Goal: Task Accomplishment & Management: Manage account settings

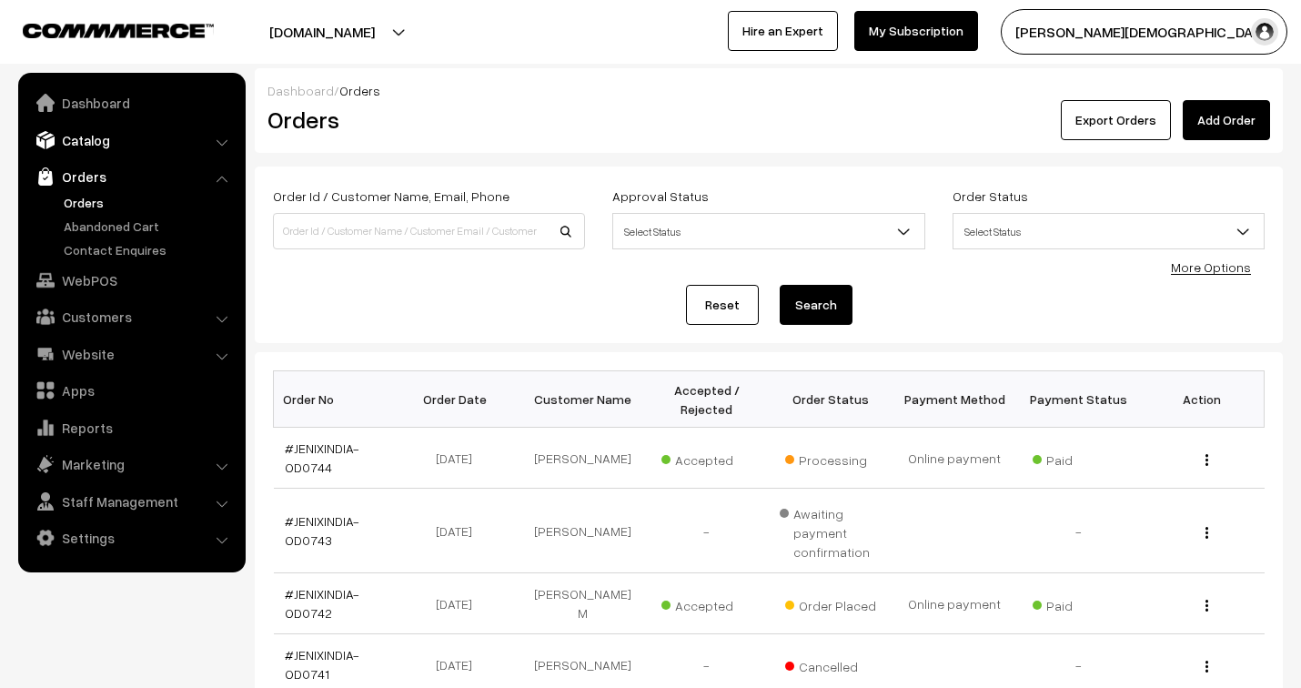
click at [106, 131] on link "Catalog" at bounding box center [131, 140] width 216 height 33
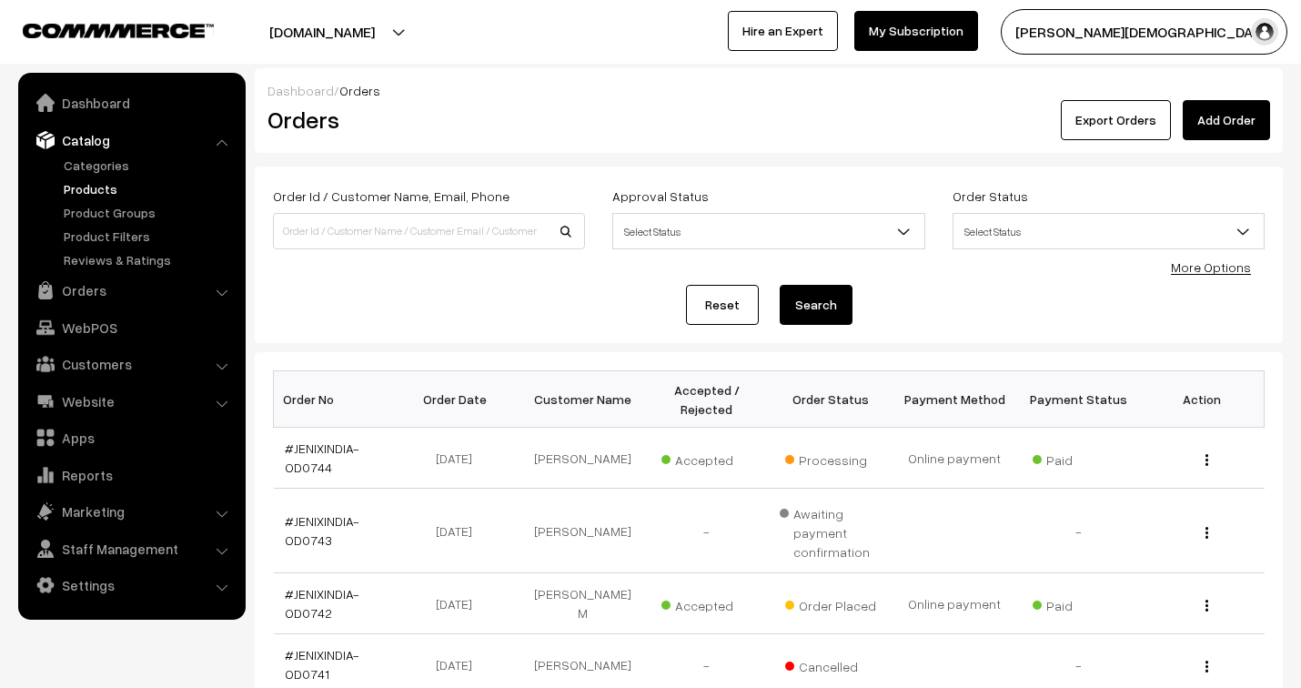
click at [110, 180] on link "Products" at bounding box center [149, 188] width 180 height 19
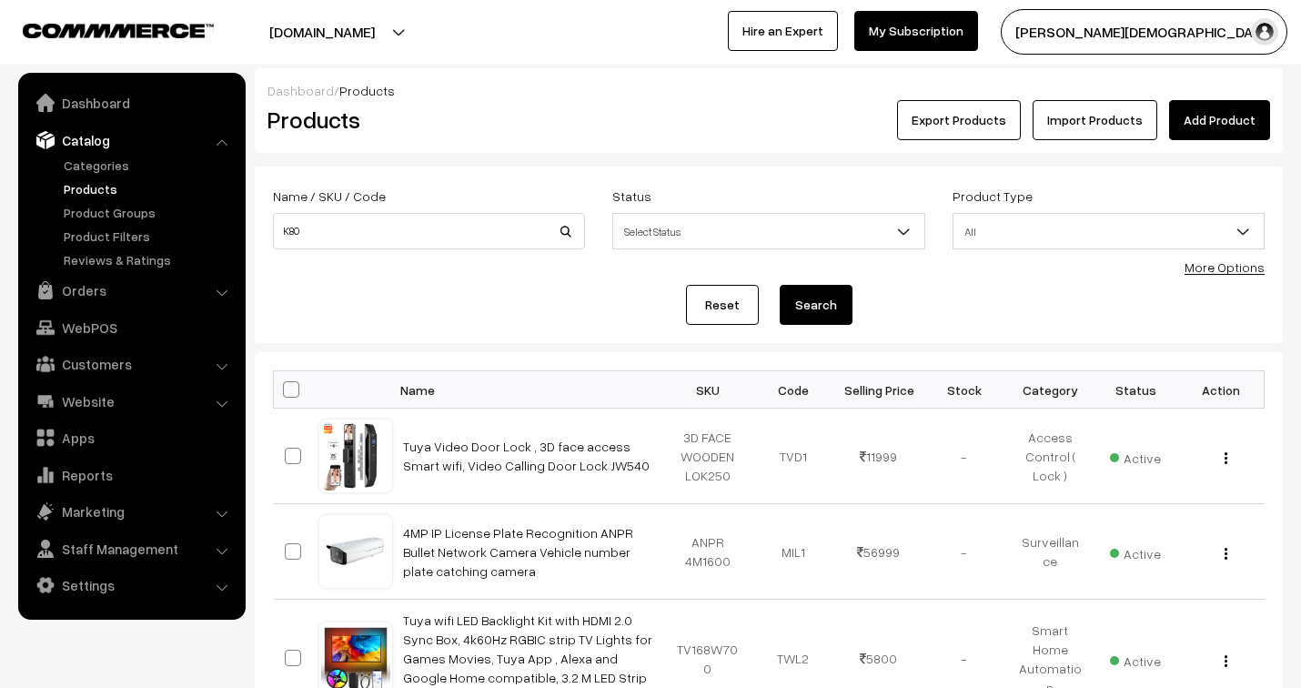
type input "k80"
click at [813, 303] on button "Search" at bounding box center [815, 305] width 73 height 40
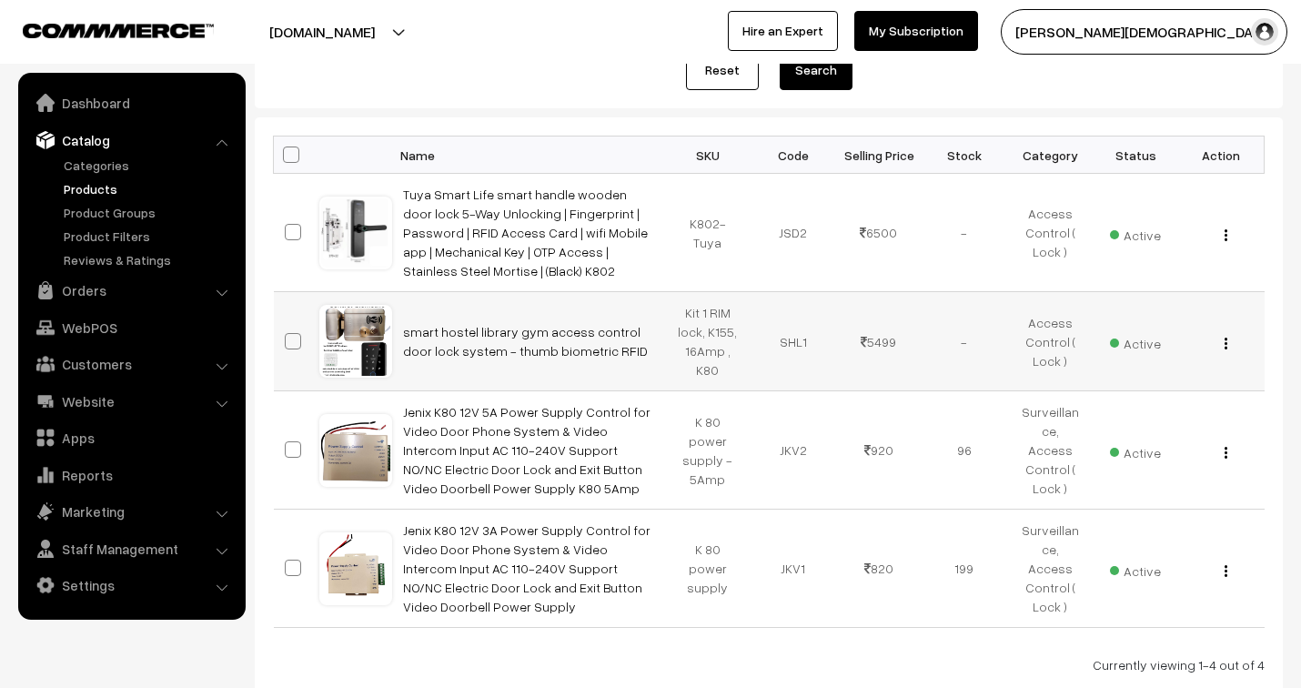
scroll to position [303, 0]
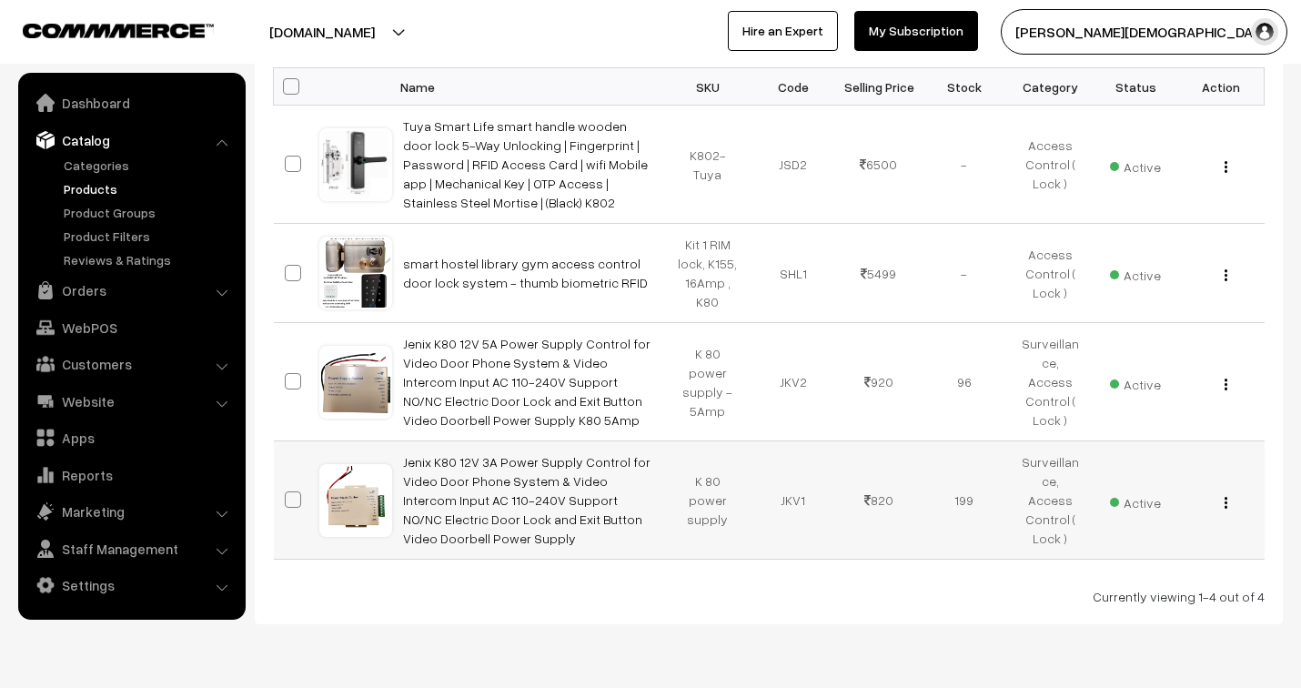
click at [1225, 500] on img "button" at bounding box center [1225, 503] width 3 height 12
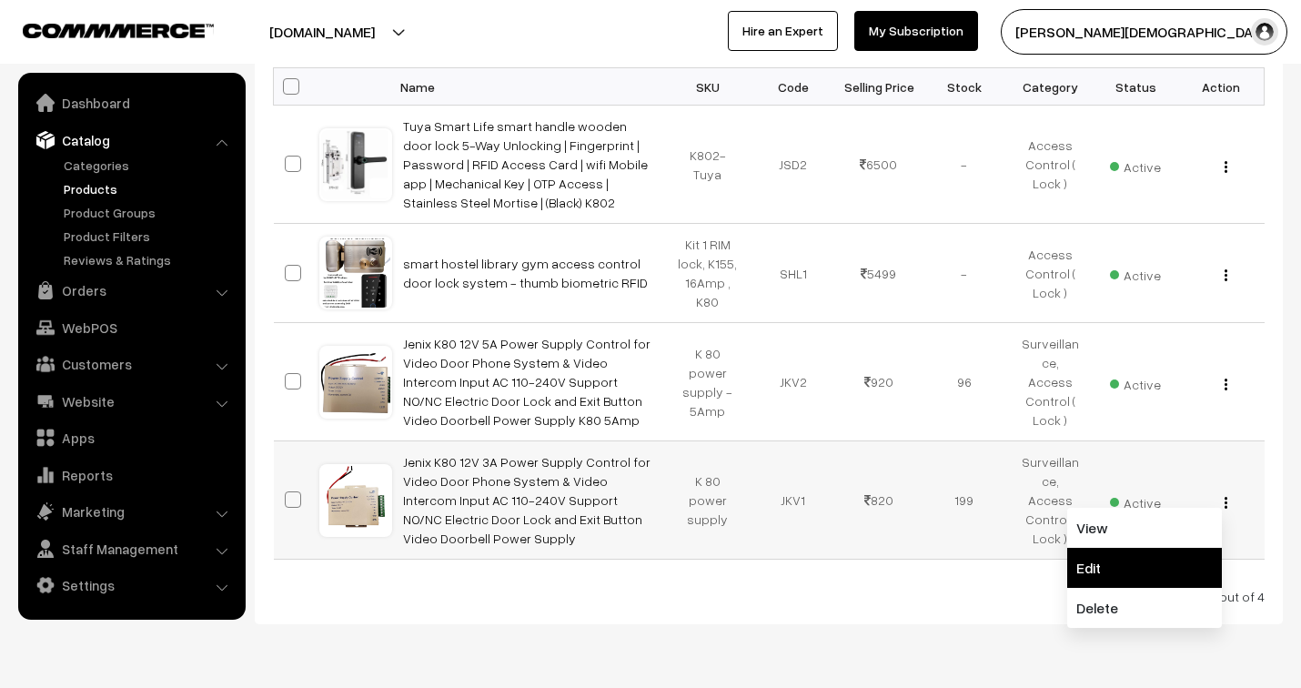
click at [1094, 565] on link "Edit" at bounding box center [1144, 568] width 155 height 40
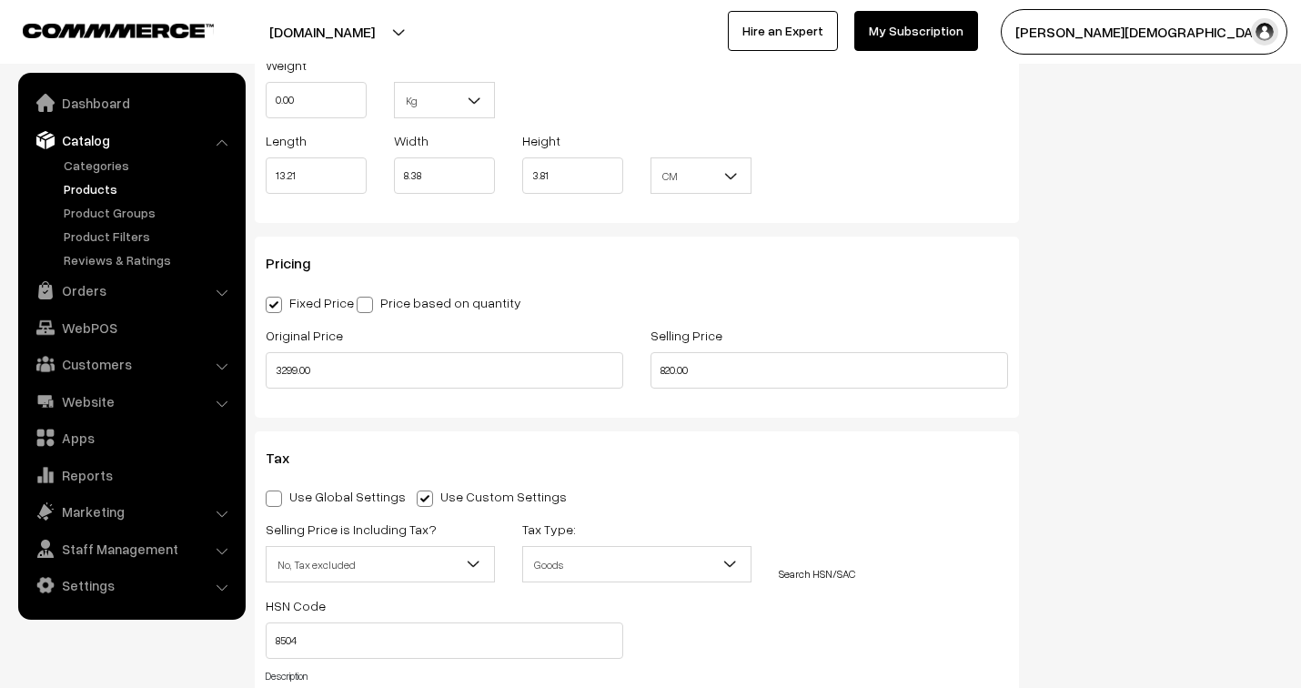
scroll to position [1515, 0]
drag, startPoint x: 719, startPoint y: 377, endPoint x: 648, endPoint y: 367, distance: 72.5
click at [648, 367] on div "Selling Price 820.00" at bounding box center [829, 359] width 385 height 75
type input "999.00"
click at [846, 276] on div "Pricing Fixed Price Price based on quantity Original Price 3299.00 Selling Pric…" at bounding box center [637, 325] width 764 height 180
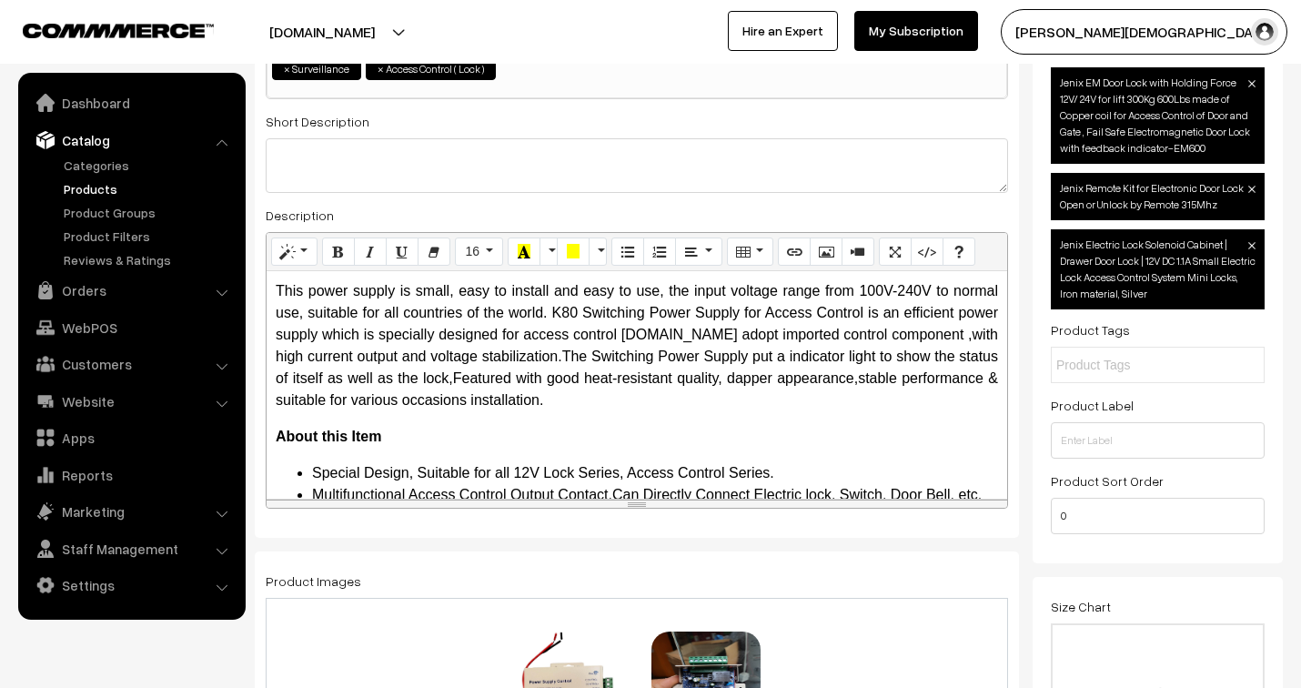
scroll to position [0, 0]
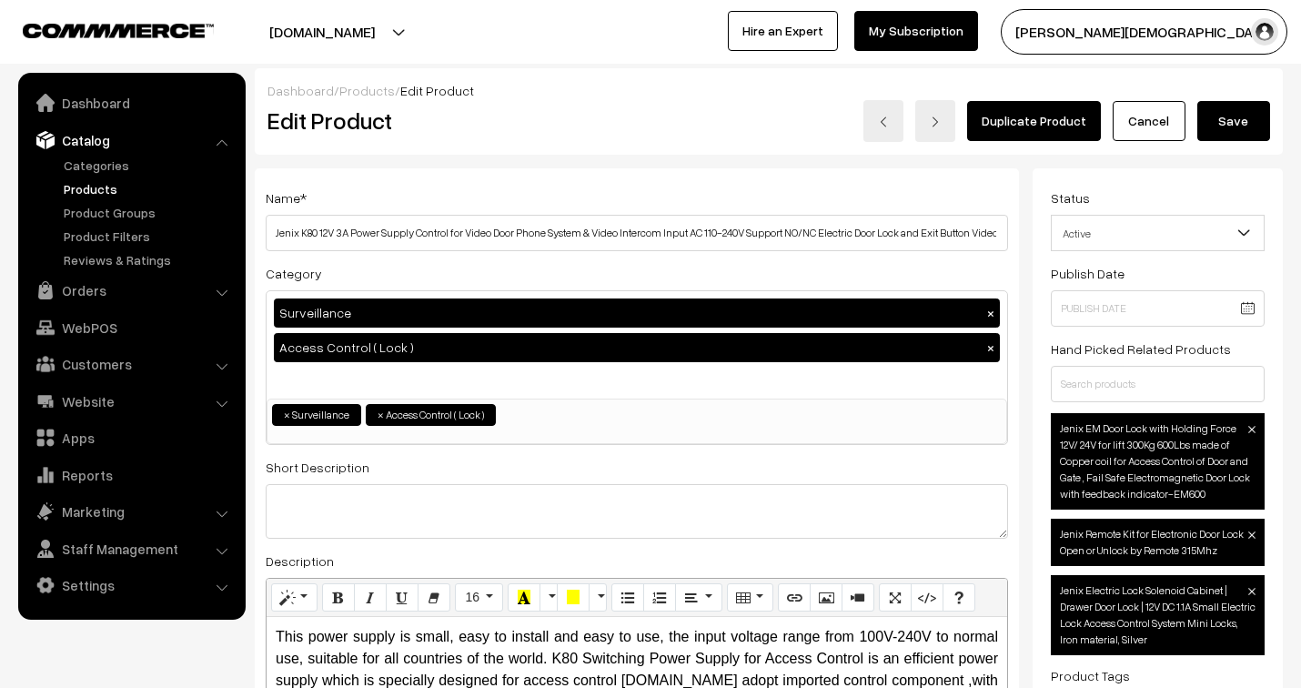
click at [1249, 119] on button "Save" at bounding box center [1233, 121] width 73 height 40
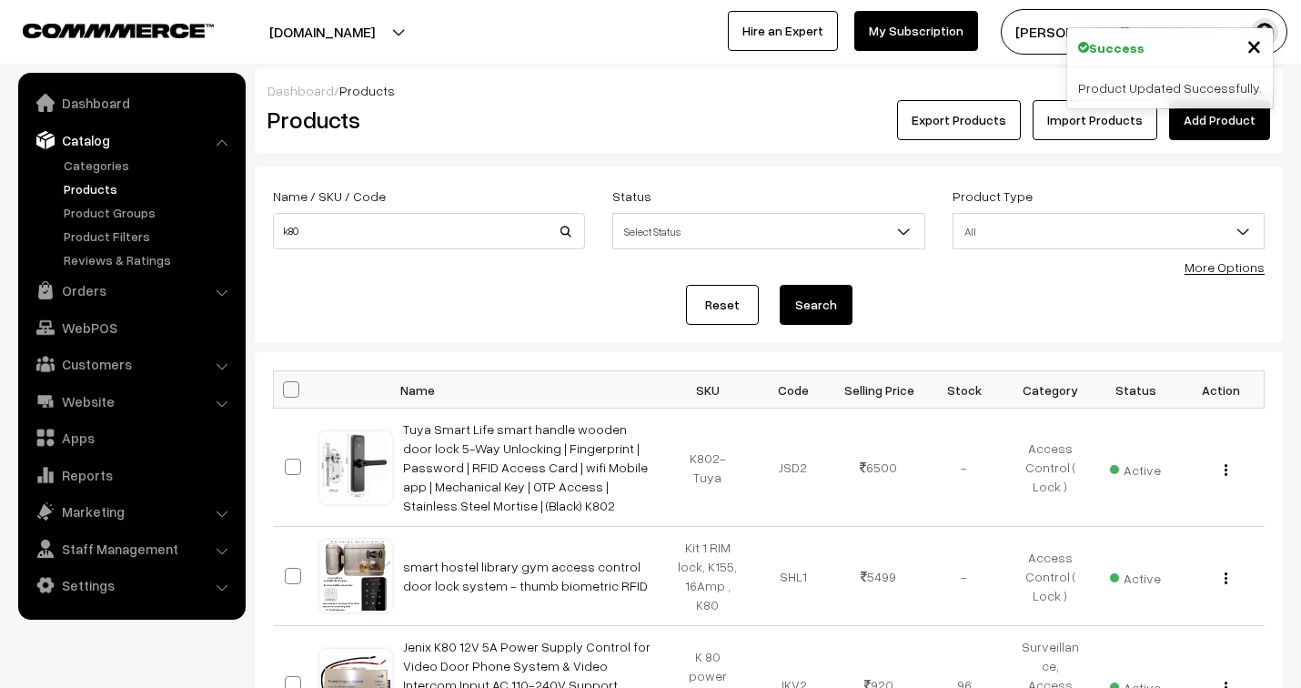
scroll to position [303, 0]
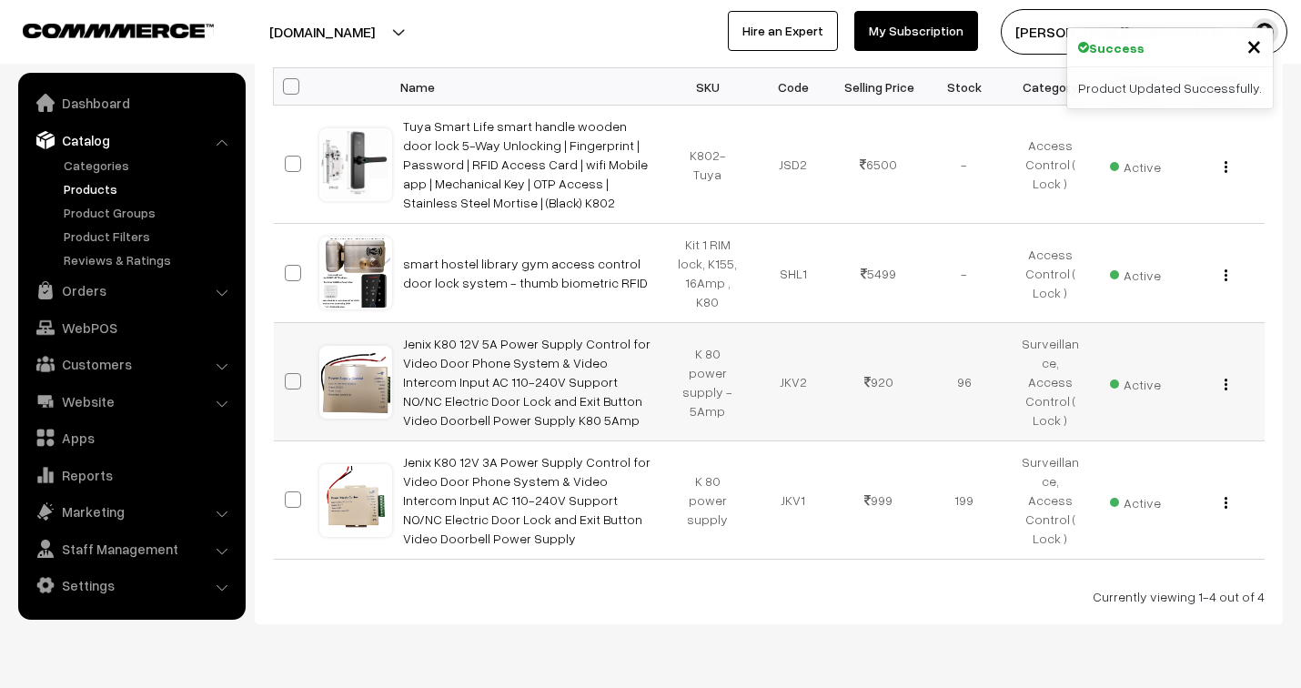
click at [1225, 383] on img "button" at bounding box center [1225, 384] width 3 height 12
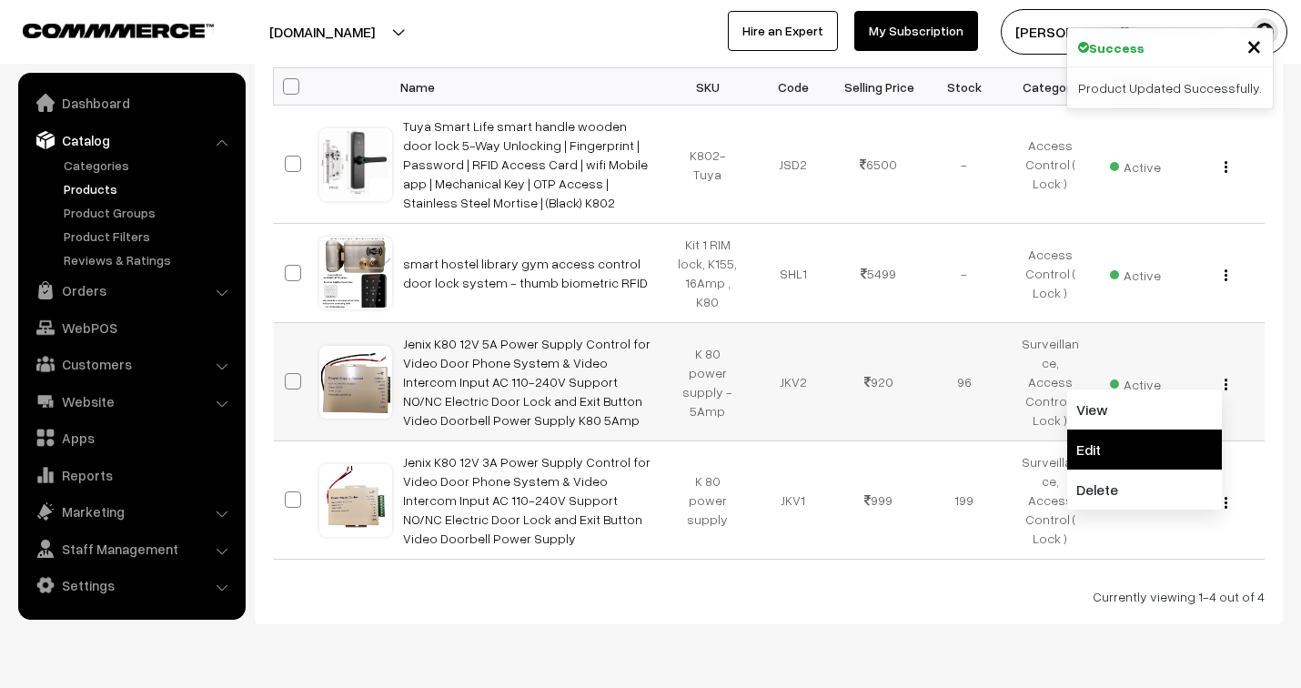
click at [1147, 444] on link "Edit" at bounding box center [1144, 449] width 155 height 40
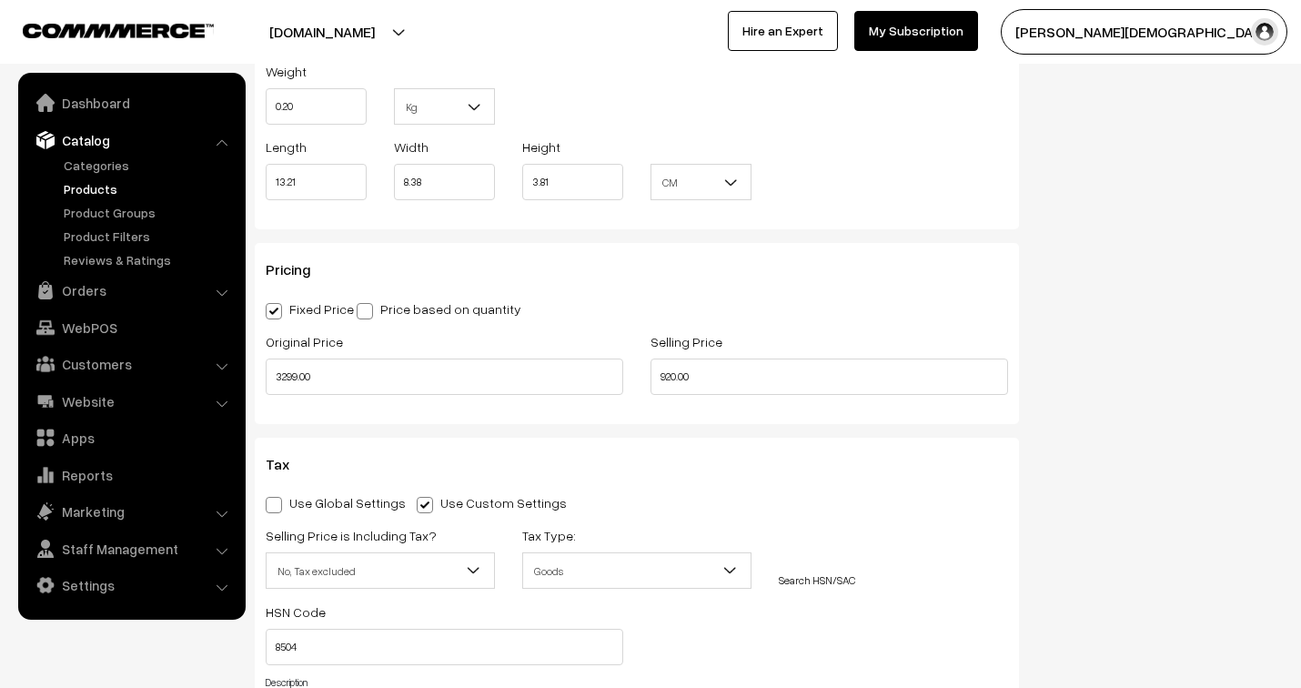
scroll to position [1515, 0]
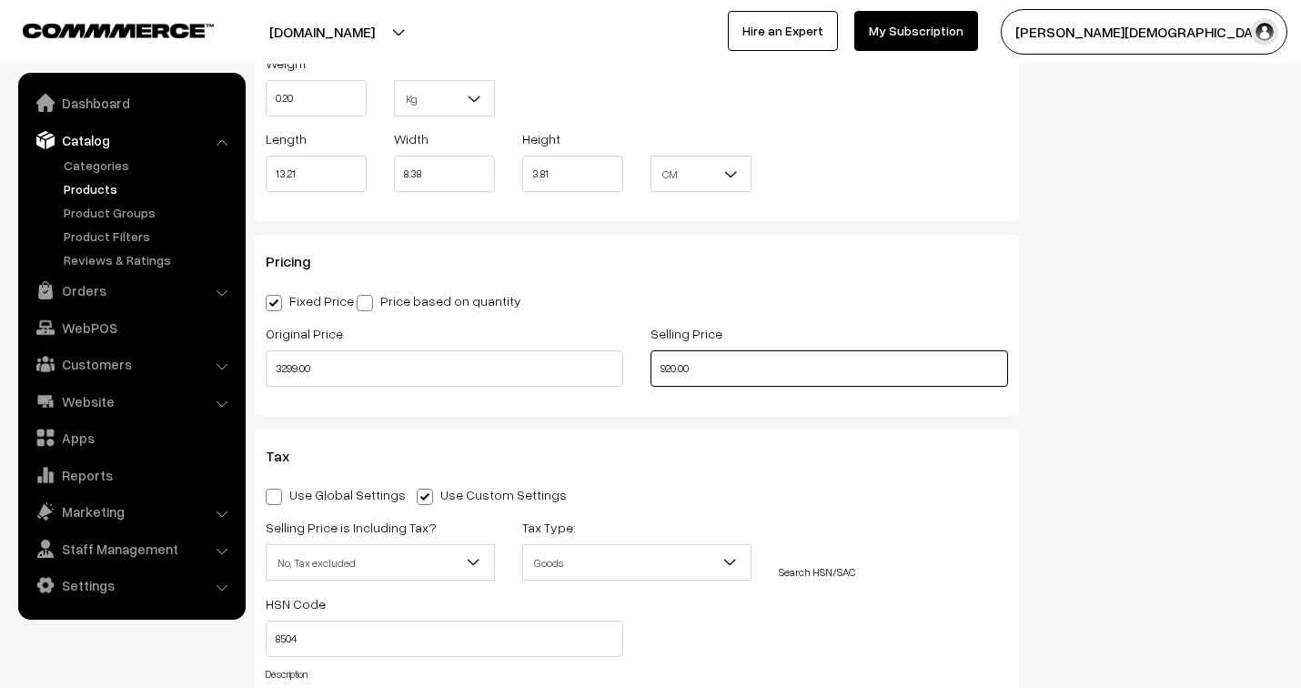
drag, startPoint x: 726, startPoint y: 369, endPoint x: 632, endPoint y: 367, distance: 93.7
click at [632, 367] on div "Original Price 3299.00 Selling Price 920.00" at bounding box center [636, 359] width 769 height 75
type input "1199.00"
click at [1059, 294] on div "Status Active Inactive Active Publish Date Product Type -- Select -- -- Select …" at bounding box center [1164, 50] width 264 height 2794
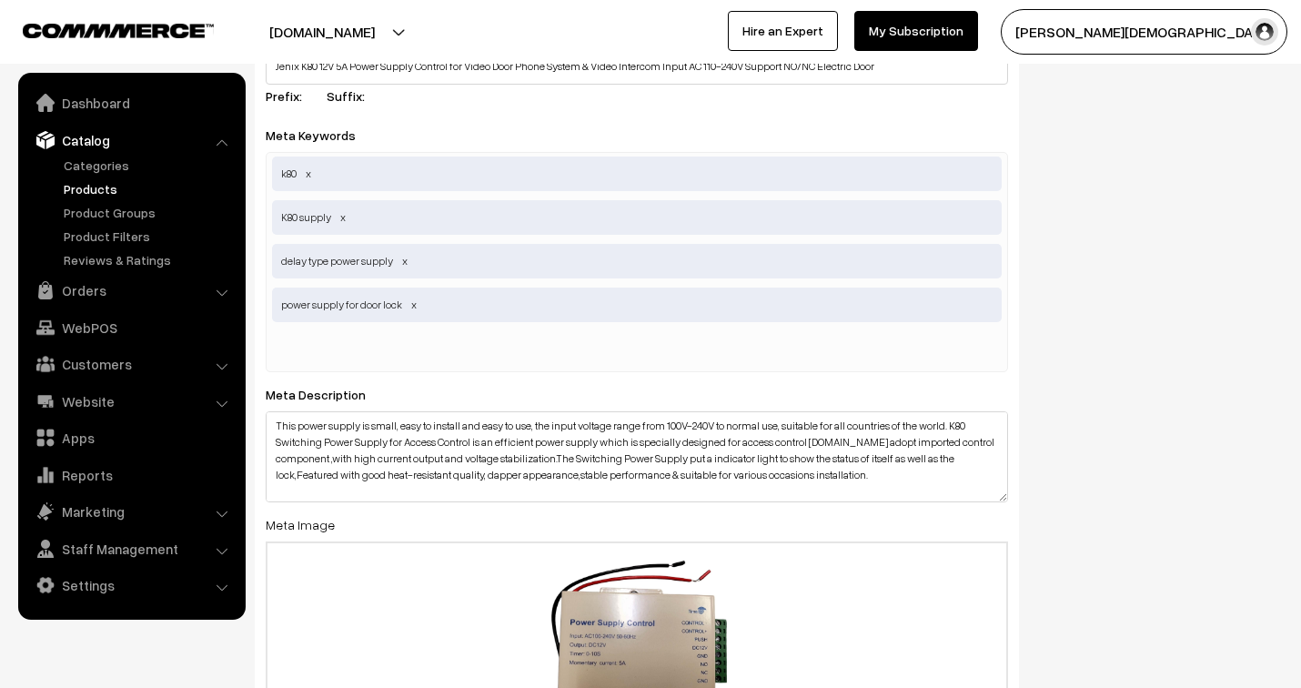
scroll to position [3031, 0]
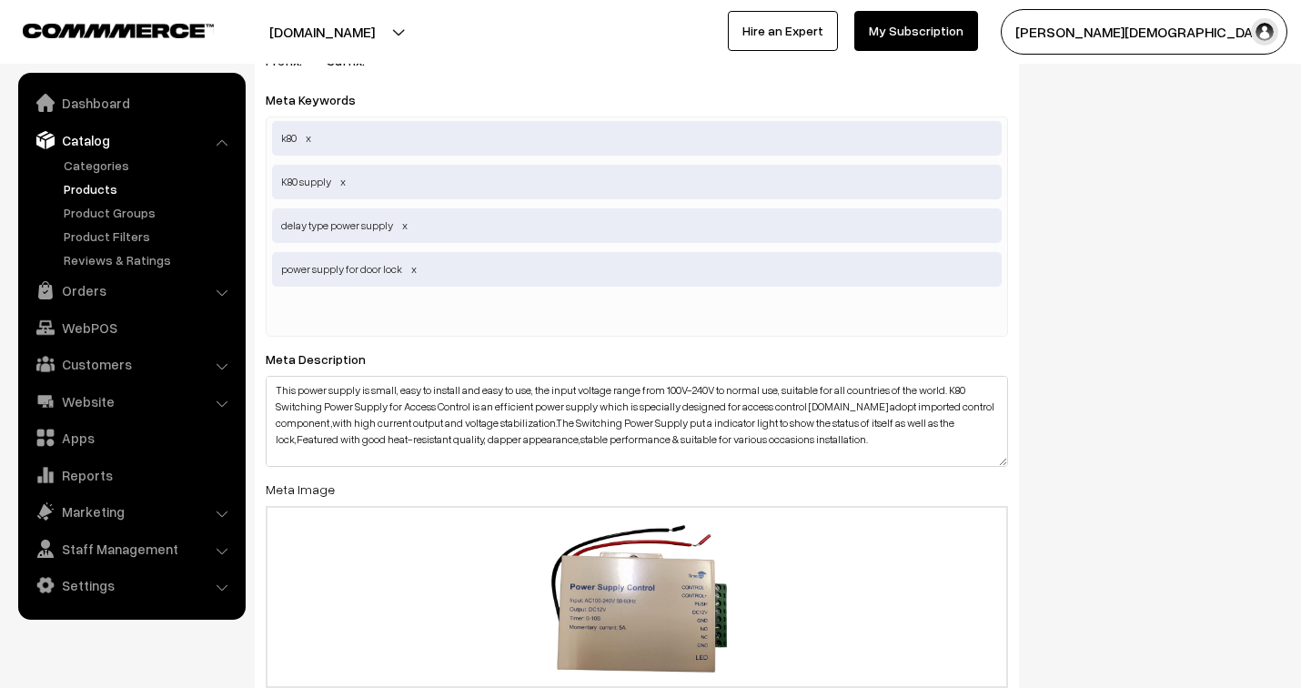
click at [374, 316] on input "text" at bounding box center [366, 314] width 189 height 36
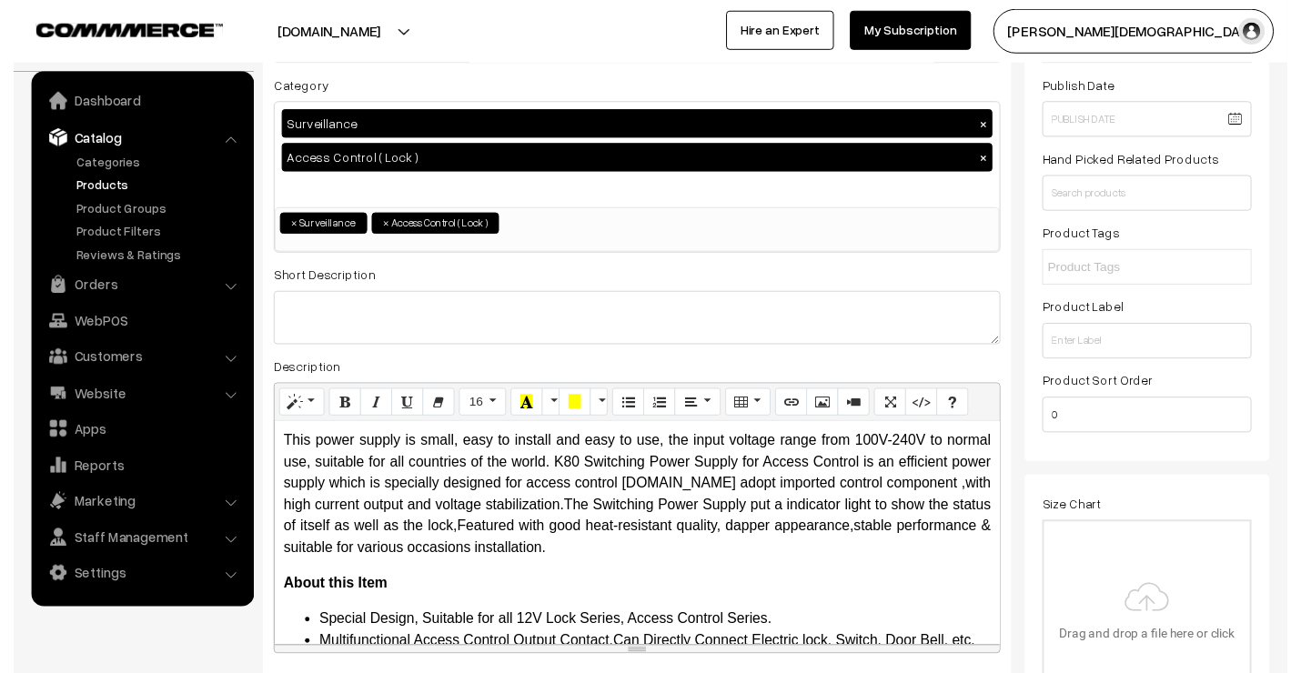
scroll to position [202, 0]
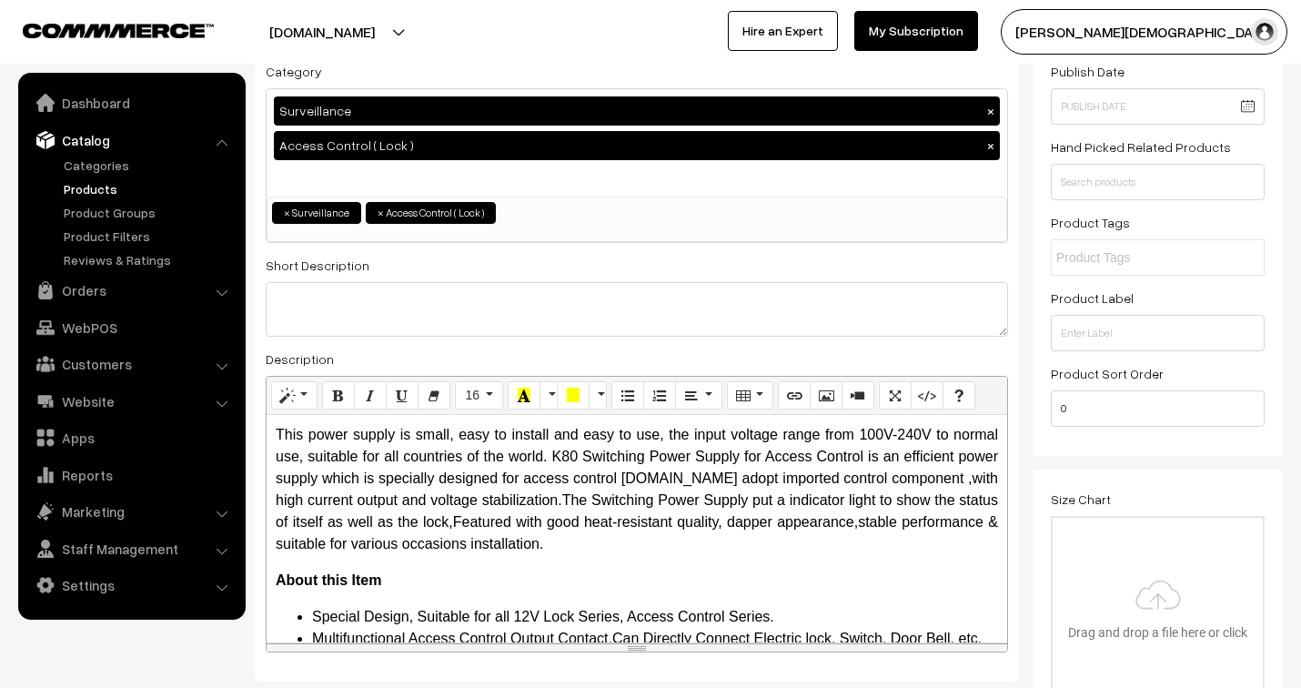
type input "5Amp K80 supply"
click at [1126, 174] on input "text" at bounding box center [1157, 182] width 214 height 36
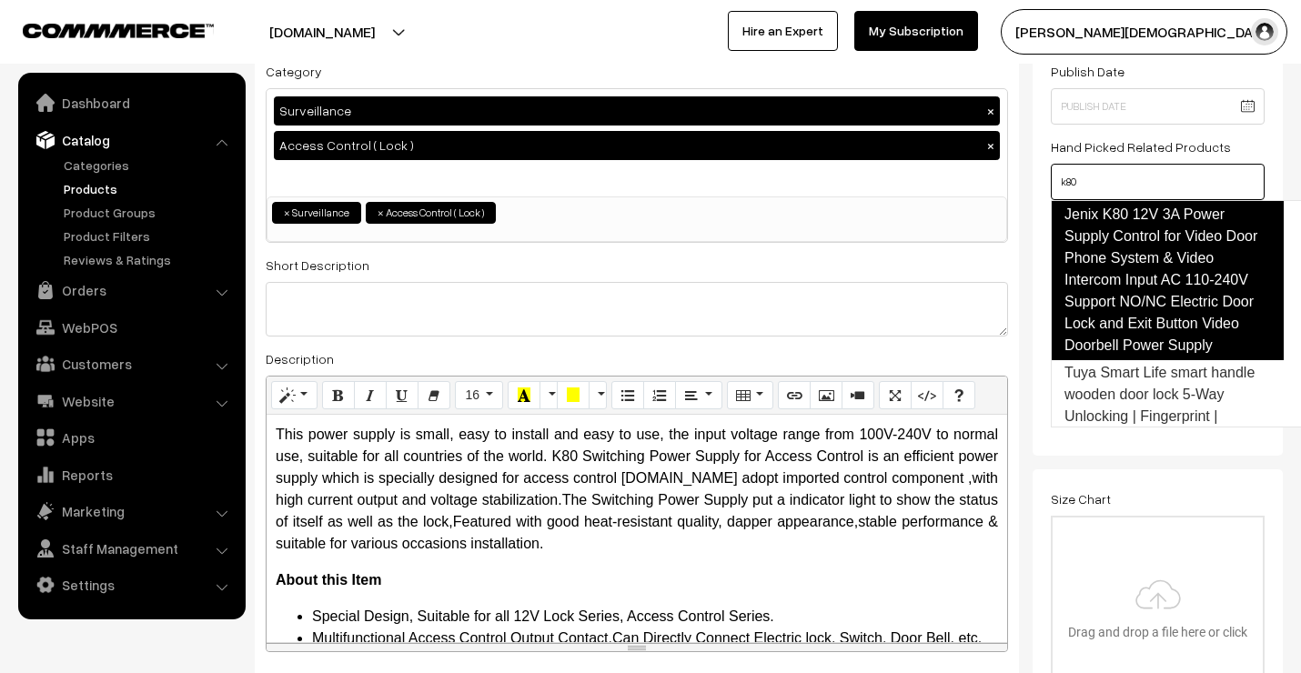
click at [1160, 241] on link "Jenix K80 12V 3A Power Supply Control for Video Door Phone System & Video Inter…" at bounding box center [1166, 280] width 233 height 160
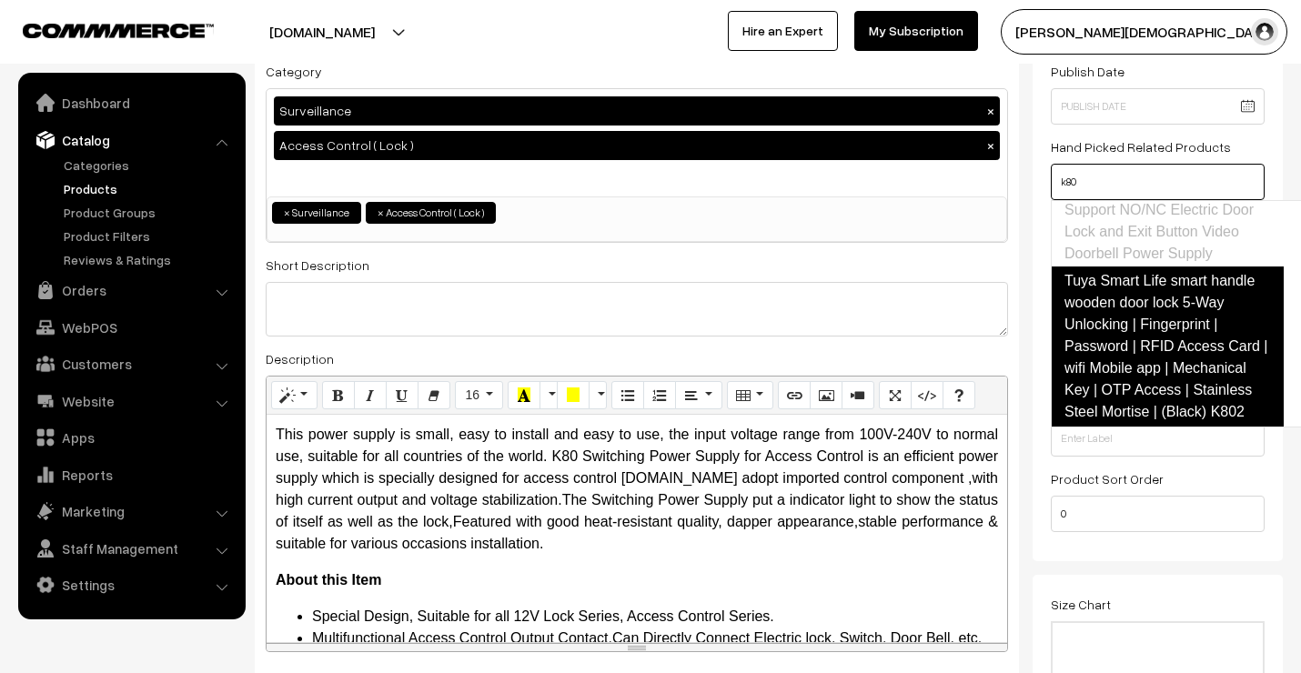
click at [1155, 295] on link "Tuya Smart Life smart handle wooden door lock 5-Way Unlocking | Fingerprint | P…" at bounding box center [1166, 346] width 233 height 160
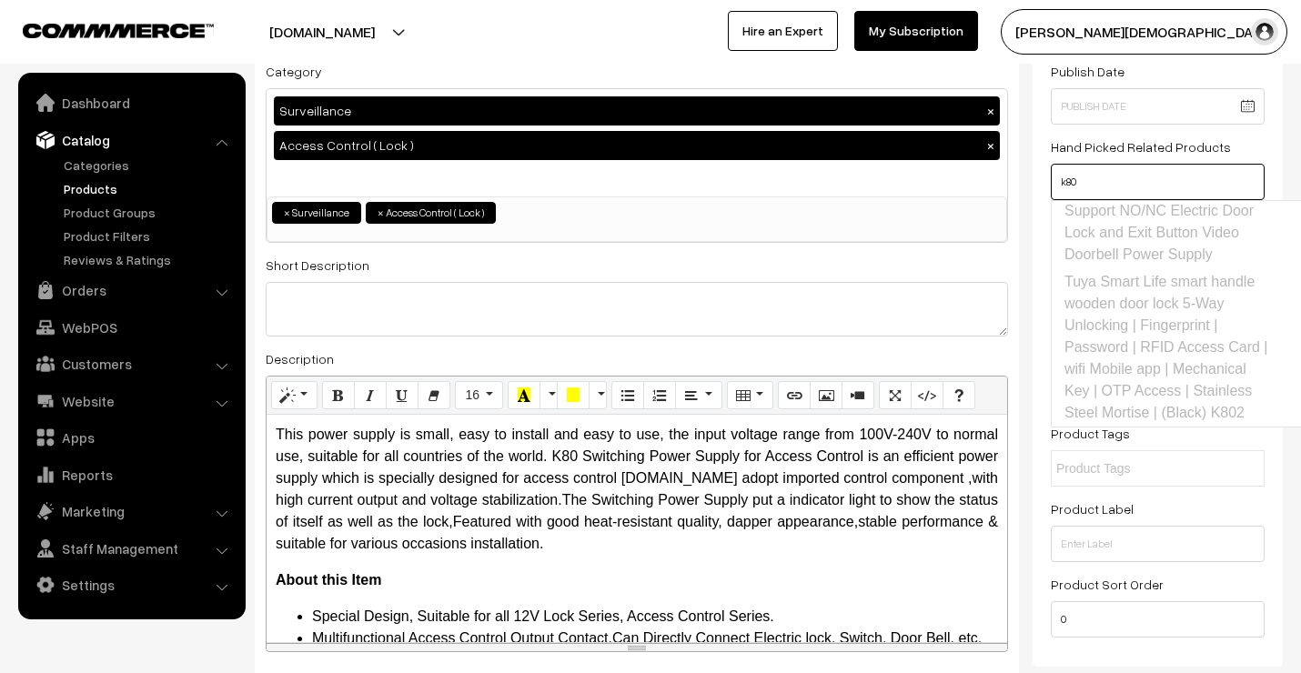
scroll to position [135, 0]
drag, startPoint x: 1101, startPoint y: 179, endPoint x: 1042, endPoint y: 171, distance: 59.7
click at [1042, 171] on div "Status Active Inactive Active Publish Date Product Type -- Select -- -- Select …" at bounding box center [1157, 316] width 250 height 700
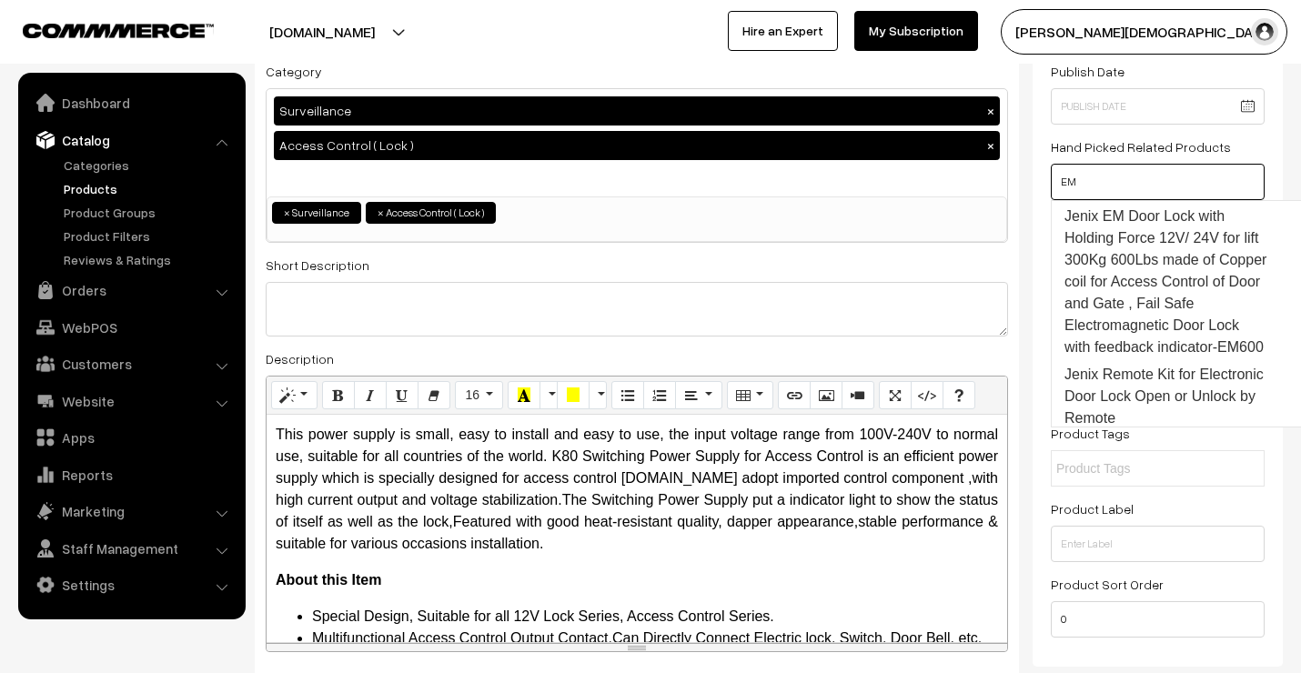
scroll to position [114, 0]
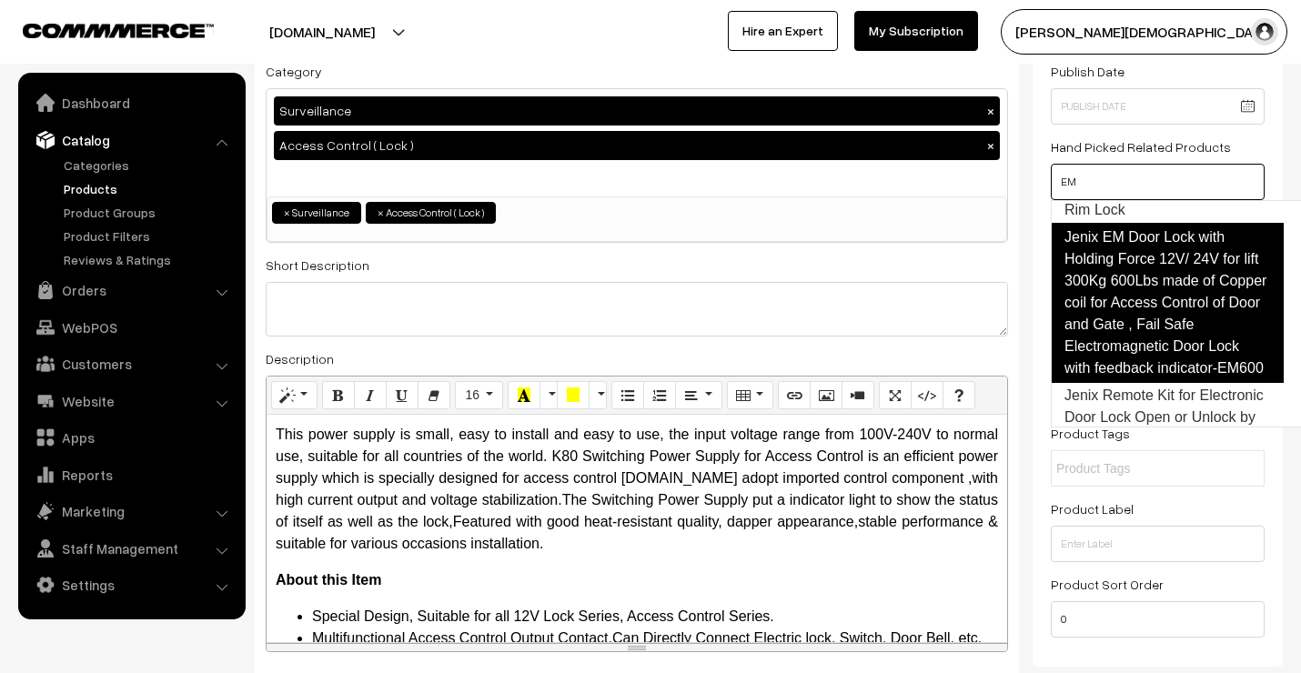
click at [1111, 262] on link "Jenix EM Door Lock with Holding Force 12V/ 24V for lift 300Kg 600Lbs made of Co…" at bounding box center [1166, 303] width 233 height 160
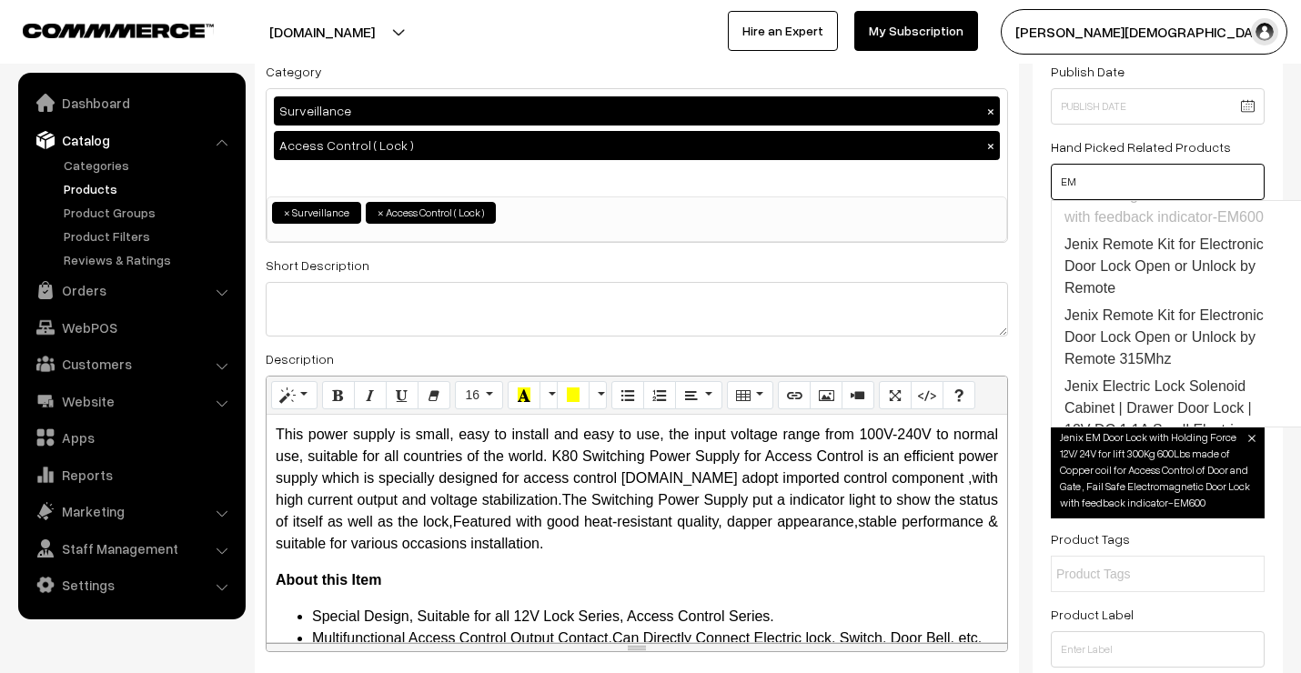
scroll to position [316, 0]
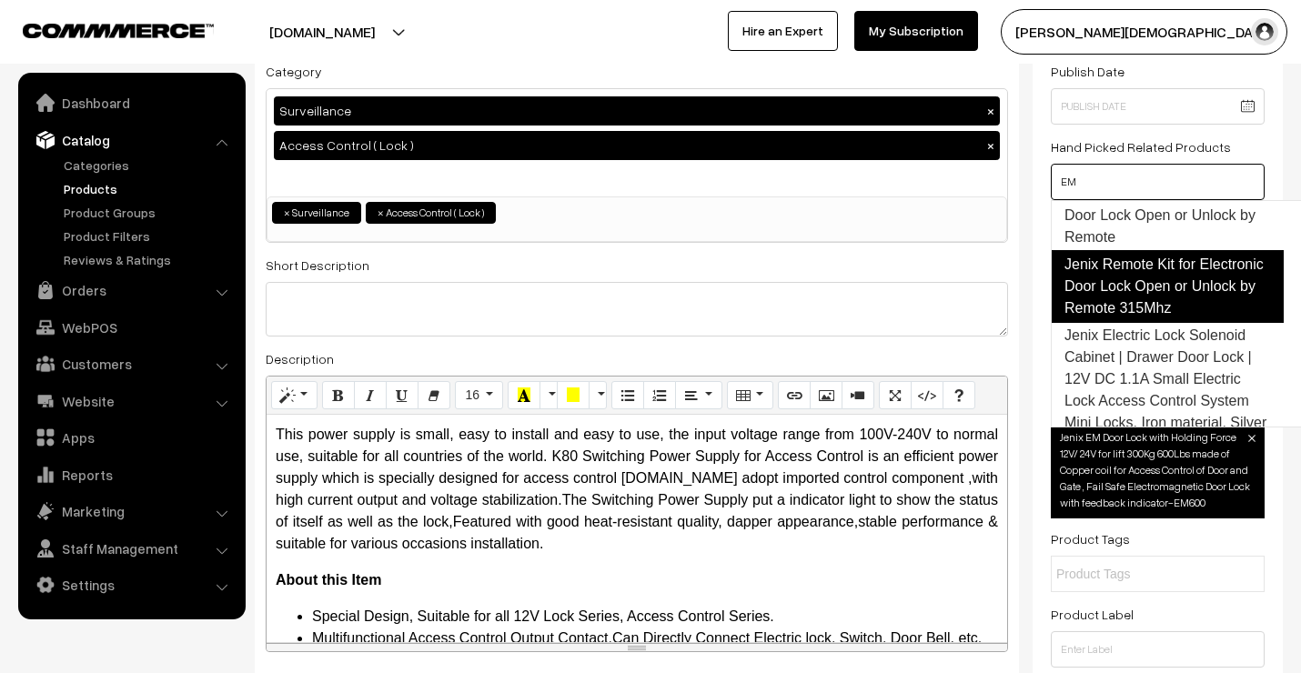
click at [1130, 288] on link "Jenix Remote Kit for Electronic Door Lock Open or Unlock by Remote 315Mhz" at bounding box center [1166, 286] width 233 height 73
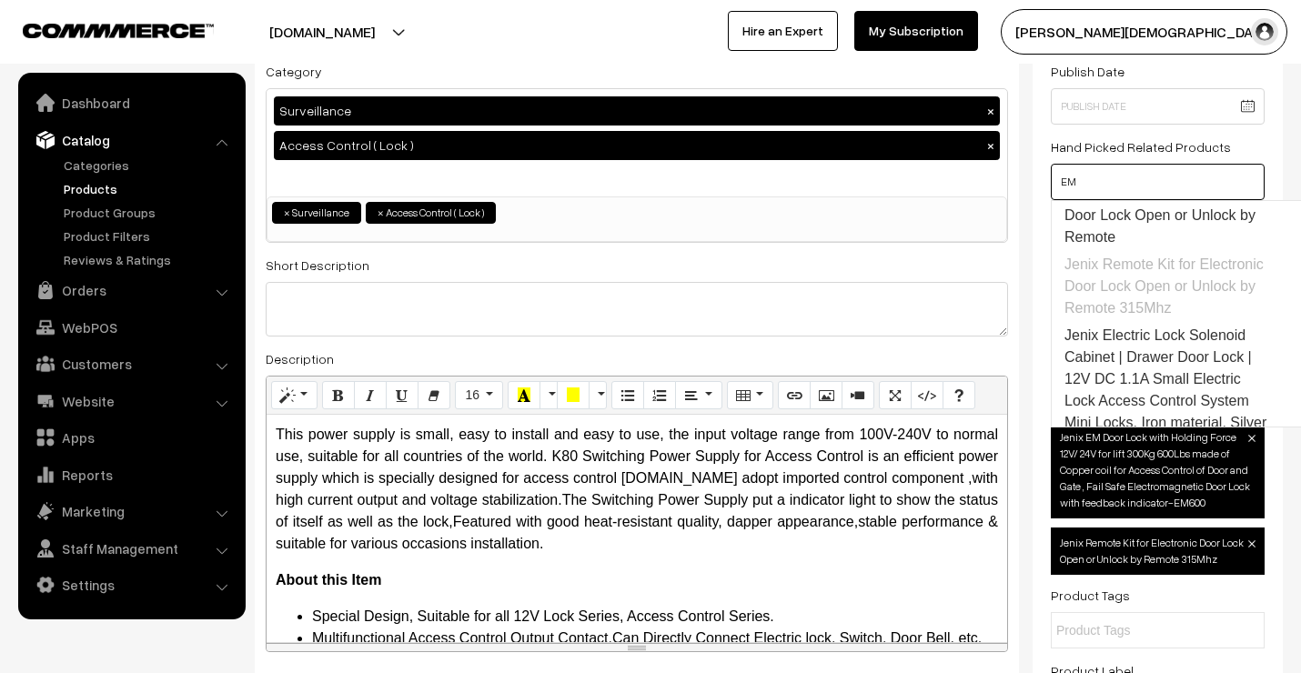
scroll to position [369, 0]
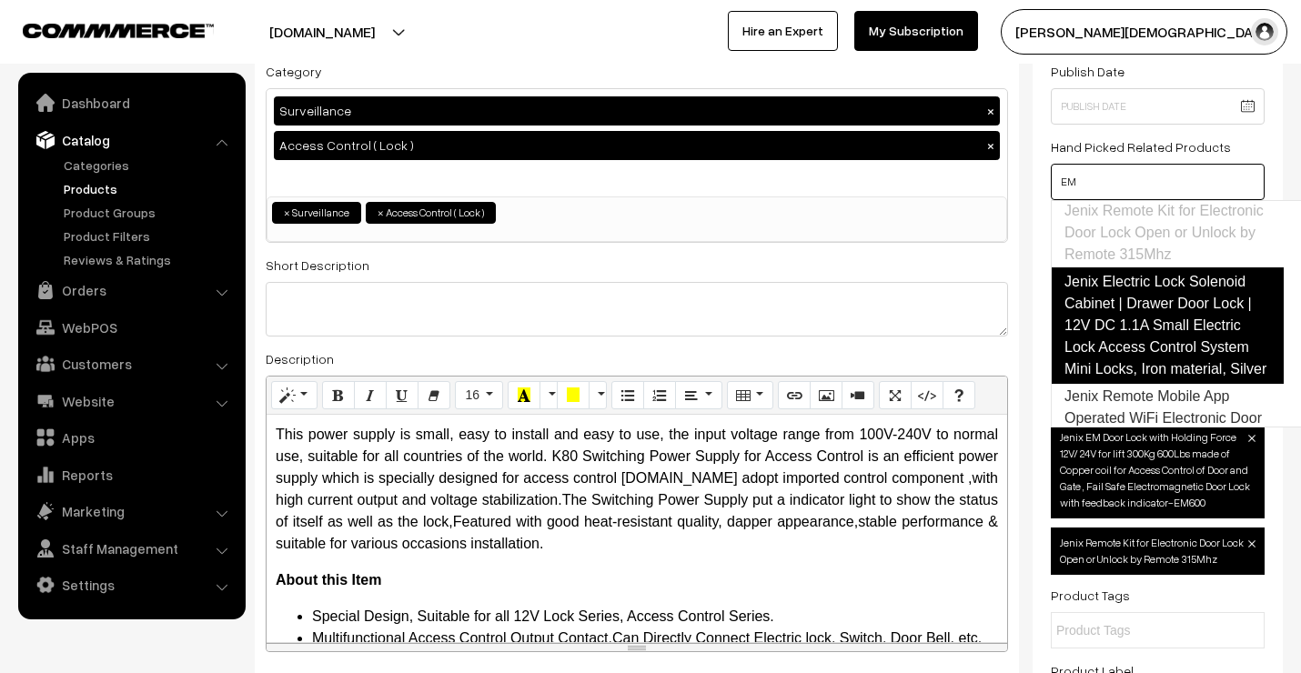
click at [1137, 369] on link "Jenix Electric Lock Solenoid Cabinet | Drawer Door Lock | 12V DC 1.1A Small Ele…" at bounding box center [1166, 325] width 233 height 116
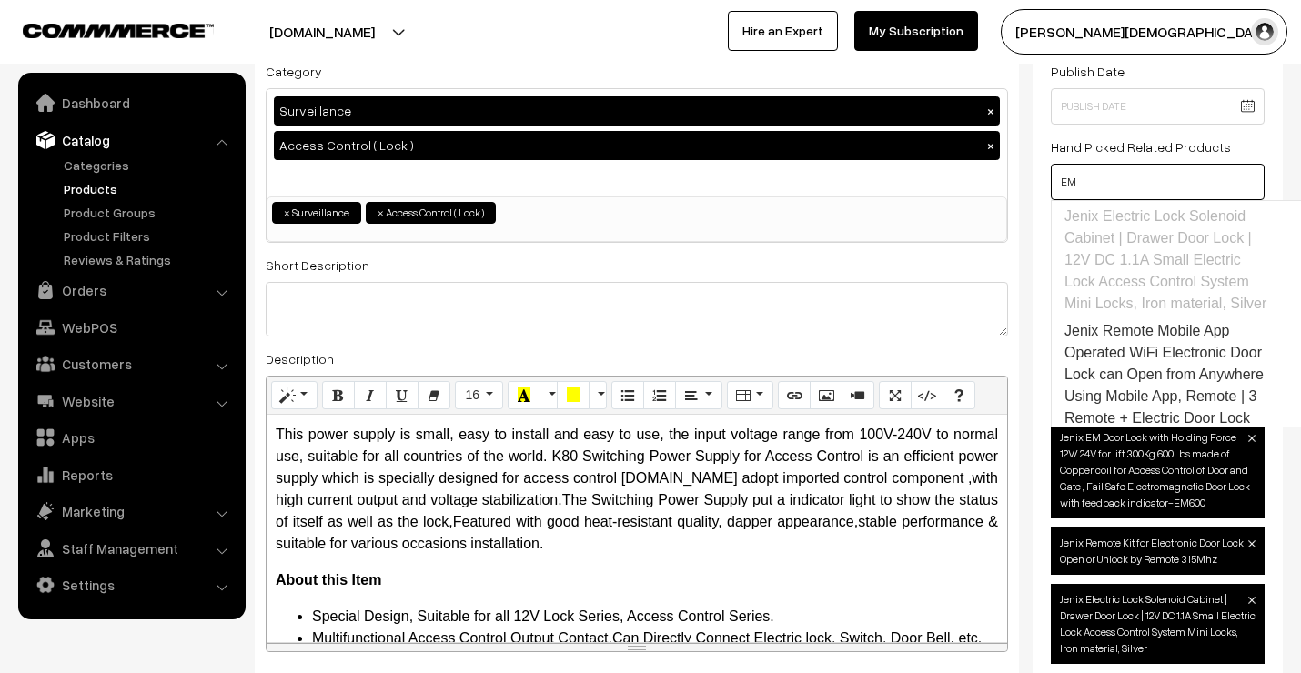
scroll to position [561, 0]
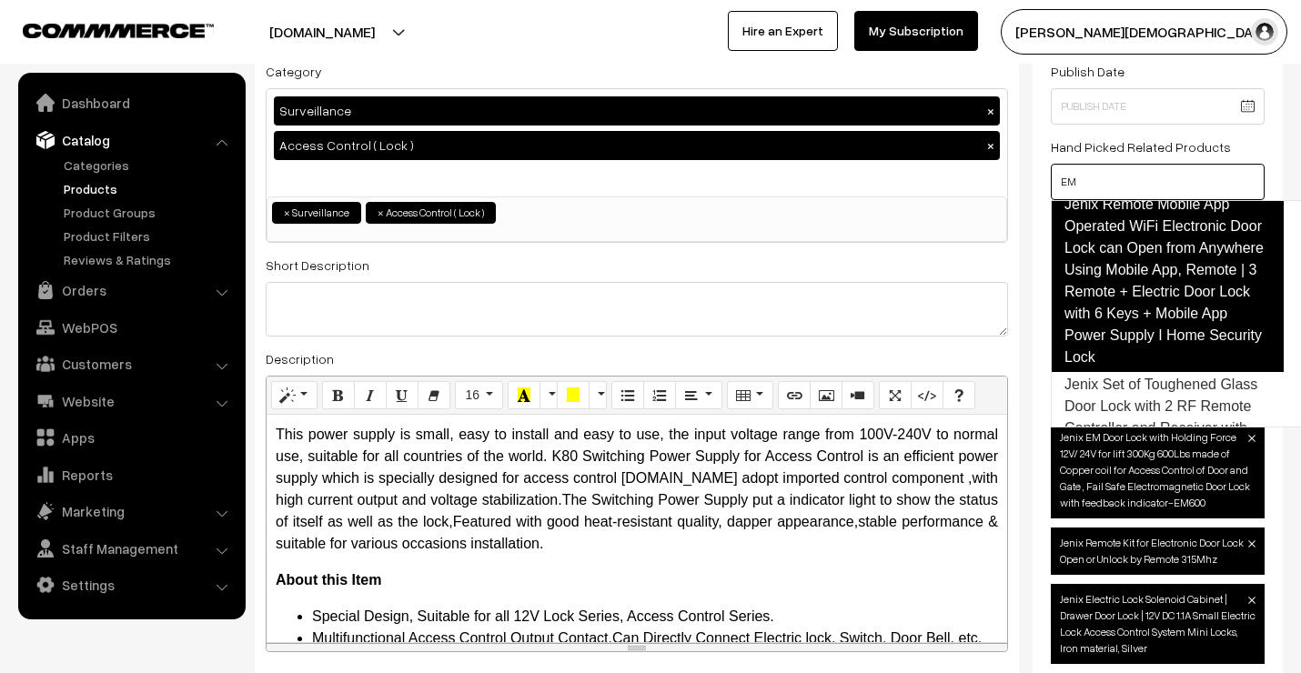
click at [1147, 343] on link "Jenix Remote Mobile App Operated WiFi Electronic Door Lock can Open from Anywhe…" at bounding box center [1166, 281] width 233 height 182
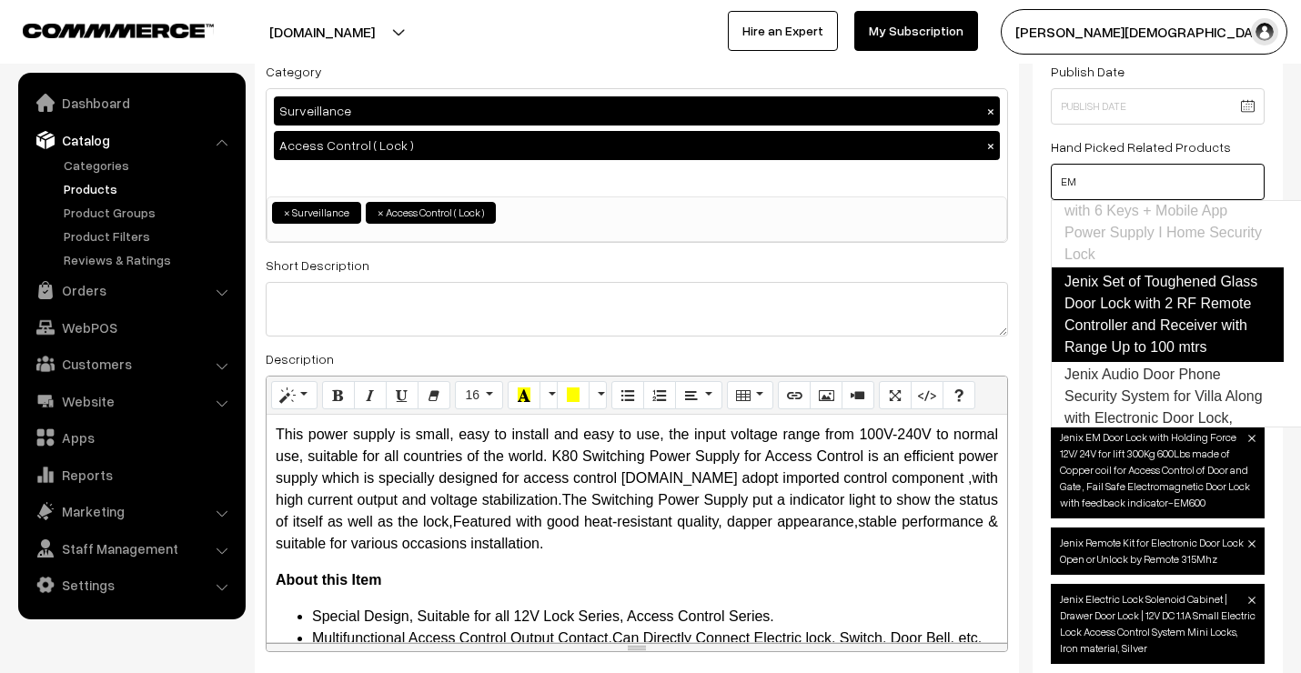
click at [1140, 341] on link "Jenix Set of Toughened Glass Door Lock with 2 RF Remote Controller and Receiver…" at bounding box center [1166, 314] width 233 height 95
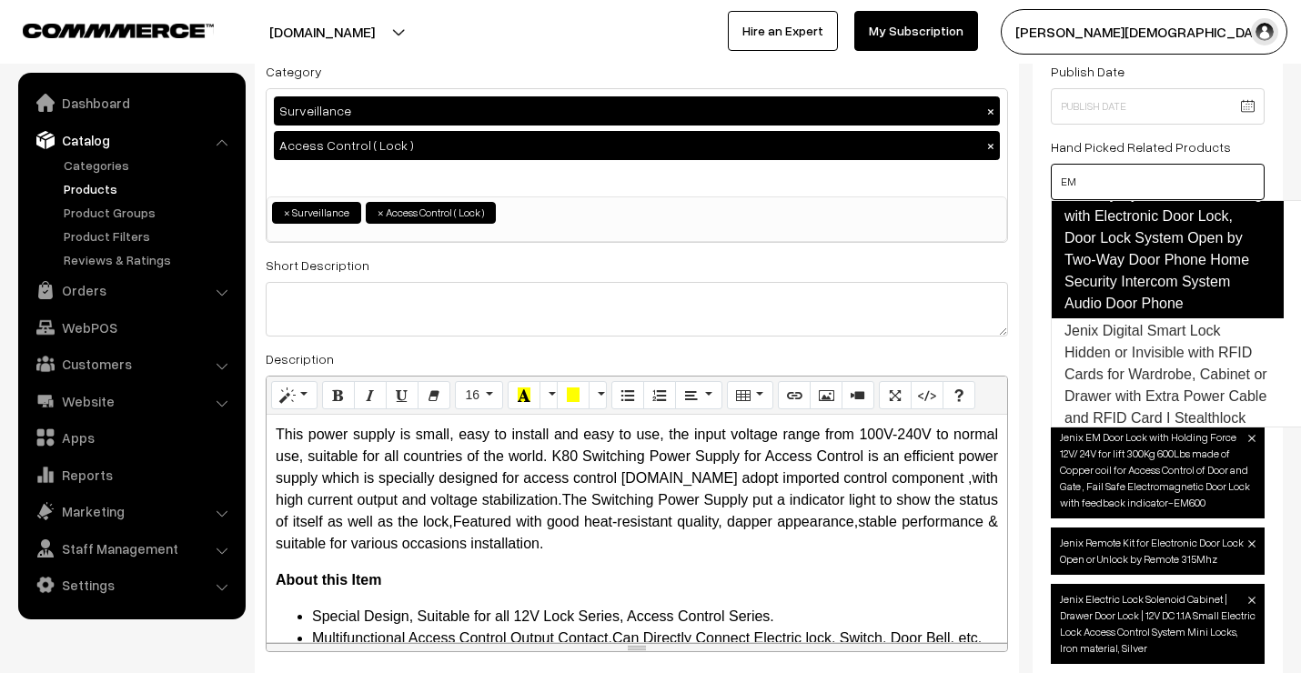
click at [1155, 318] on link "Jenix Audio Door Phone Security System for Villa Along with Electronic Door Loc…" at bounding box center [1166, 238] width 233 height 160
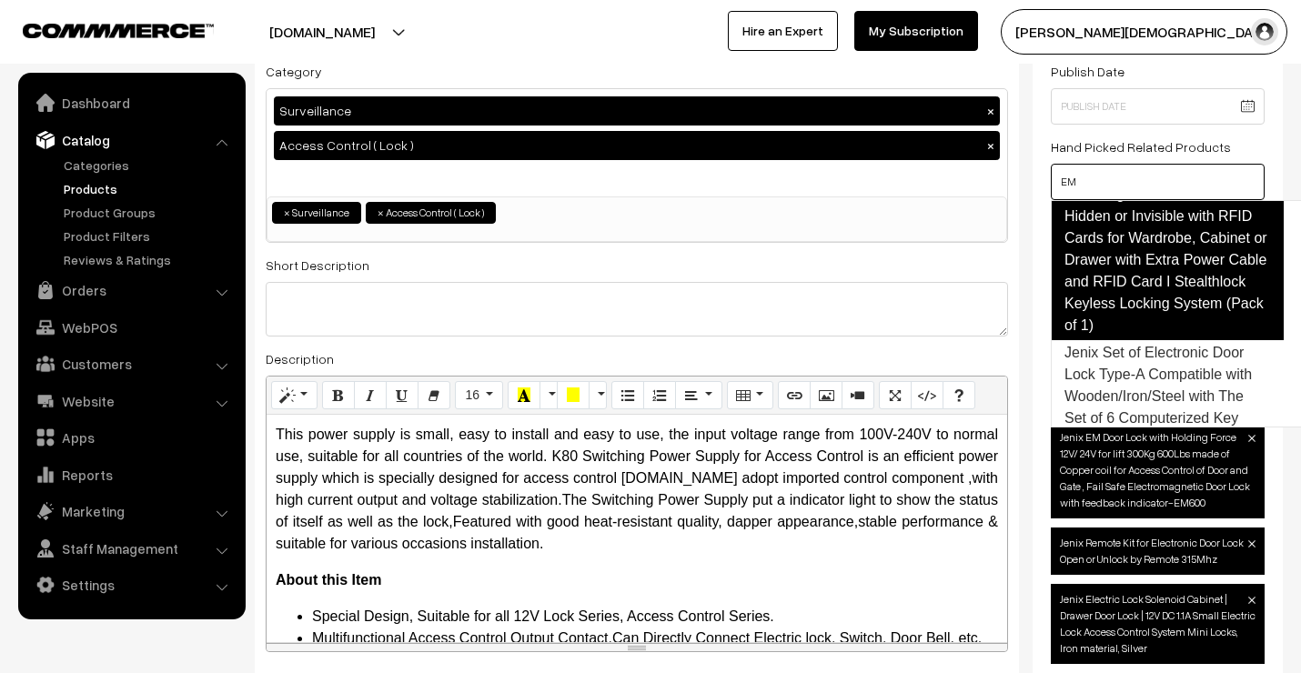
click at [1153, 340] on link "Jenix Digital Smart Lock Hidden or Invisible with RFID Cards for Wardrobe, Cabi…" at bounding box center [1166, 260] width 233 height 160
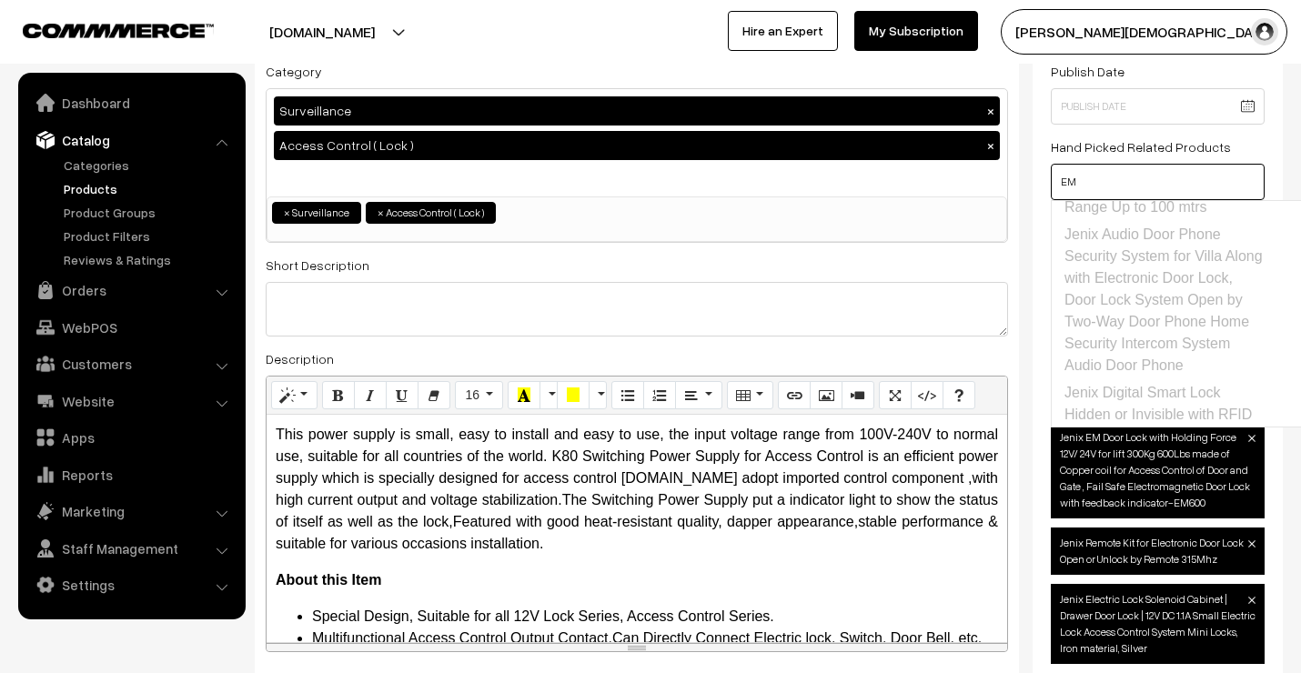
scroll to position [698, 0]
drag, startPoint x: 1088, startPoint y: 179, endPoint x: 1029, endPoint y: 166, distance: 60.5
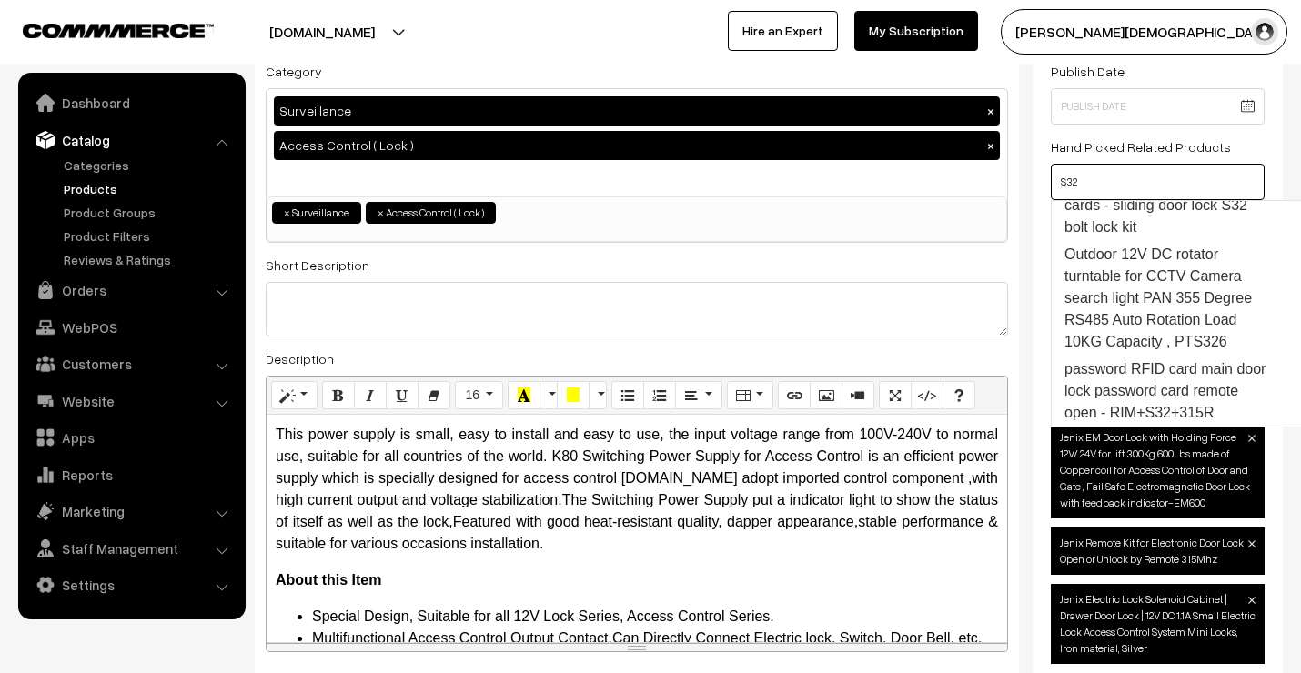
scroll to position [440, 0]
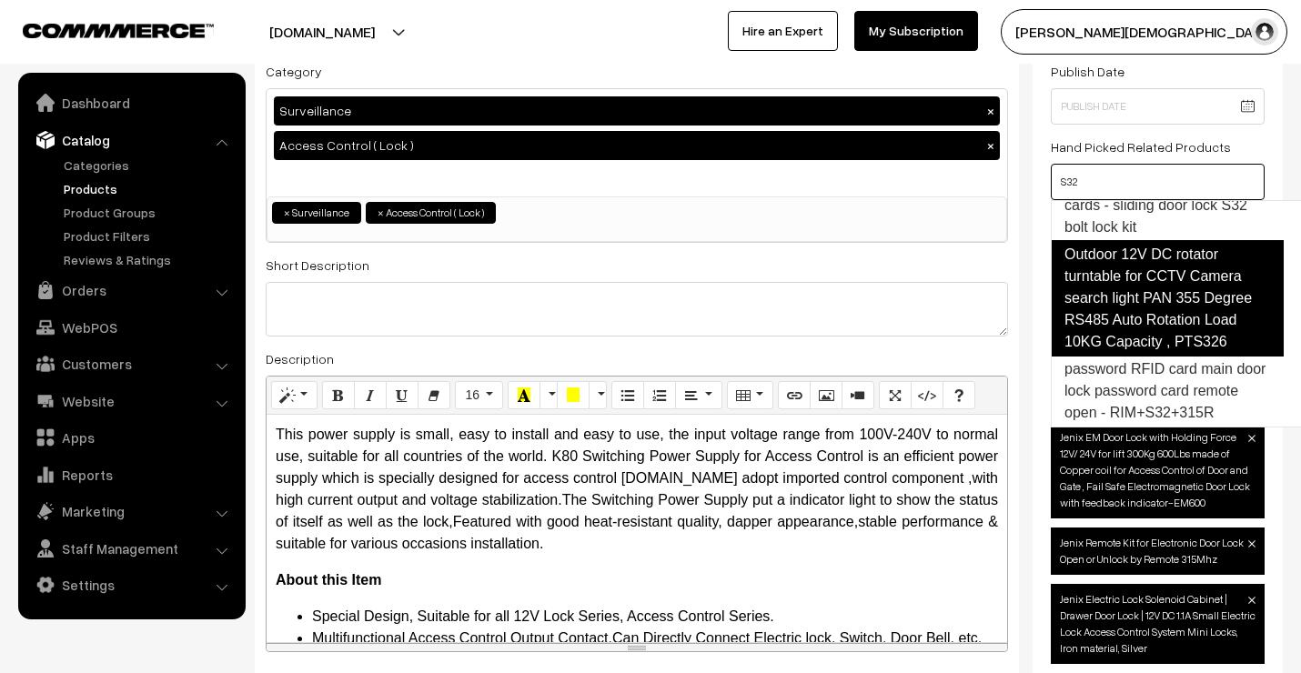
click at [1190, 288] on link "Outdoor 12V DC rotator turntable for CCTV Camera search light PAN 355 Degree RS…" at bounding box center [1166, 298] width 233 height 116
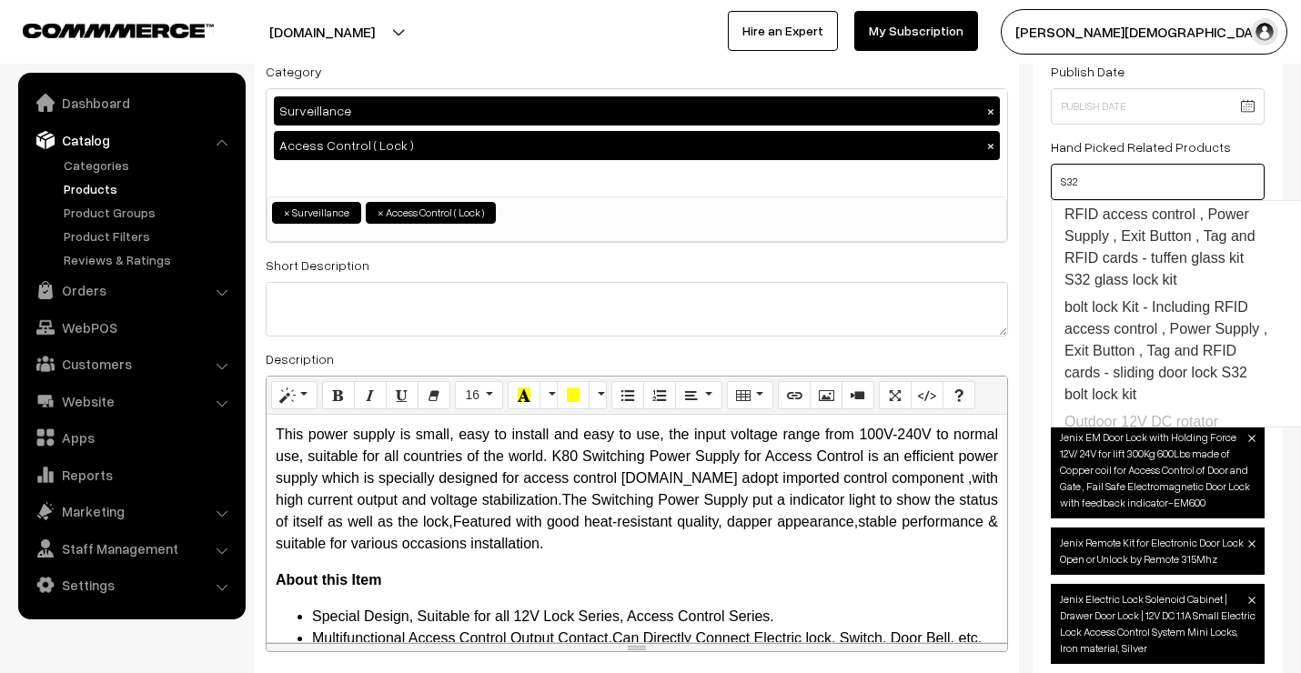
click at [1189, 288] on link "Full glass lock Kit - Including RFID access control , Power Supply , Exit Butto…" at bounding box center [1166, 236] width 231 height 115
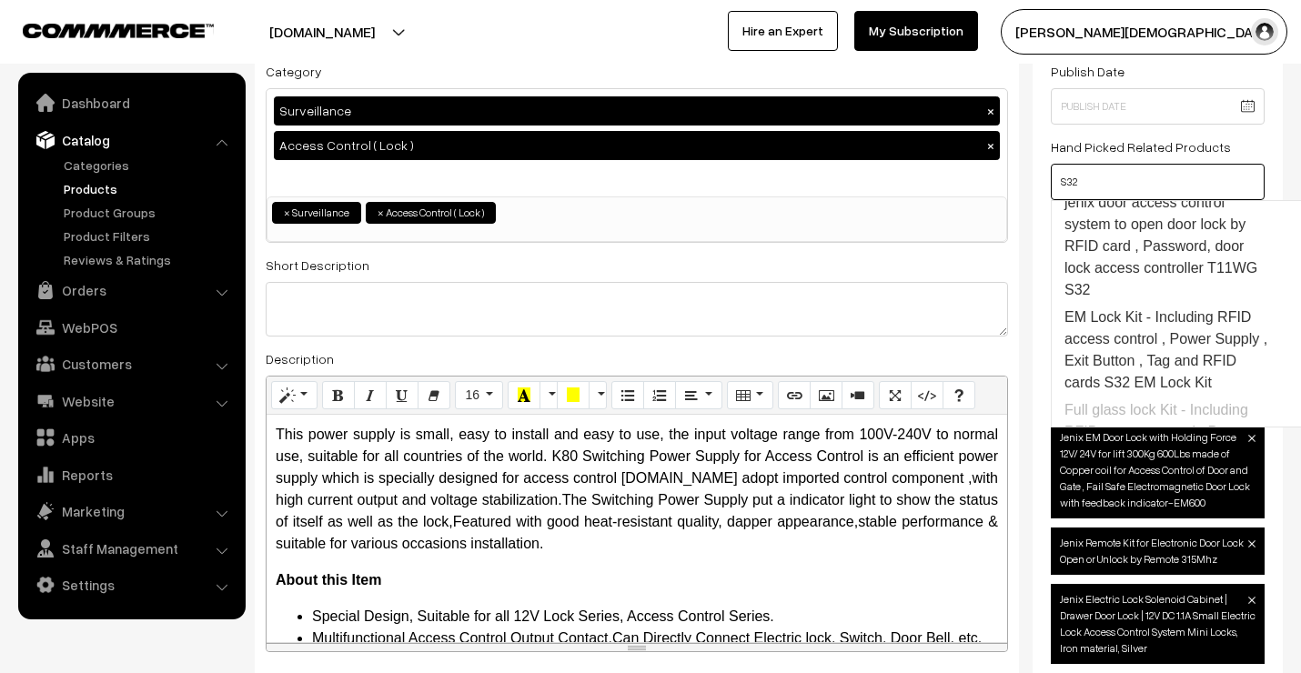
scroll to position [0, 0]
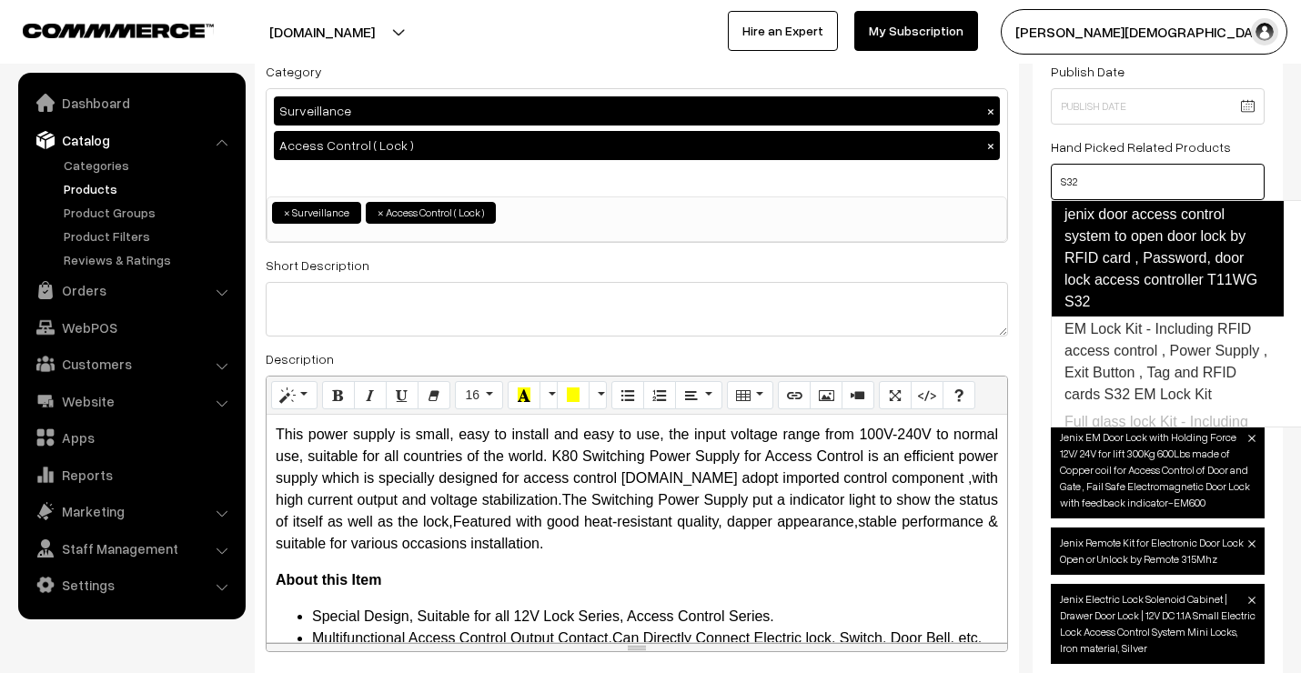
click at [1161, 249] on link "jenix door access control system to open door lock by RFID card , Password, doo…" at bounding box center [1166, 258] width 233 height 116
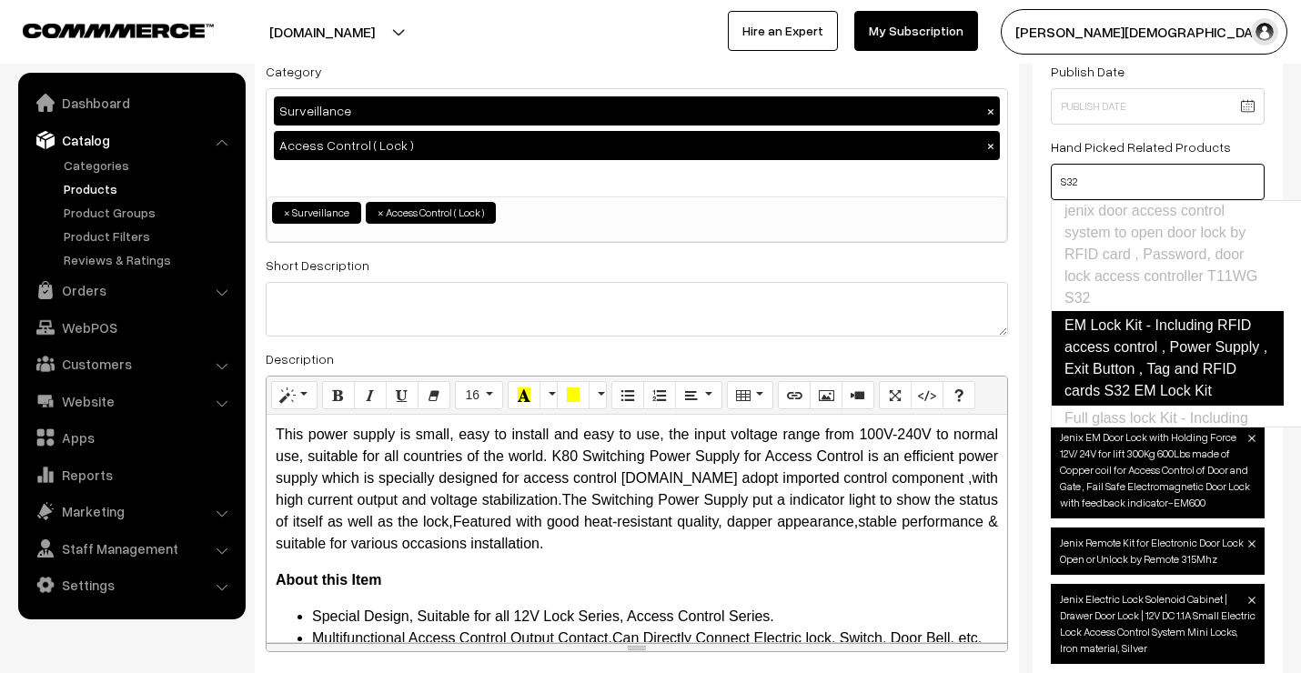
click at [1164, 346] on link "EM Lock Kit - Including RFID access control , Power Supply , Exit Button , Tag …" at bounding box center [1166, 358] width 233 height 95
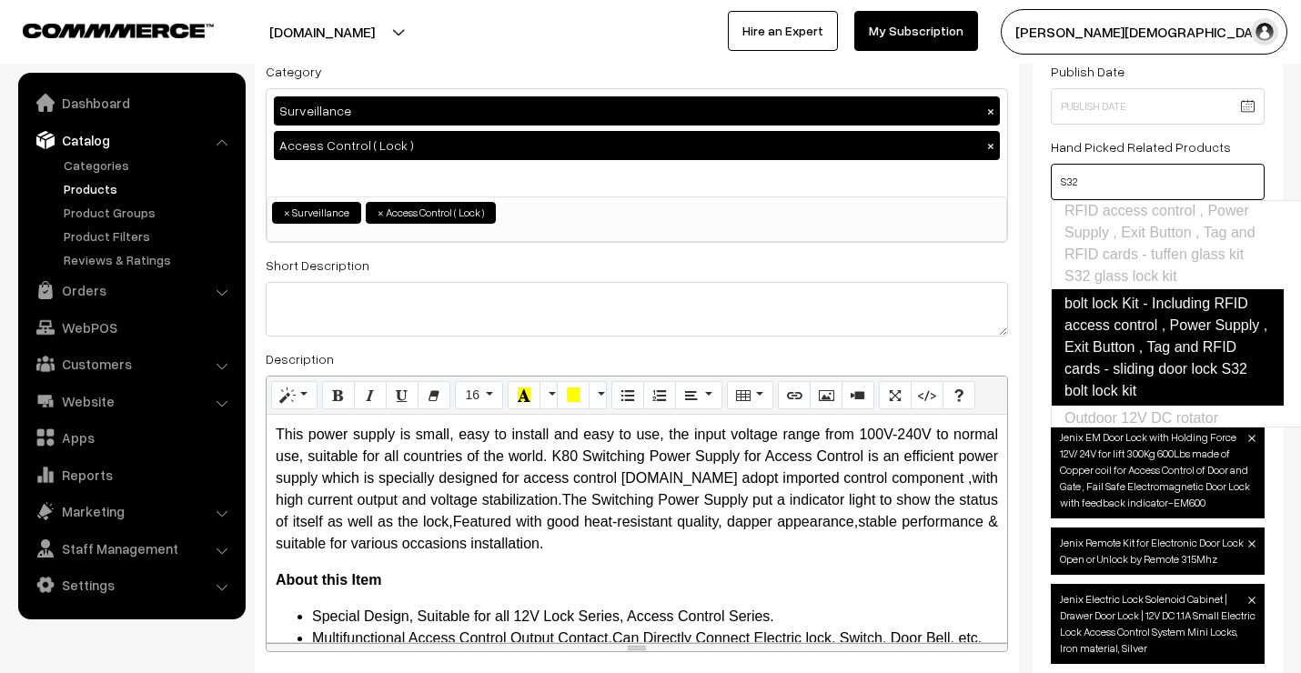
click at [1167, 346] on link "bolt lock Kit - Including RFID access control , Power Supply , Exit Button , Ta…" at bounding box center [1166, 347] width 233 height 116
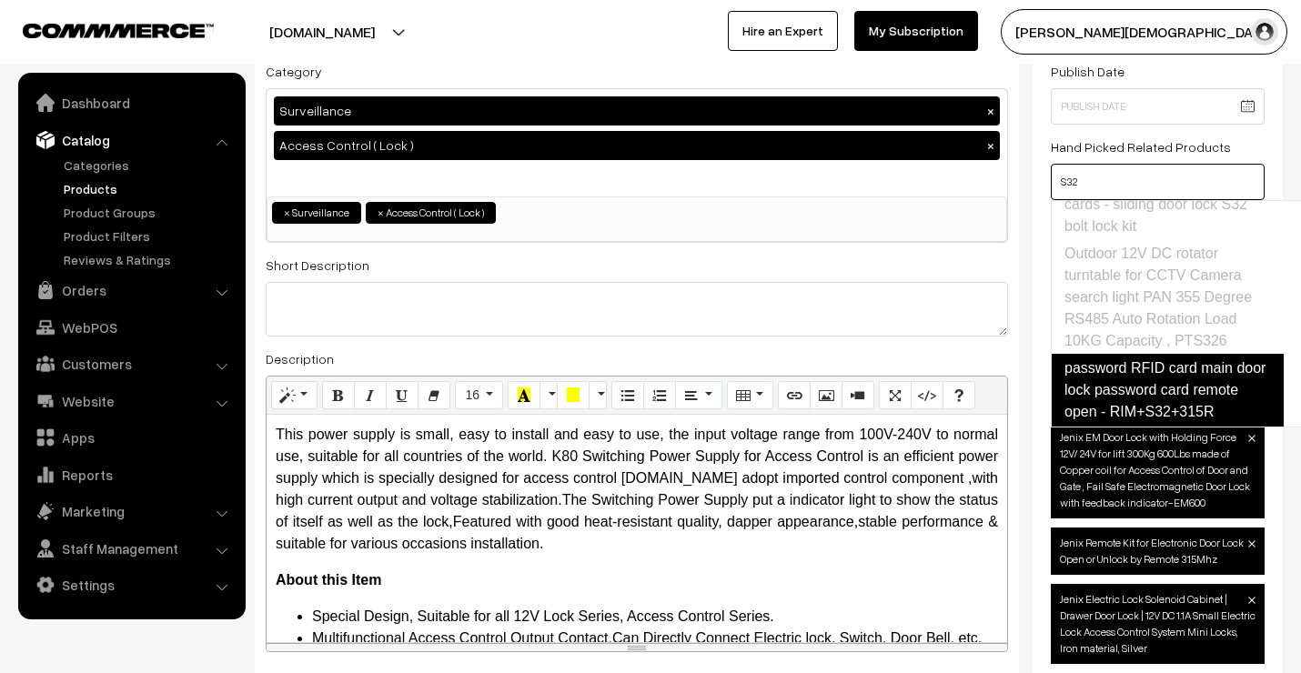
click at [1170, 354] on link "password RFID card main door lock password card remote open - RIM+S32+315R" at bounding box center [1166, 390] width 233 height 73
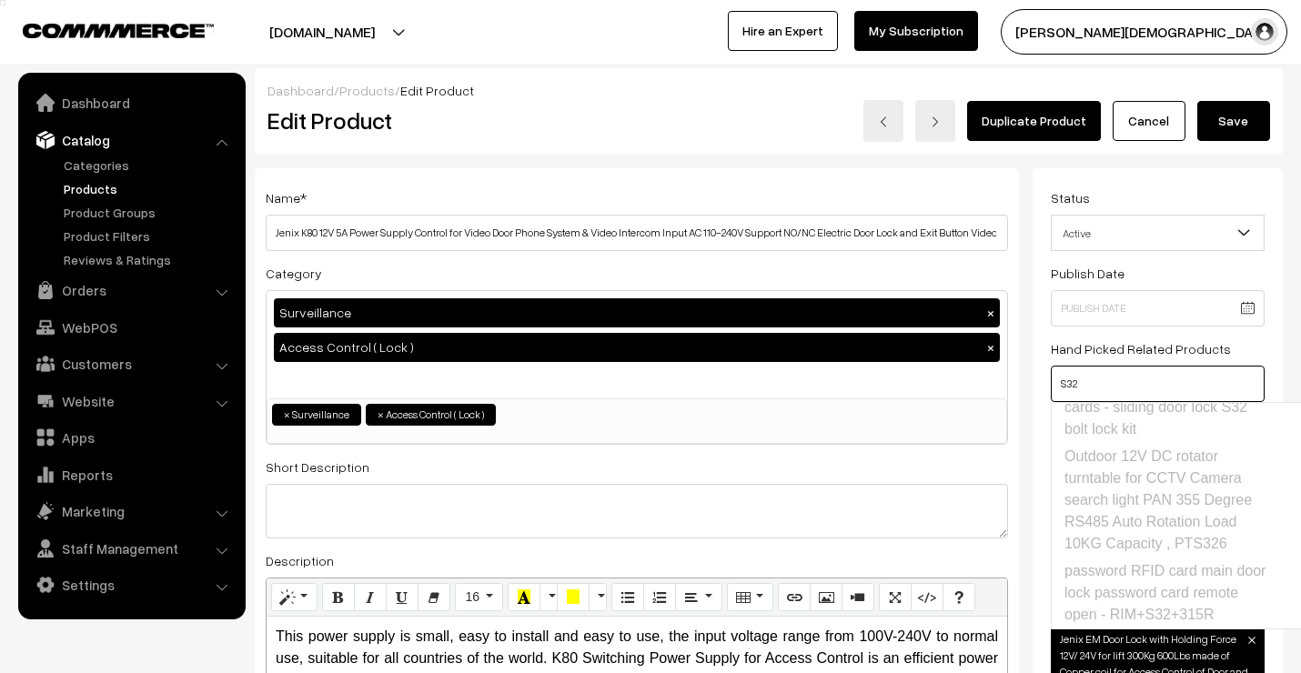
type input "S32"
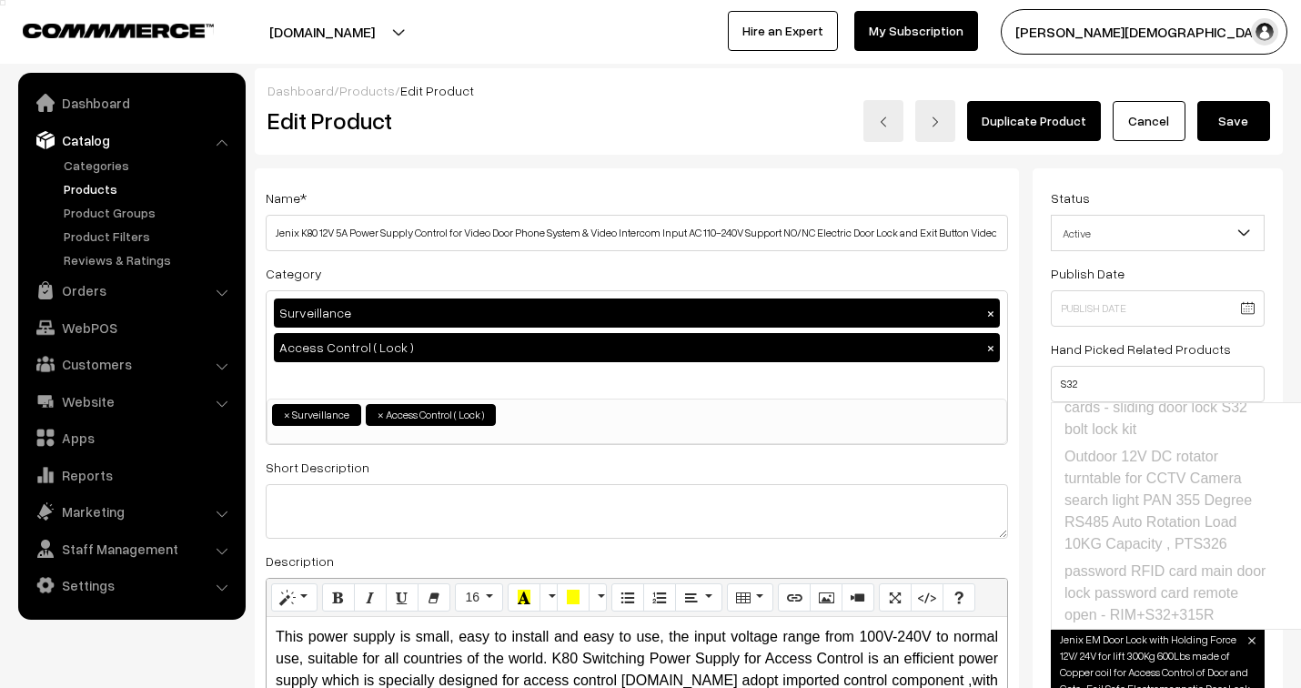
click at [1224, 121] on button "Save" at bounding box center [1233, 121] width 73 height 40
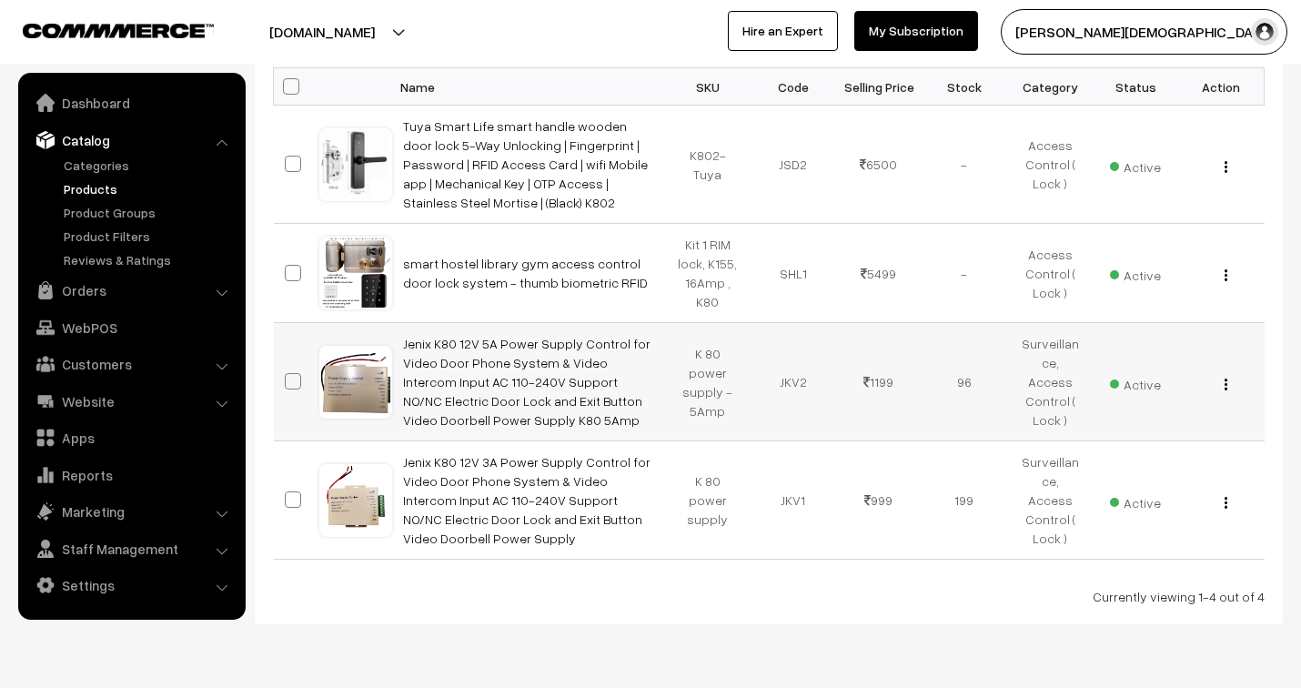
scroll to position [357, 0]
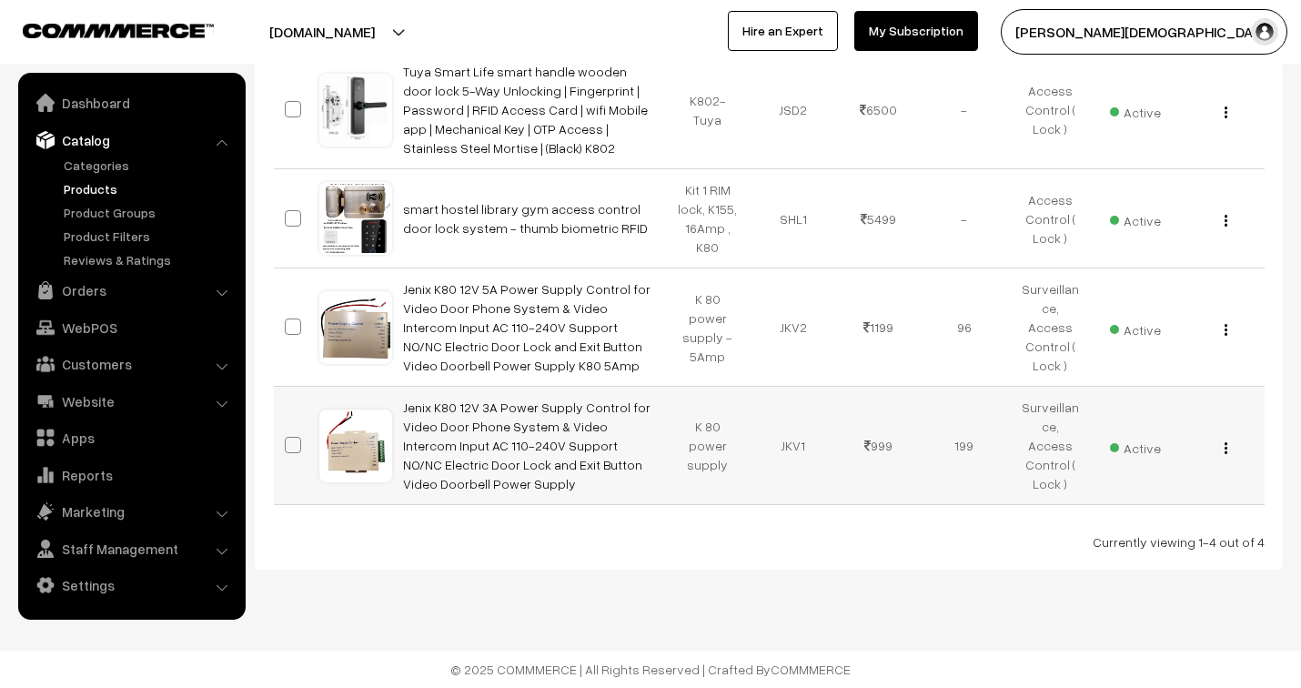
click at [1224, 447] on img "button" at bounding box center [1225, 448] width 3 height 12
click at [1108, 512] on link "Edit" at bounding box center [1144, 513] width 155 height 40
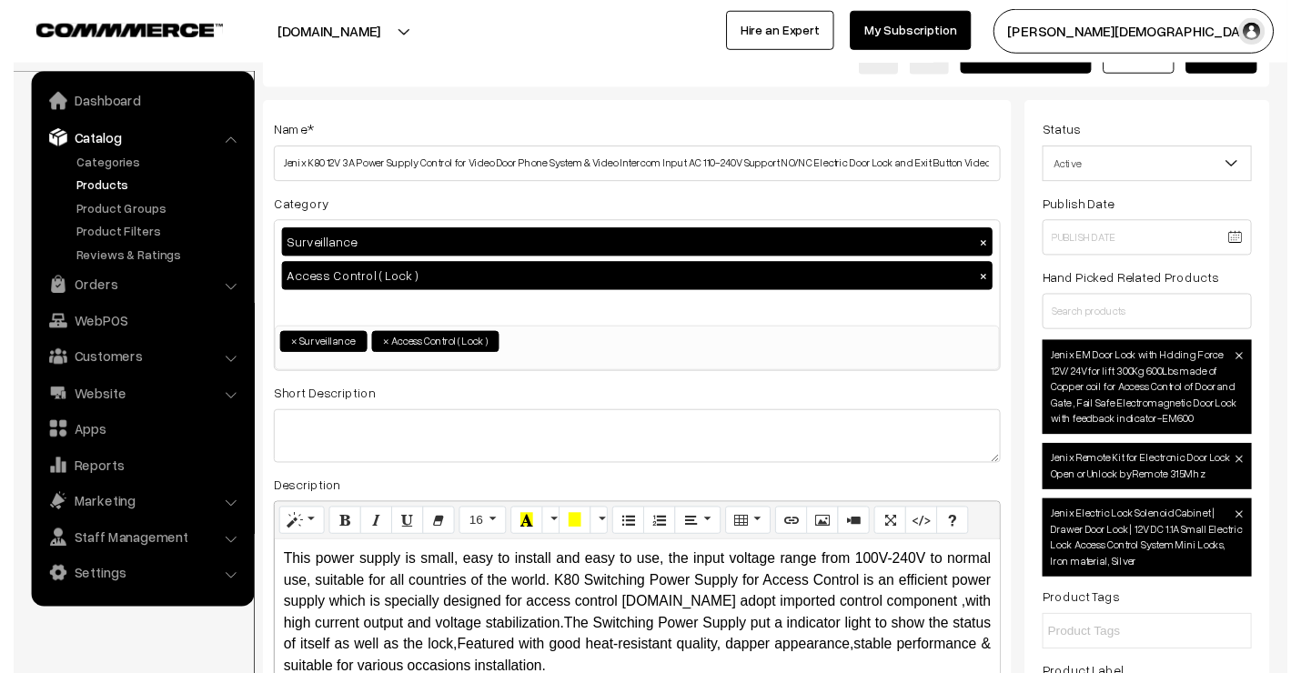
scroll to position [101, 0]
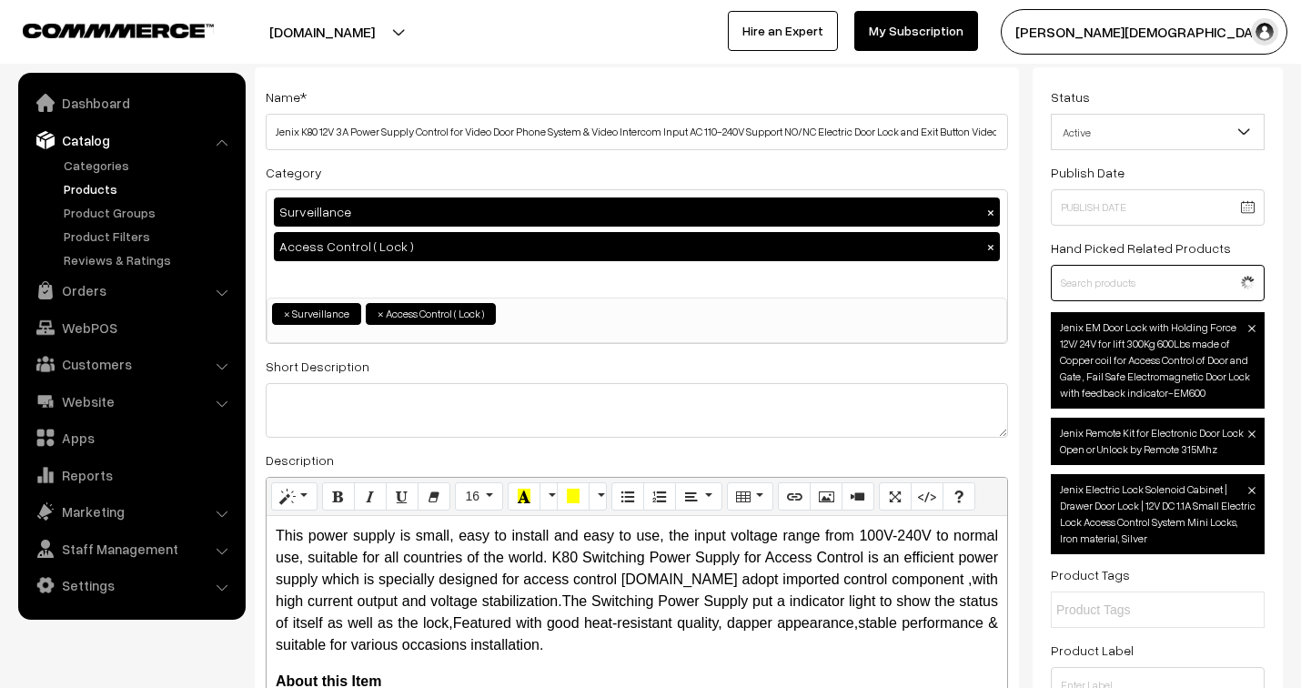
click at [1120, 286] on input "text" at bounding box center [1157, 283] width 214 height 36
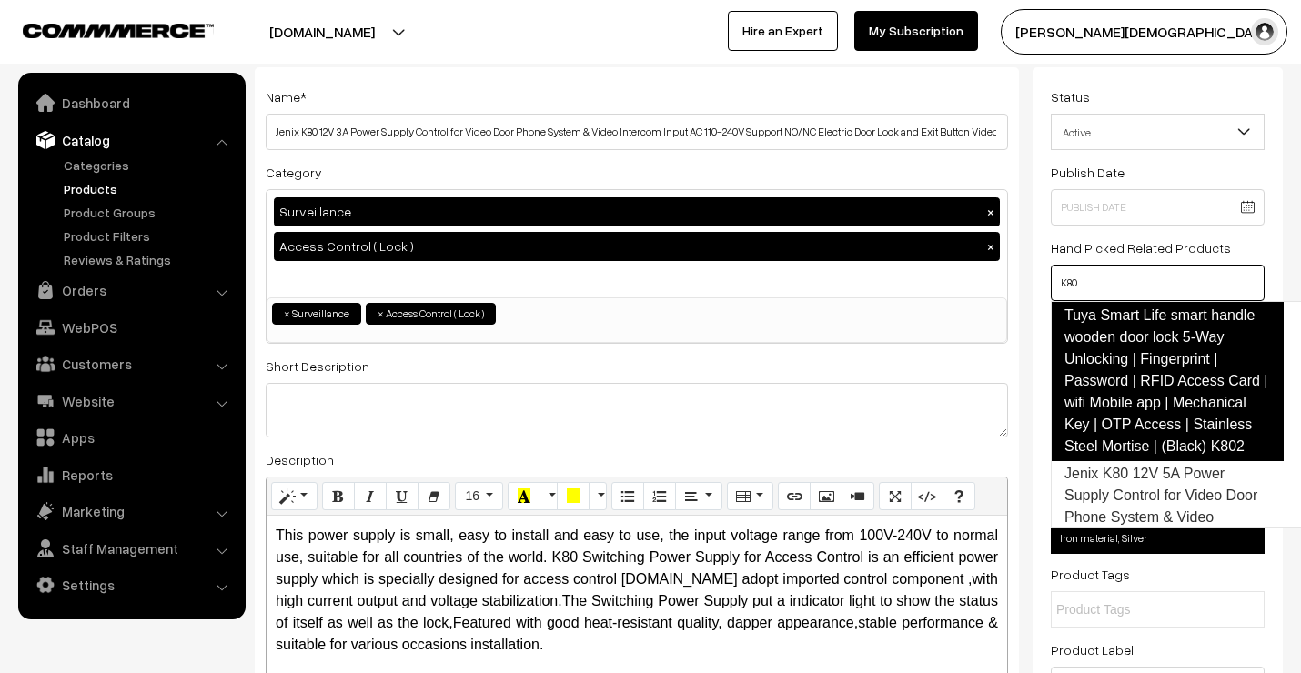
click at [1185, 348] on link "Tuya Smart Life smart handle wooden door lock 5-Way Unlocking | Fingerprint | P…" at bounding box center [1166, 381] width 233 height 160
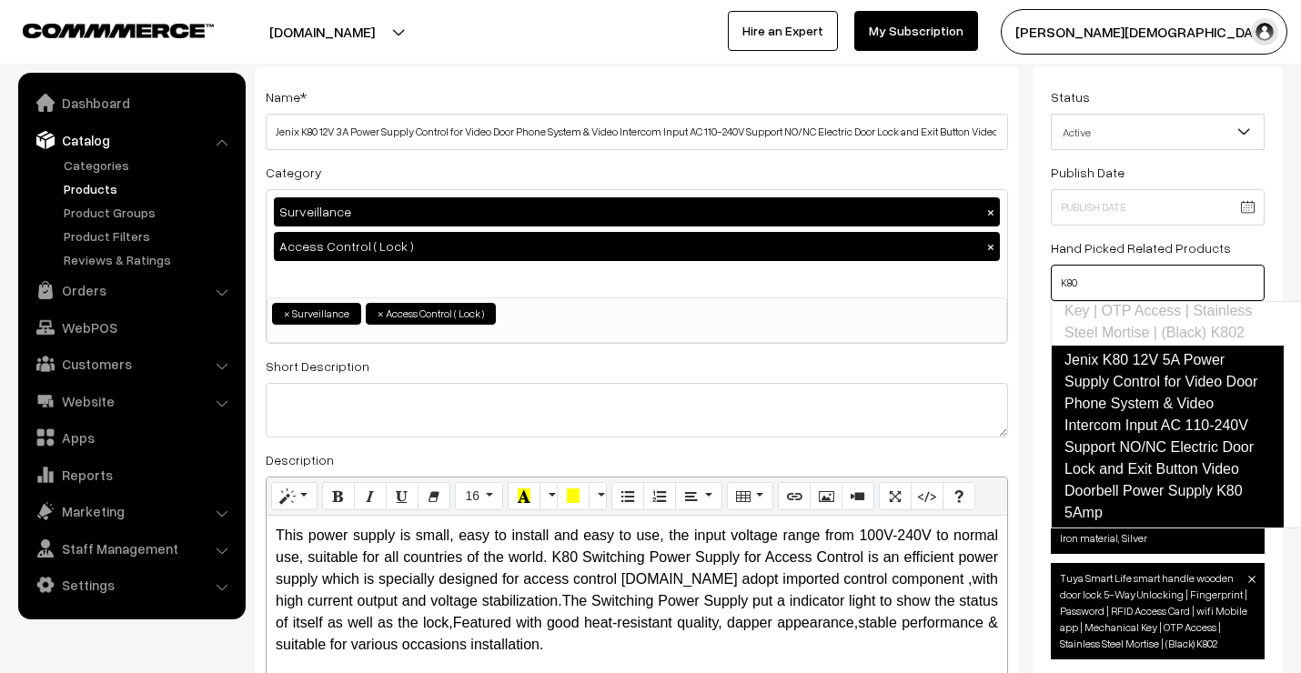
click at [1177, 420] on link "Jenix K80 12V 5A Power Supply Control for Video Door Phone System & Video Inter…" at bounding box center [1166, 437] width 233 height 182
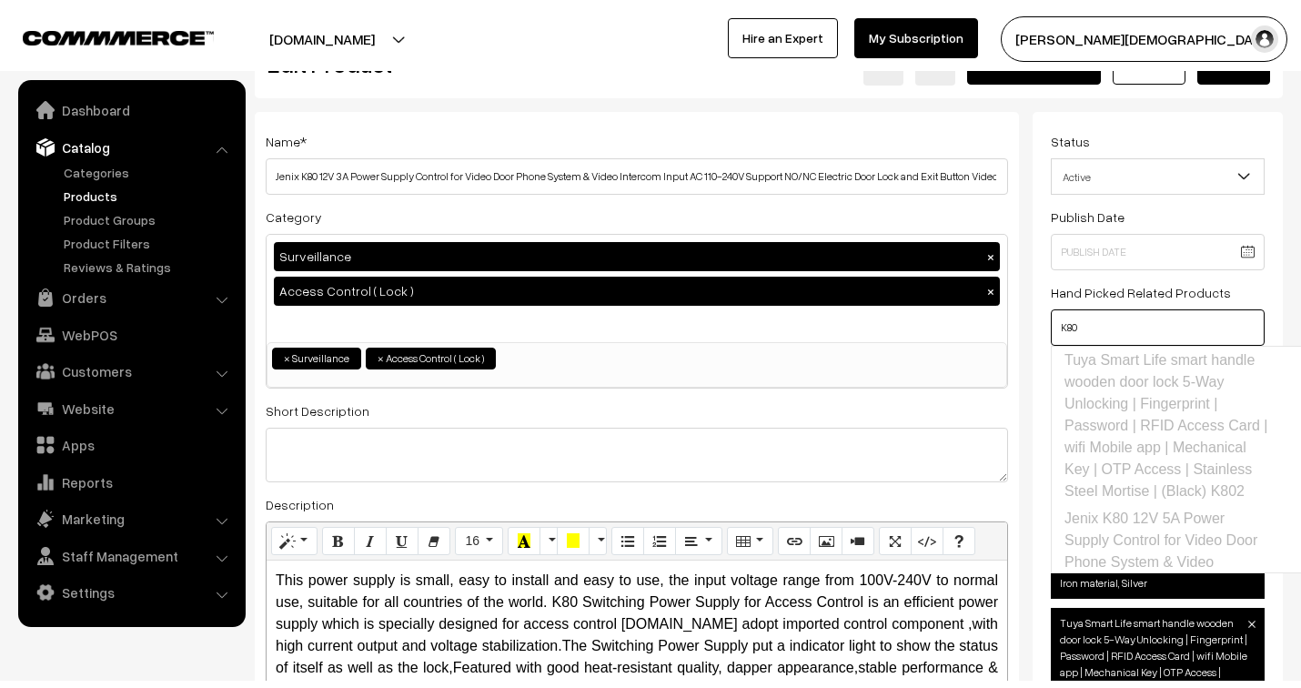
scroll to position [0, 0]
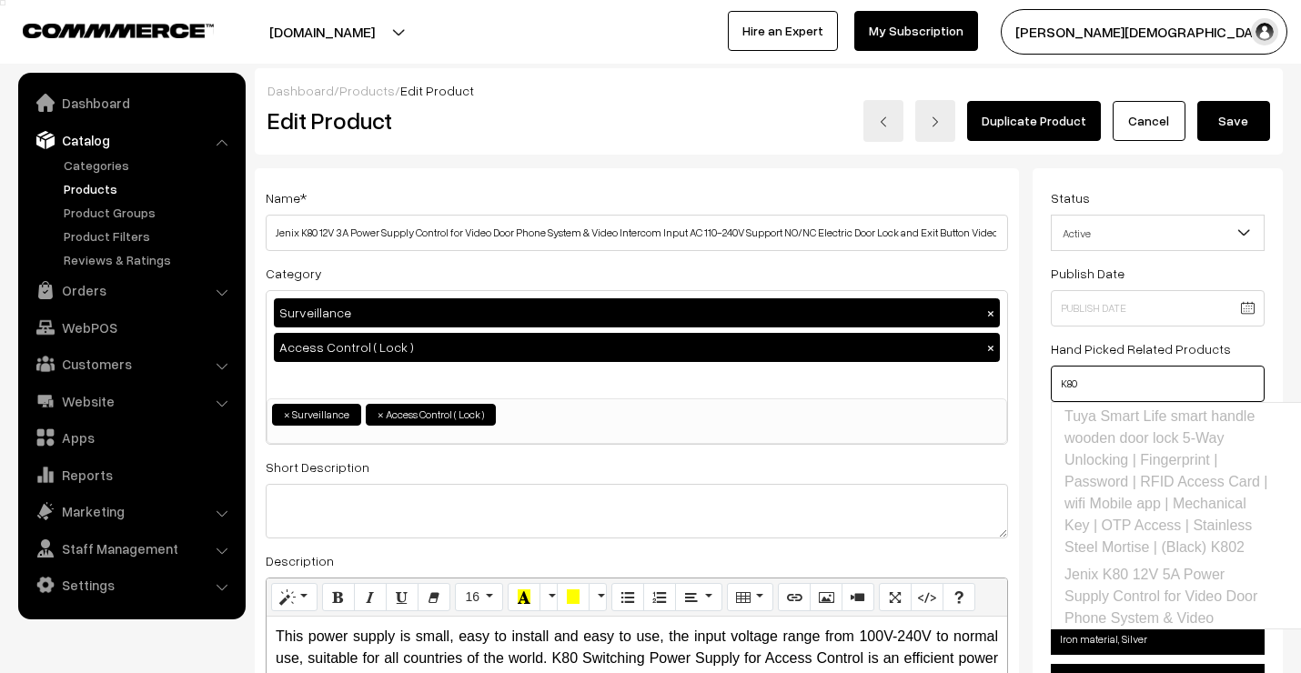
type input "K80"
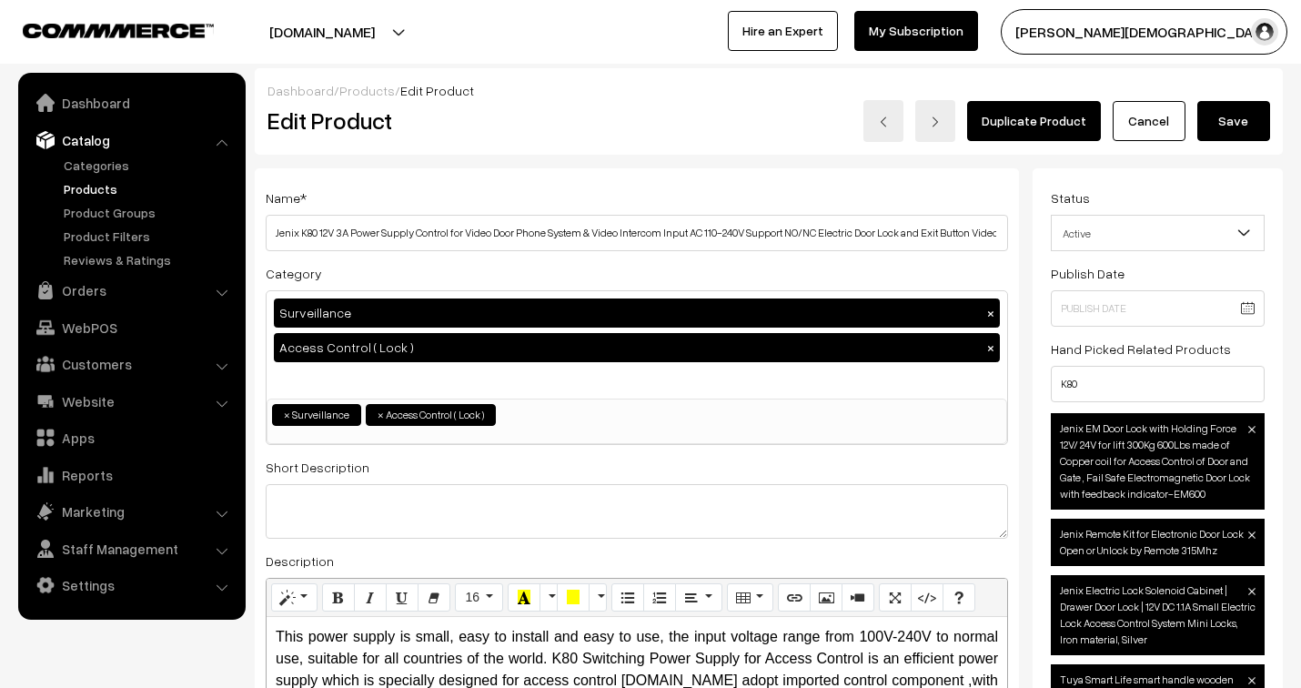
click at [990, 313] on button "×" at bounding box center [990, 313] width 16 height 16
select select "2"
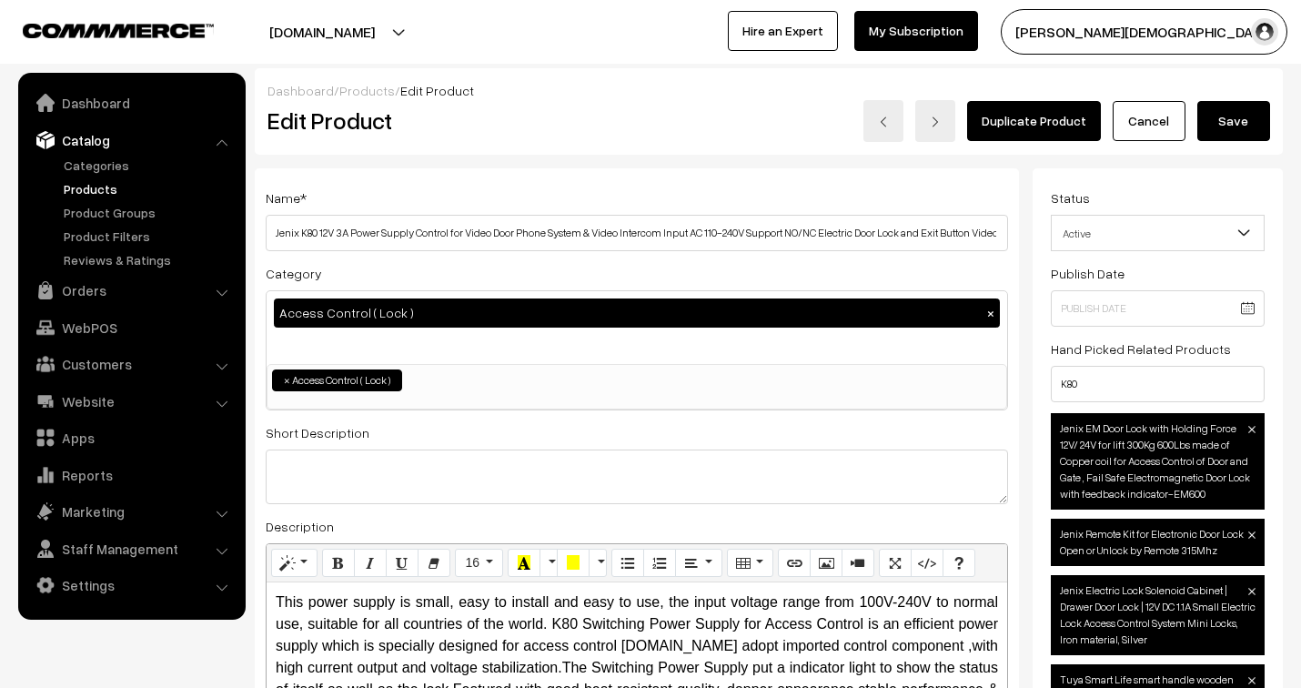
click at [1233, 120] on button "Save" at bounding box center [1233, 121] width 73 height 40
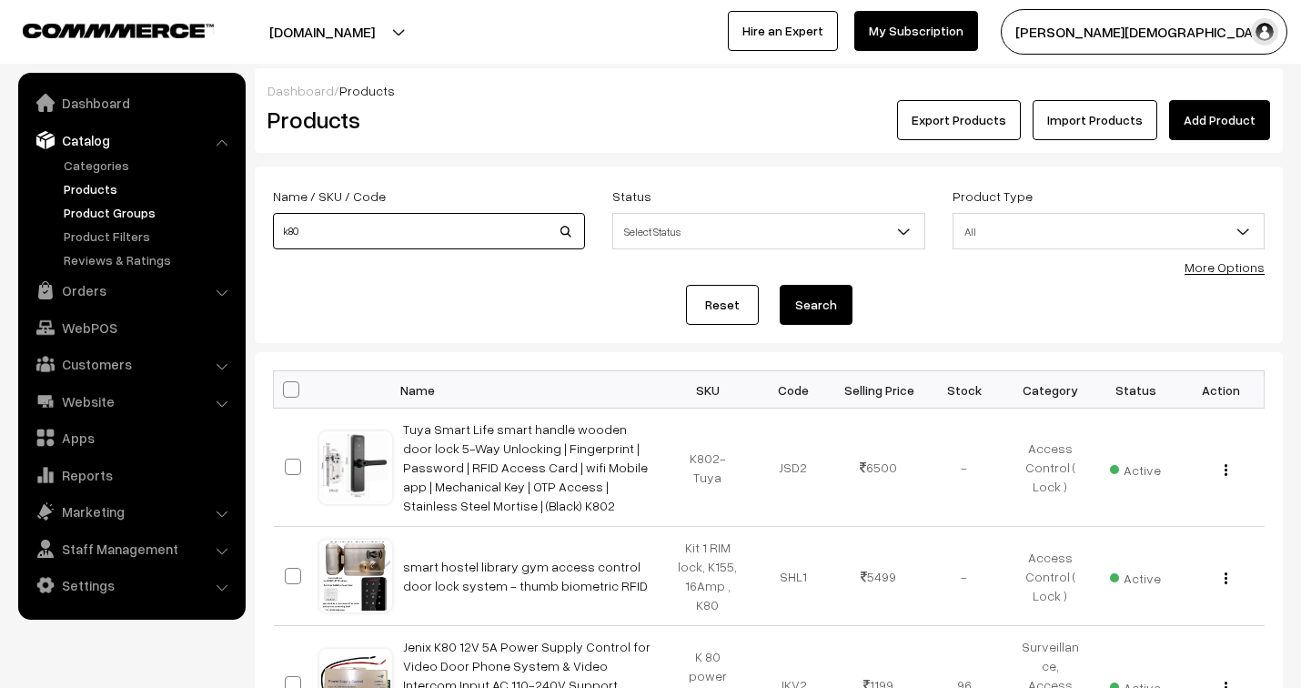
drag, startPoint x: 318, startPoint y: 229, endPoint x: 225, endPoint y: 212, distance: 95.3
click at [225, 212] on body "Thank you for showing interest. Our team will call you shortly. Close [DOMAIN_N…" at bounding box center [650, 522] width 1301 height 1045
type input "Face"
click at [833, 311] on button "Search" at bounding box center [815, 305] width 73 height 40
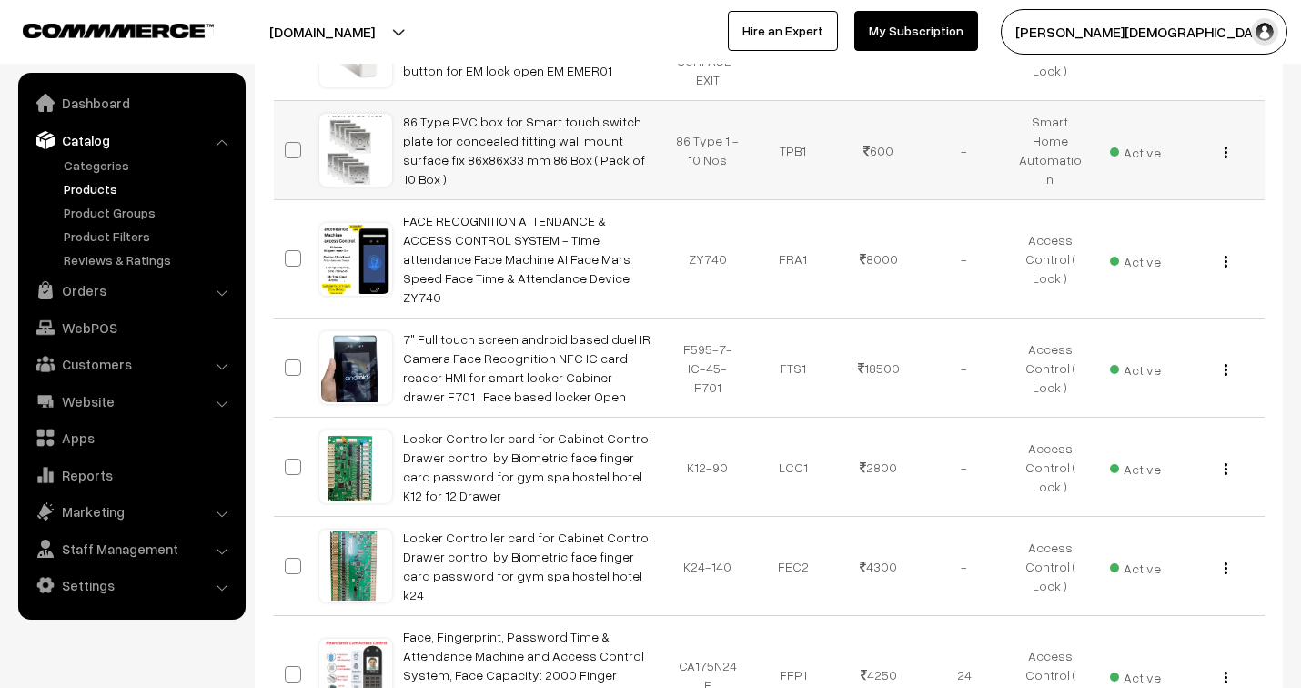
scroll to position [505, 0]
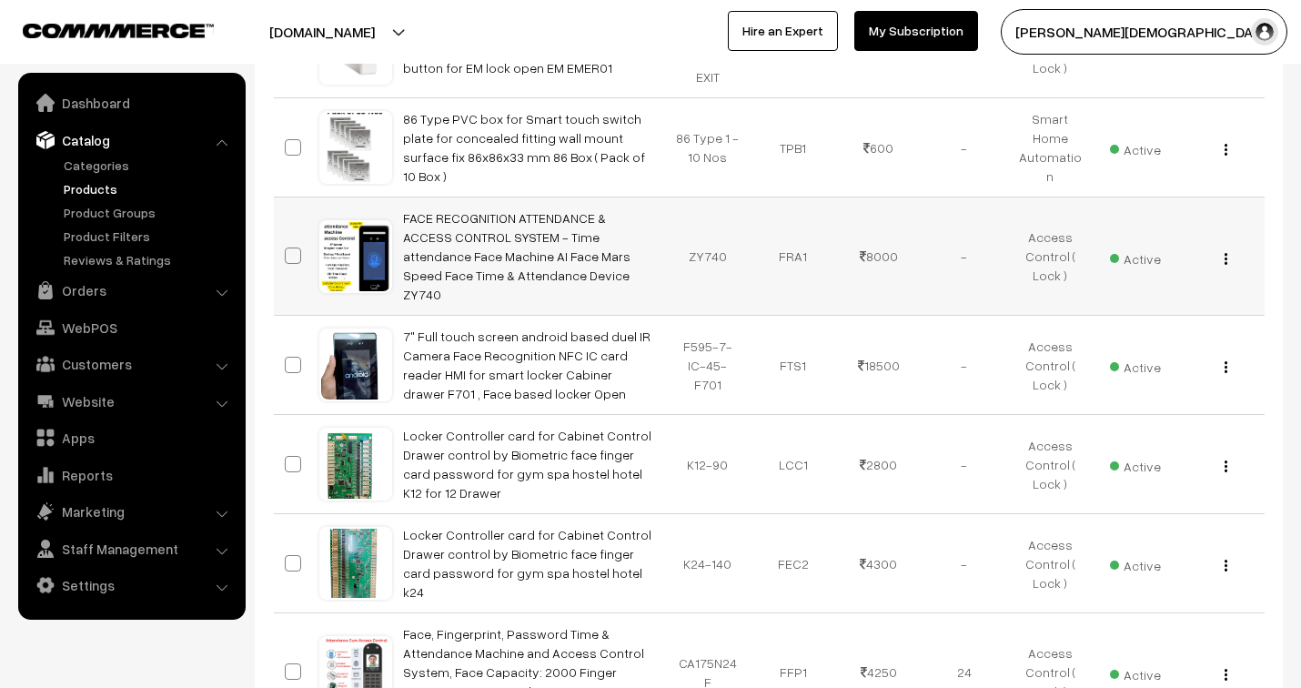
click at [1225, 253] on img "button" at bounding box center [1225, 259] width 3 height 12
click at [1140, 314] on link "Edit" at bounding box center [1144, 324] width 155 height 40
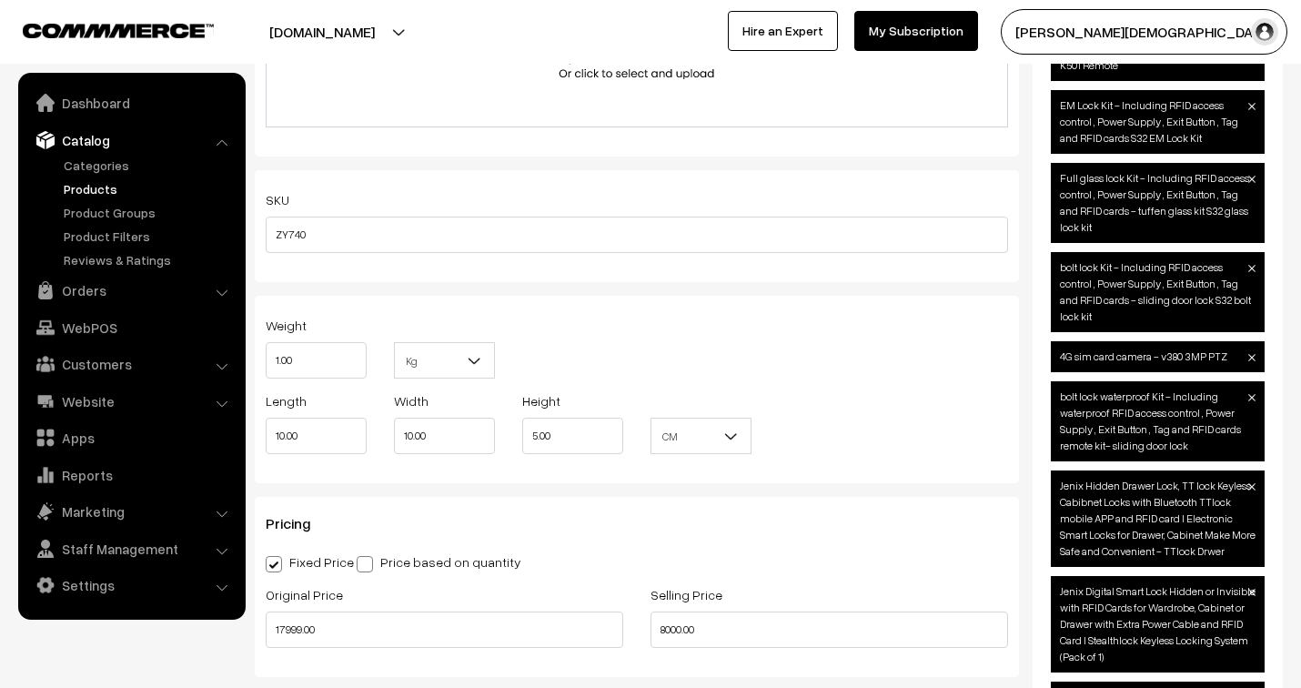
scroll to position [1414, 0]
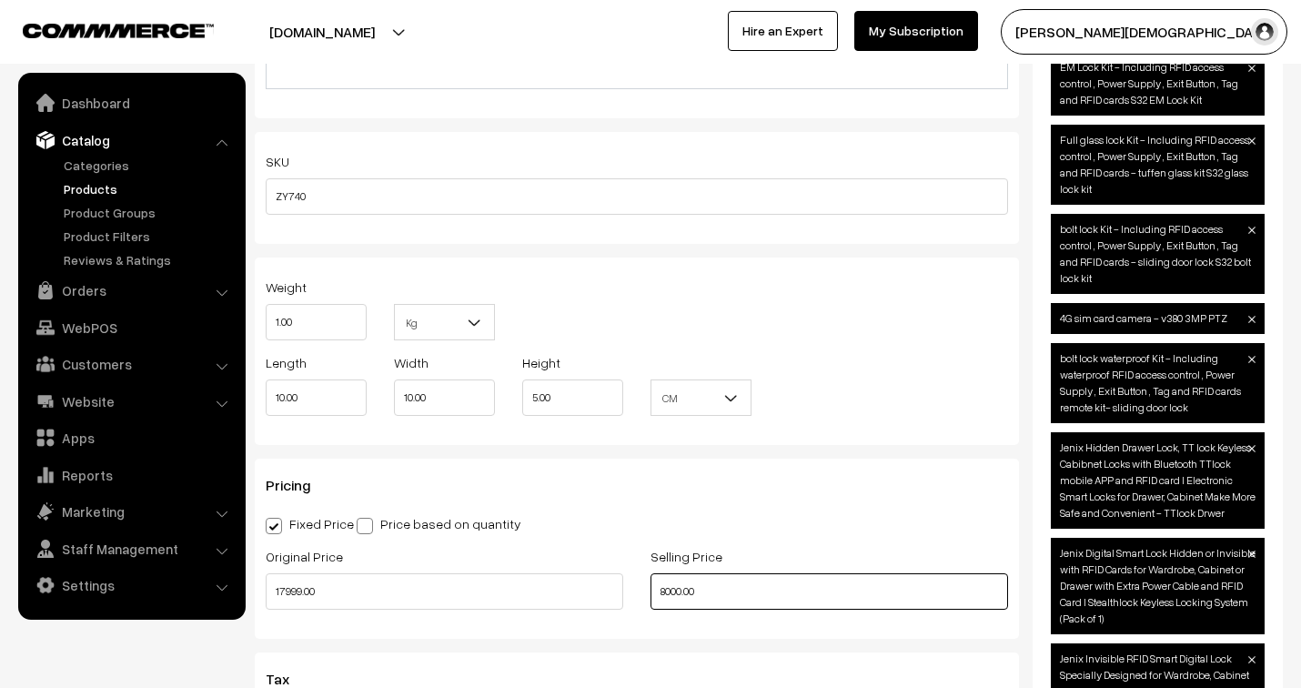
drag, startPoint x: 710, startPoint y: 596, endPoint x: 638, endPoint y: 589, distance: 72.1
click at [638, 589] on div "Selling Price 8000.00" at bounding box center [829, 582] width 385 height 75
type input "10500.00"
click at [796, 512] on div "Pricing Fixed Price Price based on quantity Original Price 17999.00 Selling Pri…" at bounding box center [637, 548] width 764 height 180
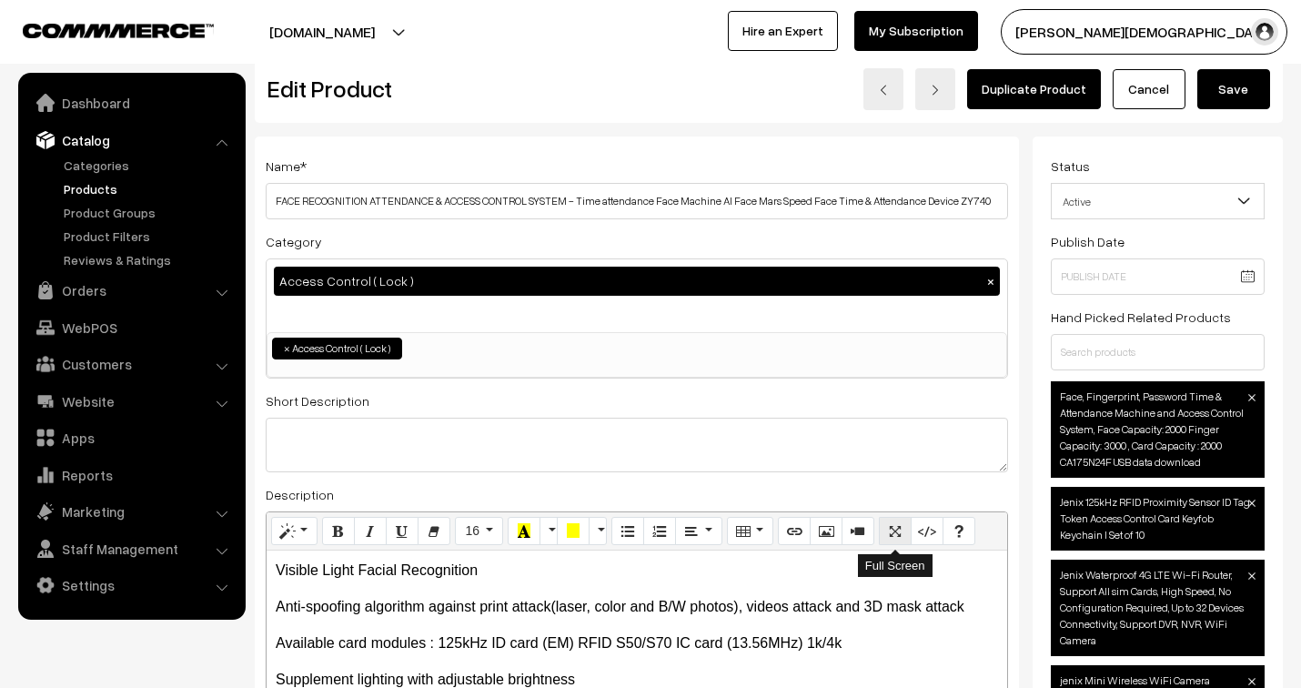
scroll to position [0, 0]
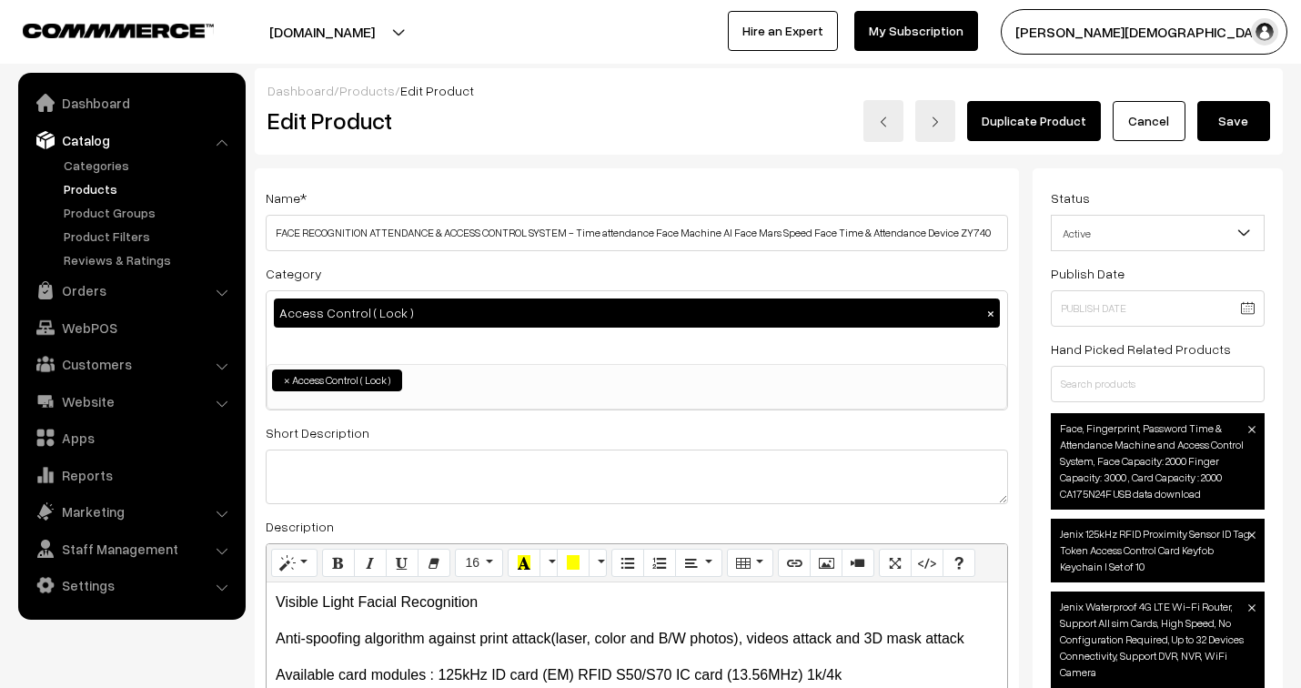
click at [1231, 121] on button "Save" at bounding box center [1233, 121] width 73 height 40
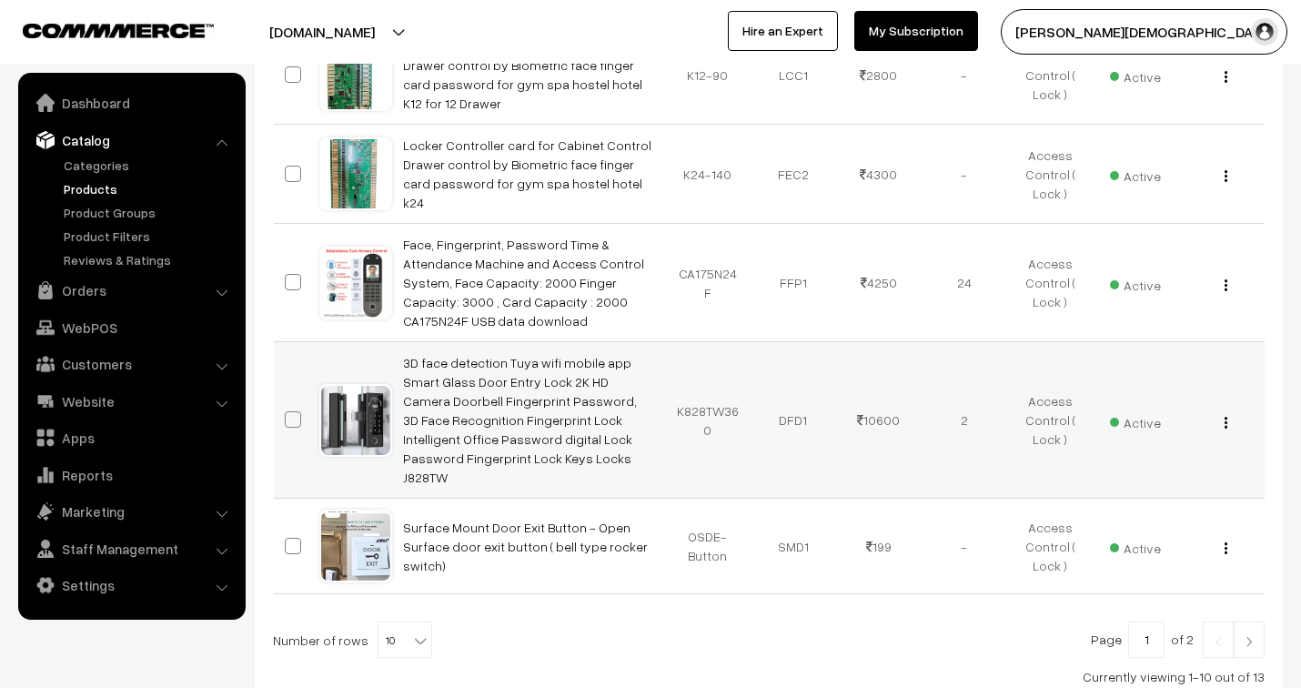
scroll to position [909, 0]
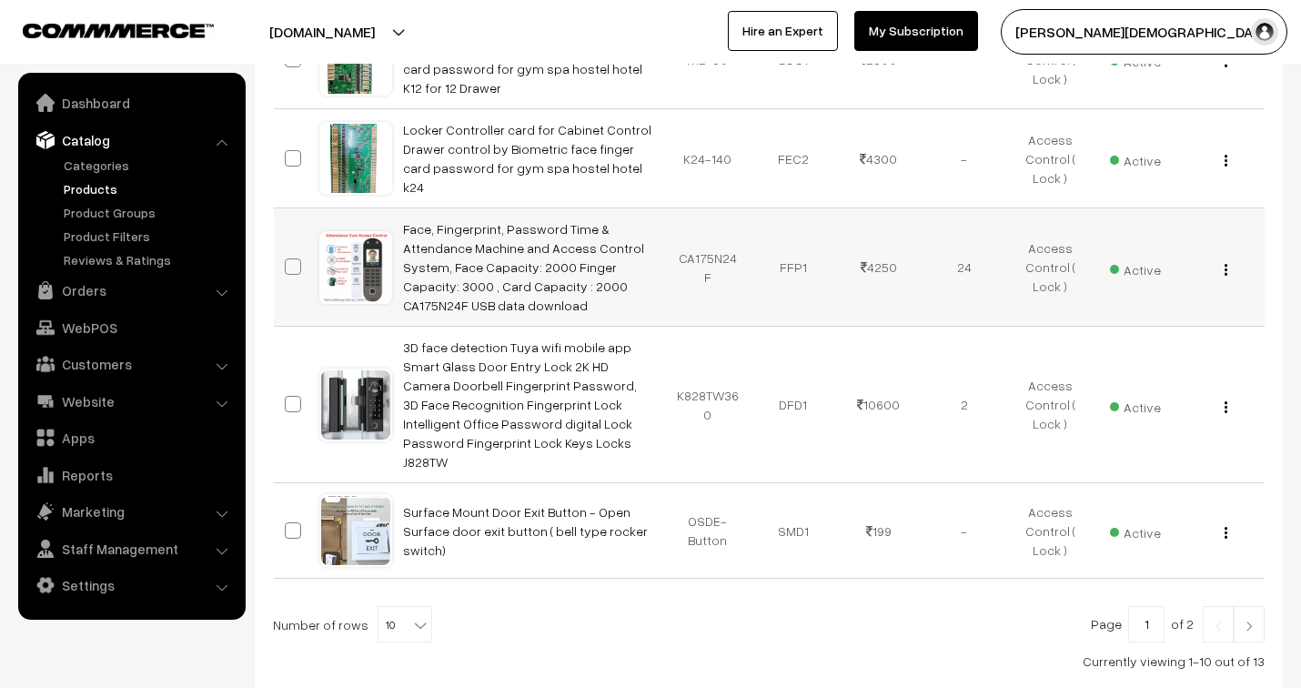
click at [1224, 264] on img "button" at bounding box center [1225, 270] width 3 height 12
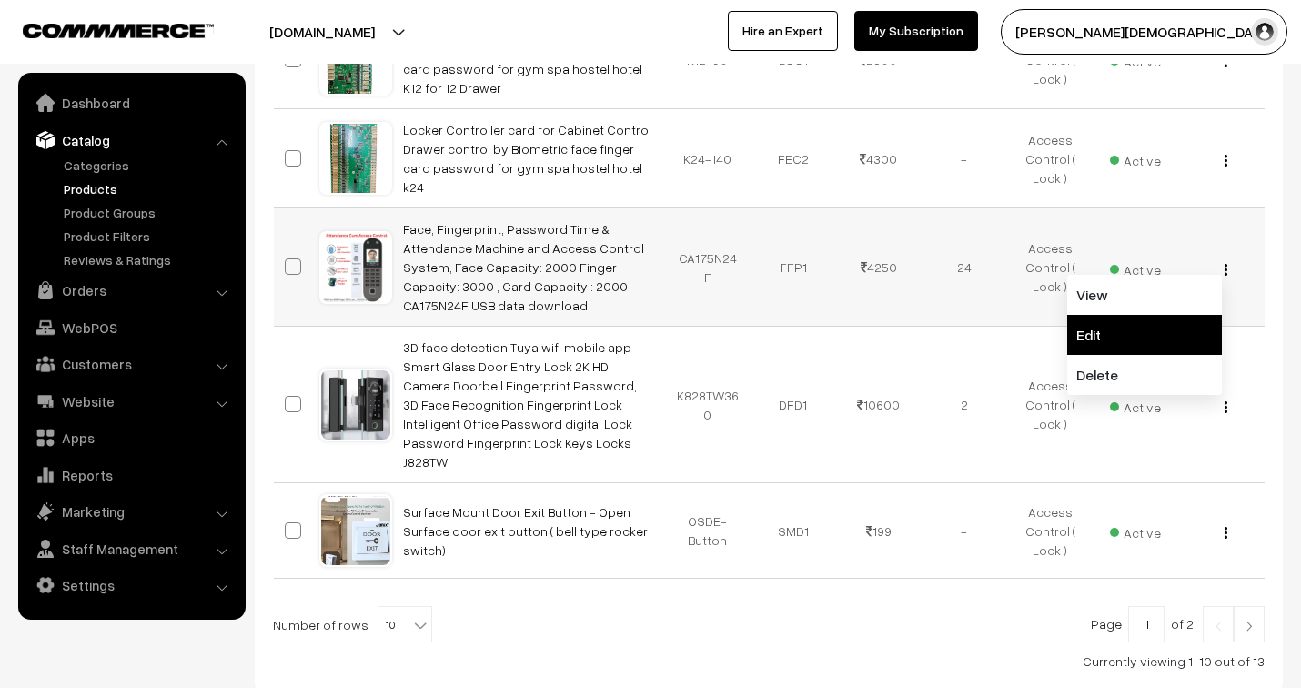
click at [1150, 315] on link "Edit" at bounding box center [1144, 335] width 155 height 40
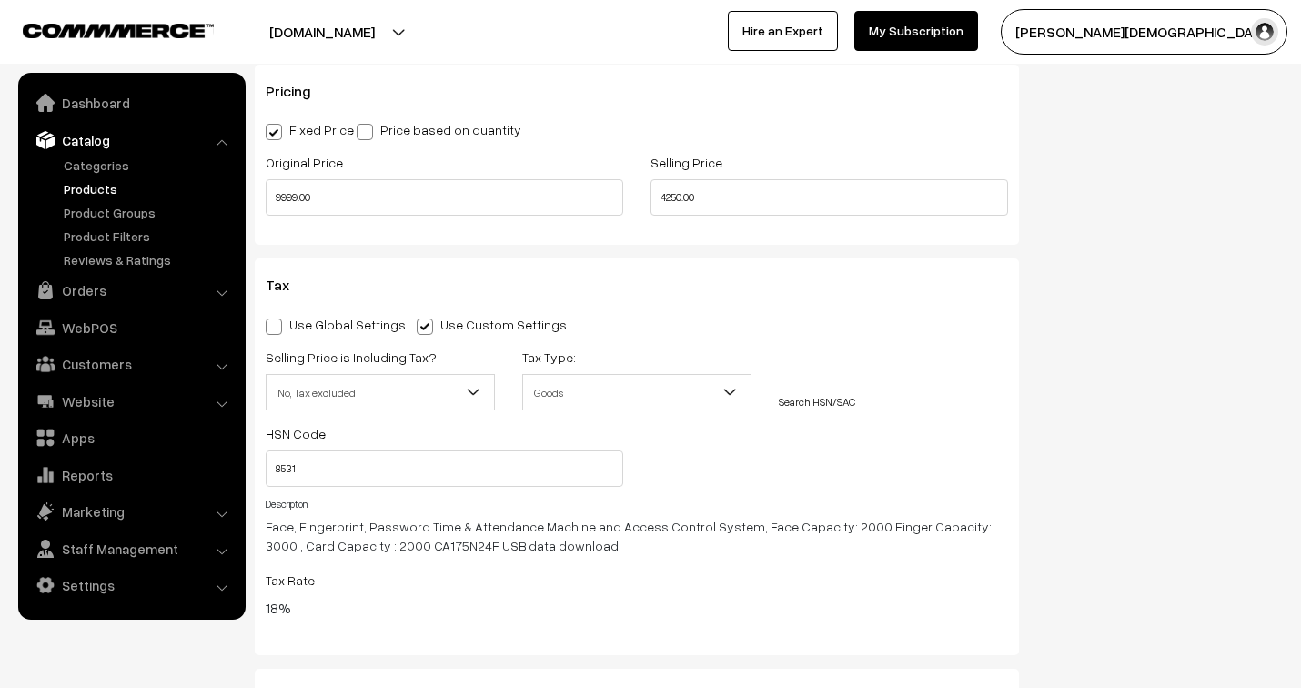
scroll to position [1616, 0]
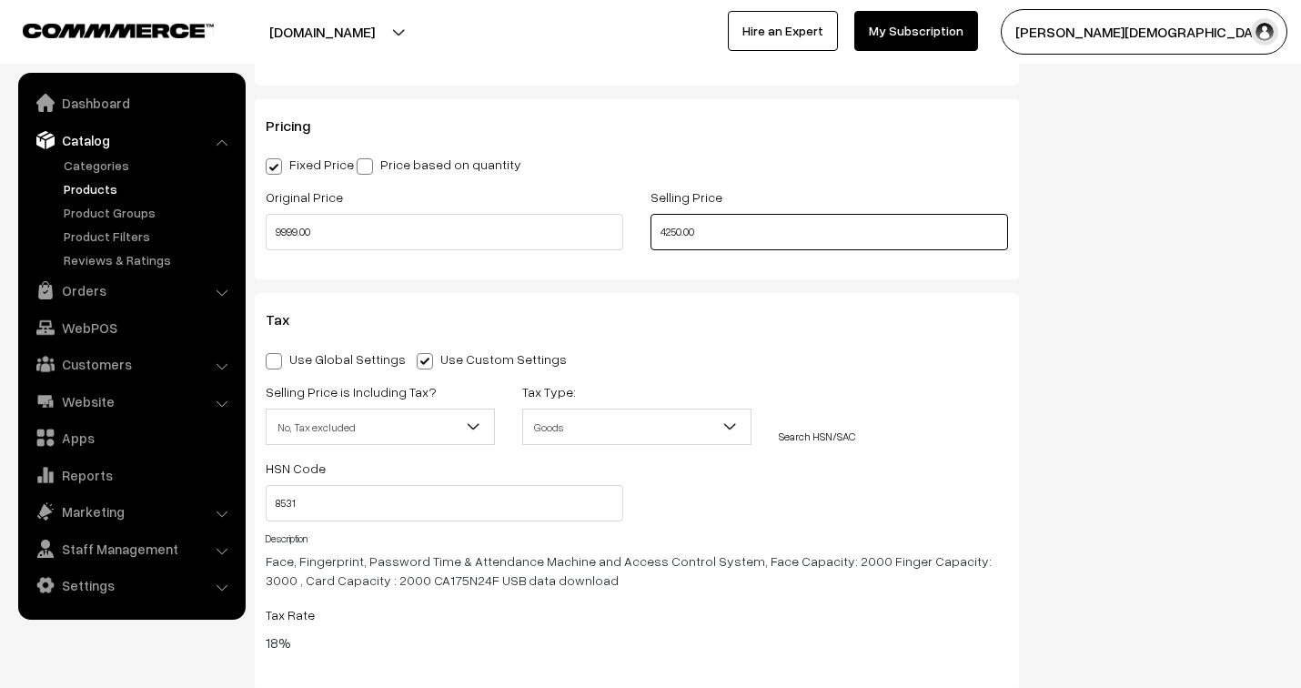
drag, startPoint x: 704, startPoint y: 240, endPoint x: 650, endPoint y: 234, distance: 54.0
click at [650, 234] on input "4250.00" at bounding box center [828, 232] width 357 height 36
type input "6825.00"
click at [897, 326] on h3 "Tax" at bounding box center [637, 319] width 742 height 17
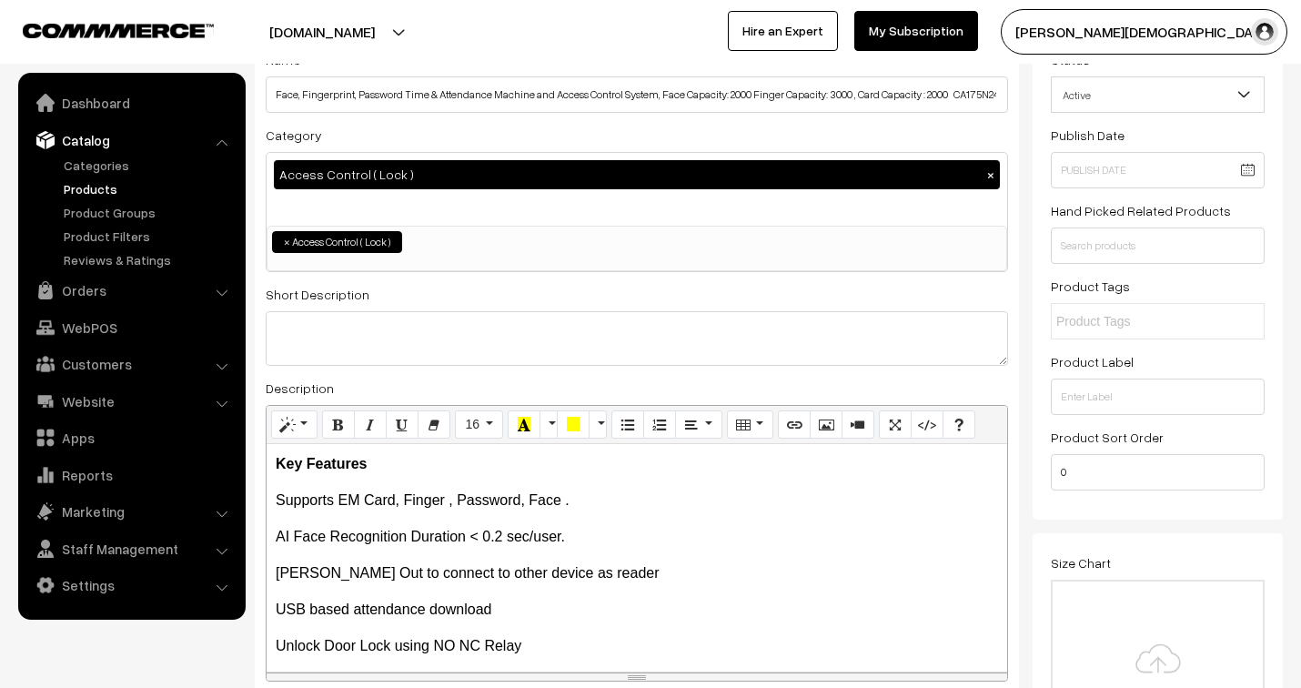
scroll to position [0, 0]
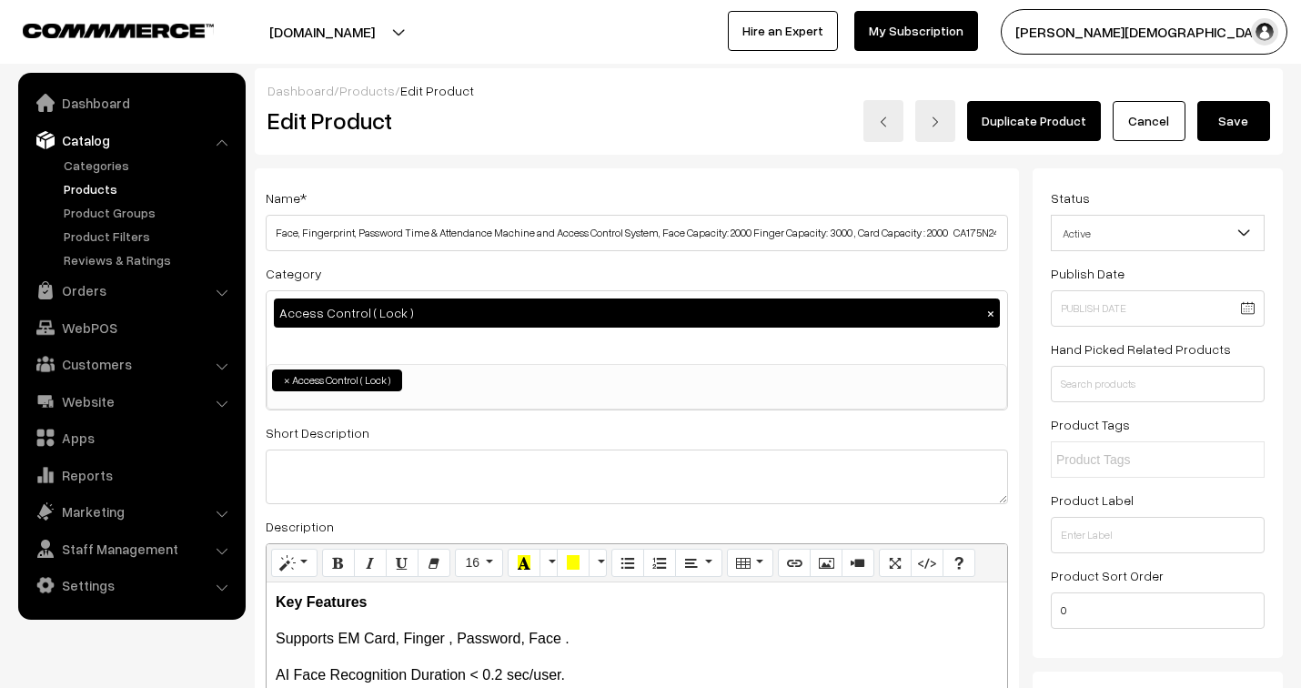
click at [1235, 124] on button "Save" at bounding box center [1233, 121] width 73 height 40
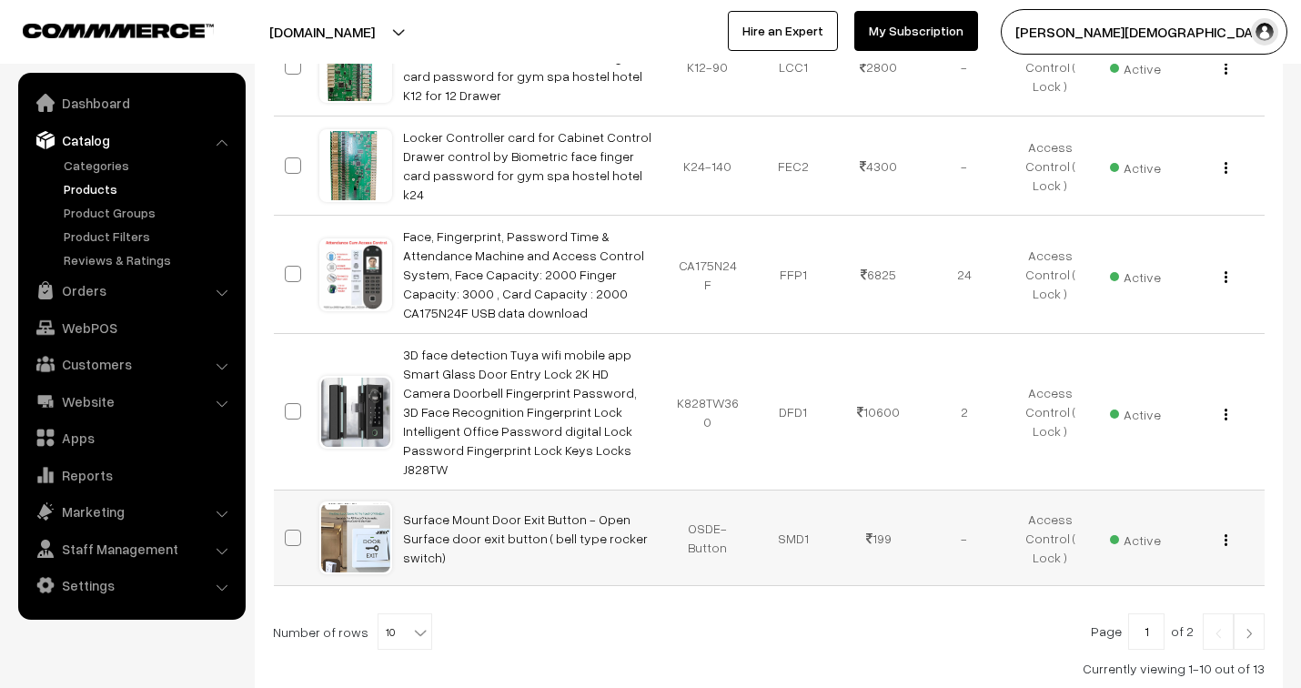
scroll to position [909, 0]
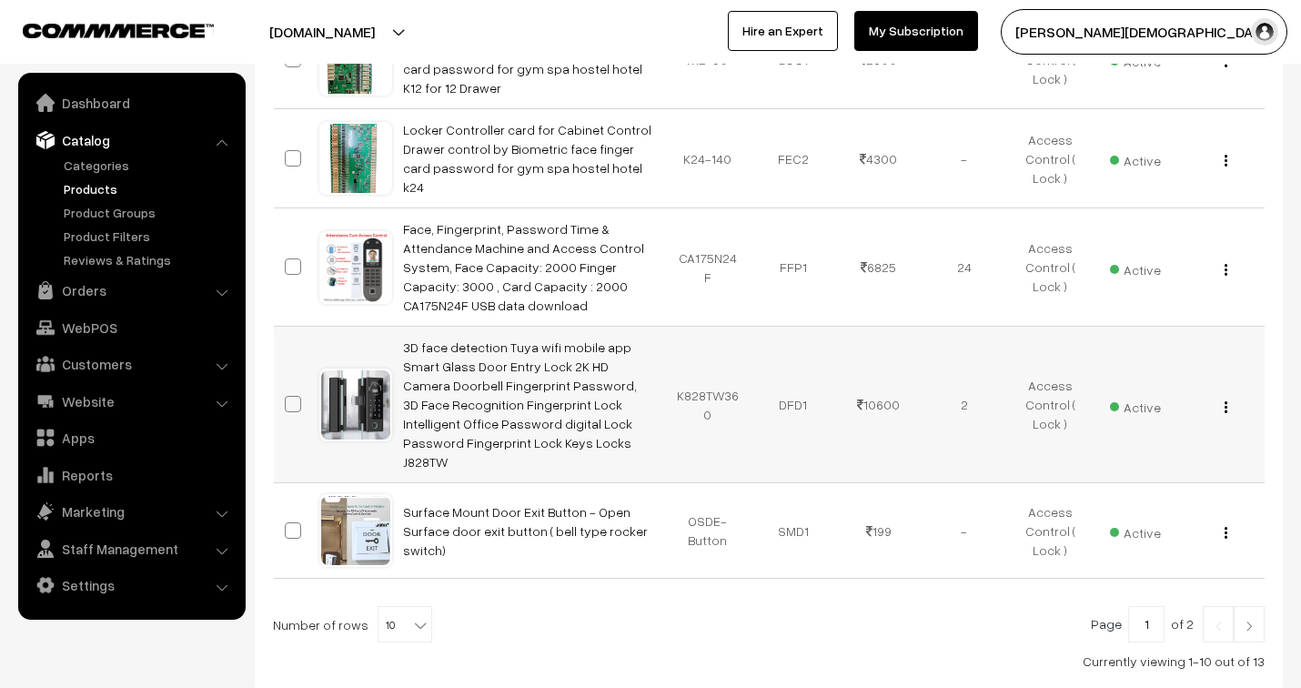
click at [1226, 399] on button "button" at bounding box center [1225, 406] width 5 height 15
click at [1144, 452] on link "Edit" at bounding box center [1144, 472] width 155 height 40
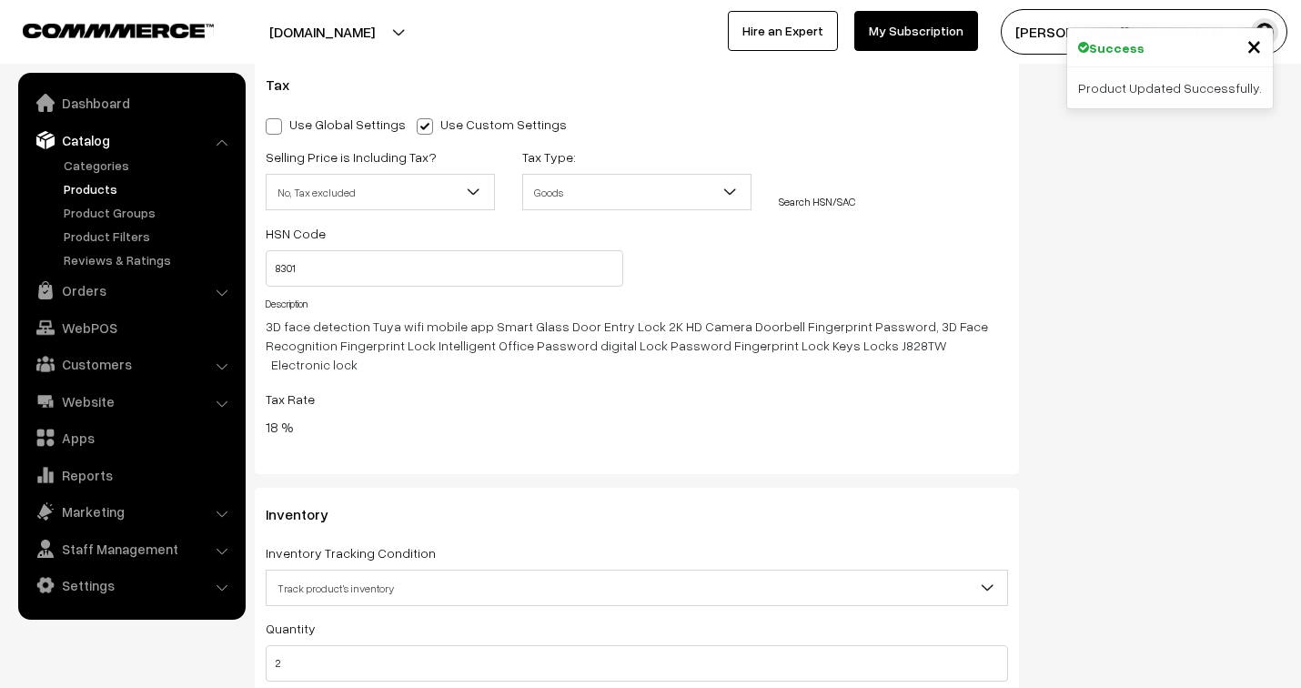
scroll to position [2122, 0]
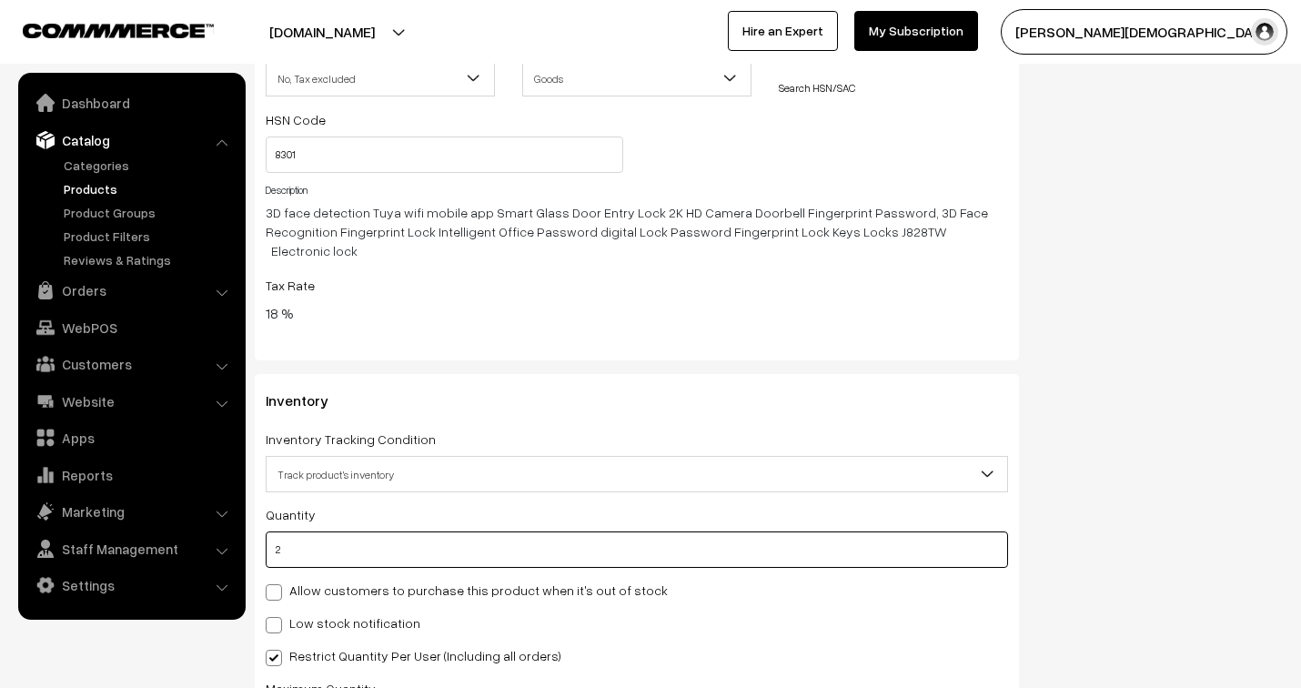
drag, startPoint x: 255, startPoint y: 535, endPoint x: 244, endPoint y: 537, distance: 11.1
type input "0"
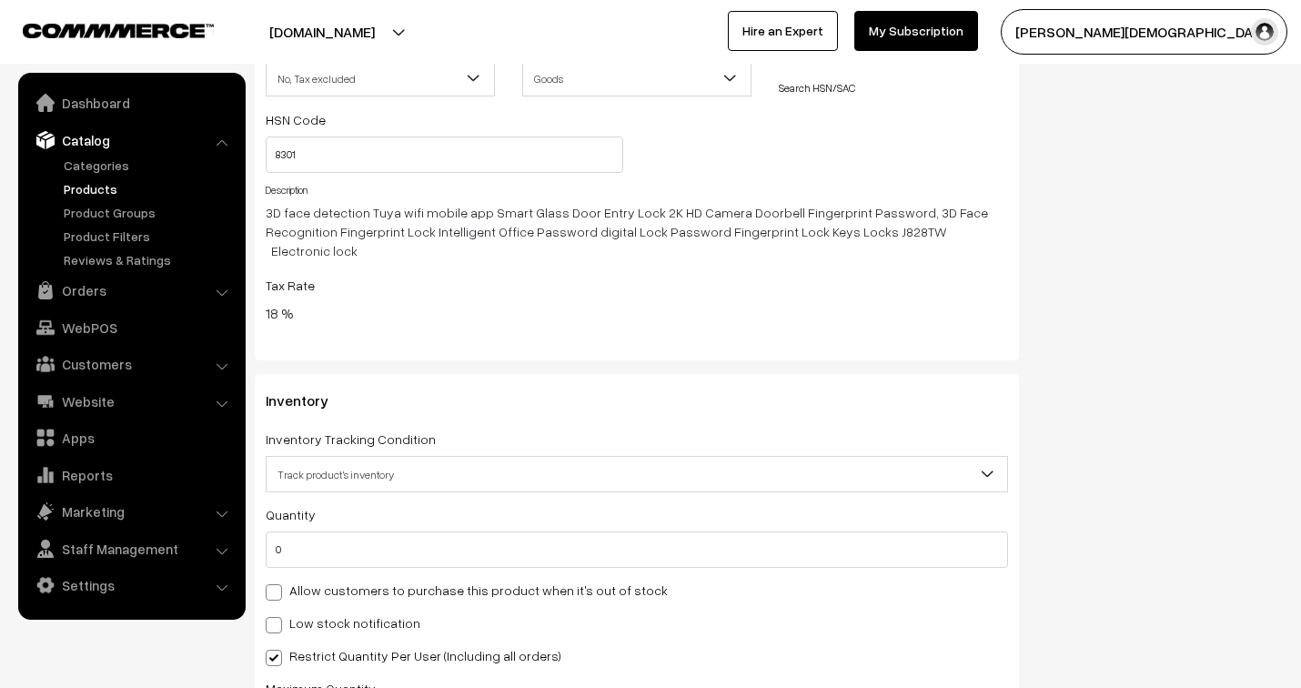
click at [980, 392] on h3 "Inventory" at bounding box center [637, 400] width 742 height 17
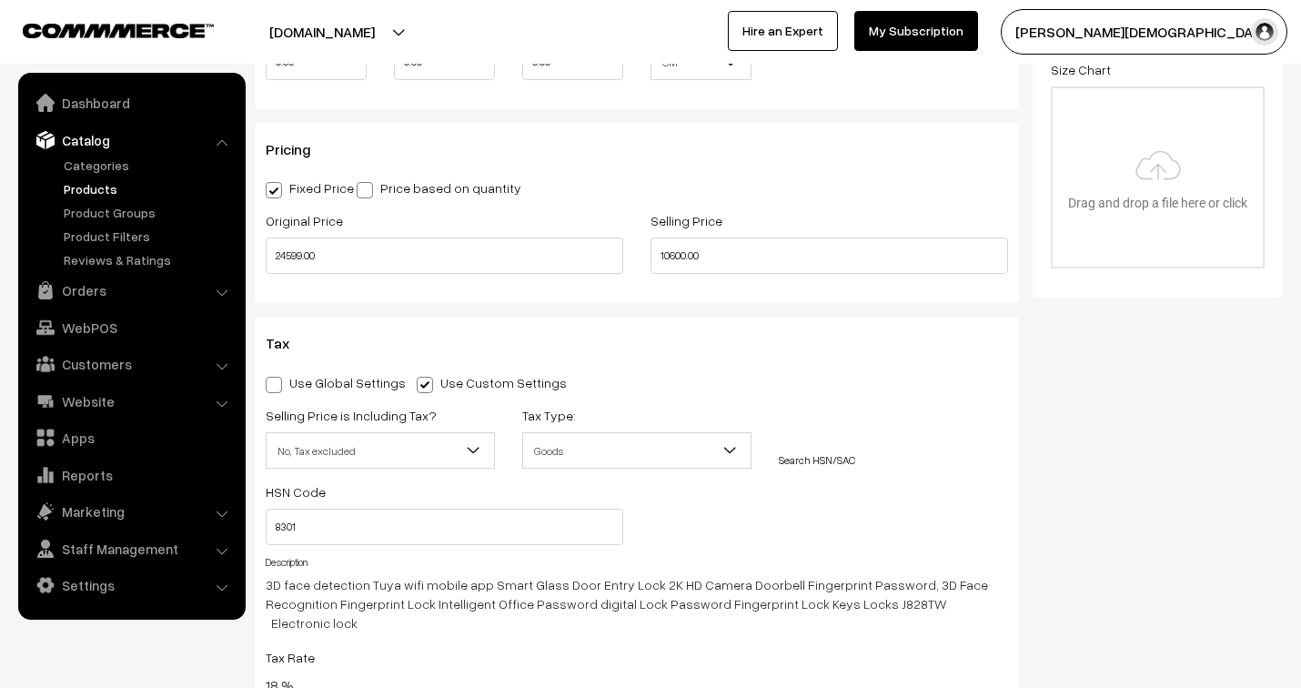
scroll to position [1616, 0]
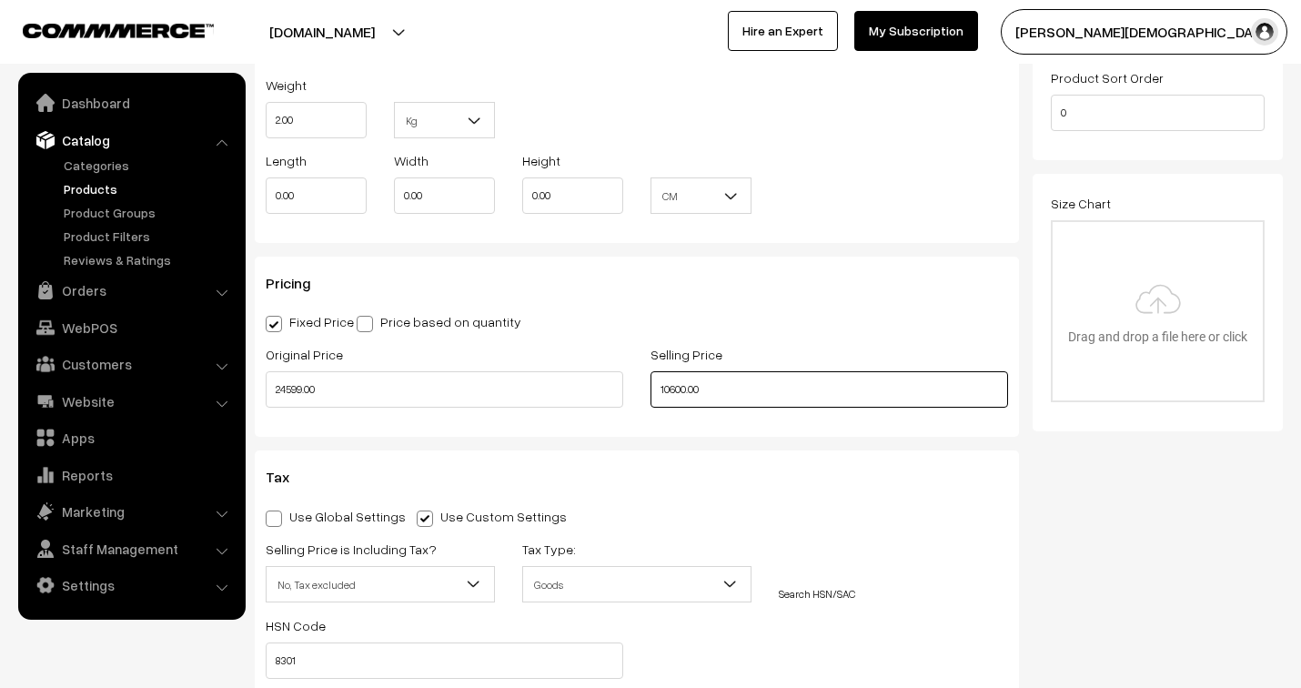
drag, startPoint x: 666, startPoint y: 385, endPoint x: 624, endPoint y: 385, distance: 41.8
click at [624, 385] on div "Original Price 24599.00 Selling Price 10600.00" at bounding box center [636, 380] width 769 height 75
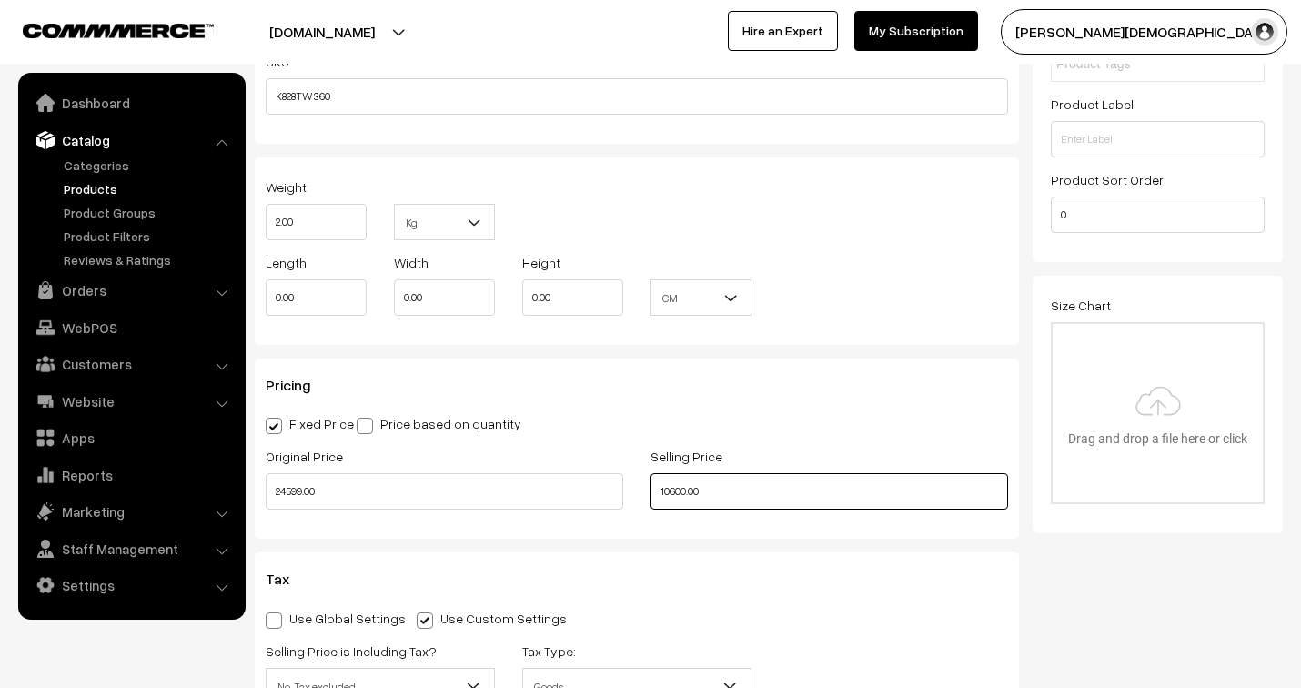
scroll to position [1515, 0]
type input "14040.00"
click at [784, 393] on h3 "Pricing" at bounding box center [637, 384] width 742 height 17
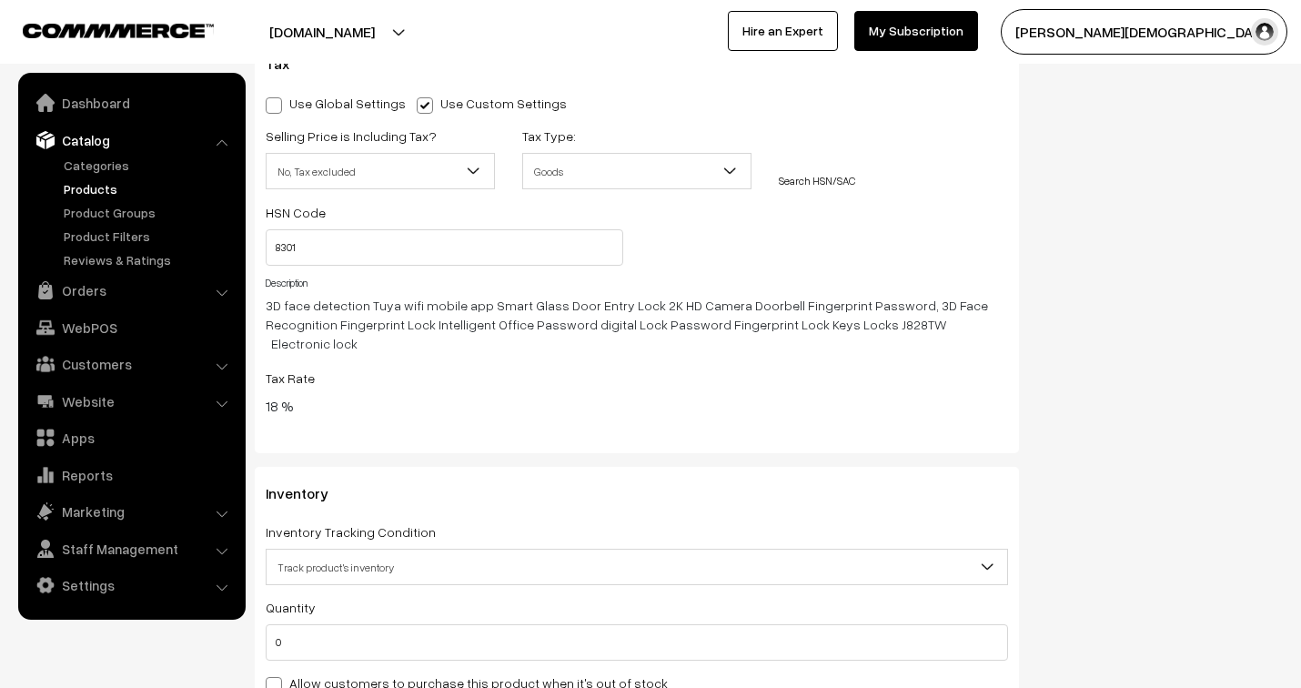
scroll to position [2122, 0]
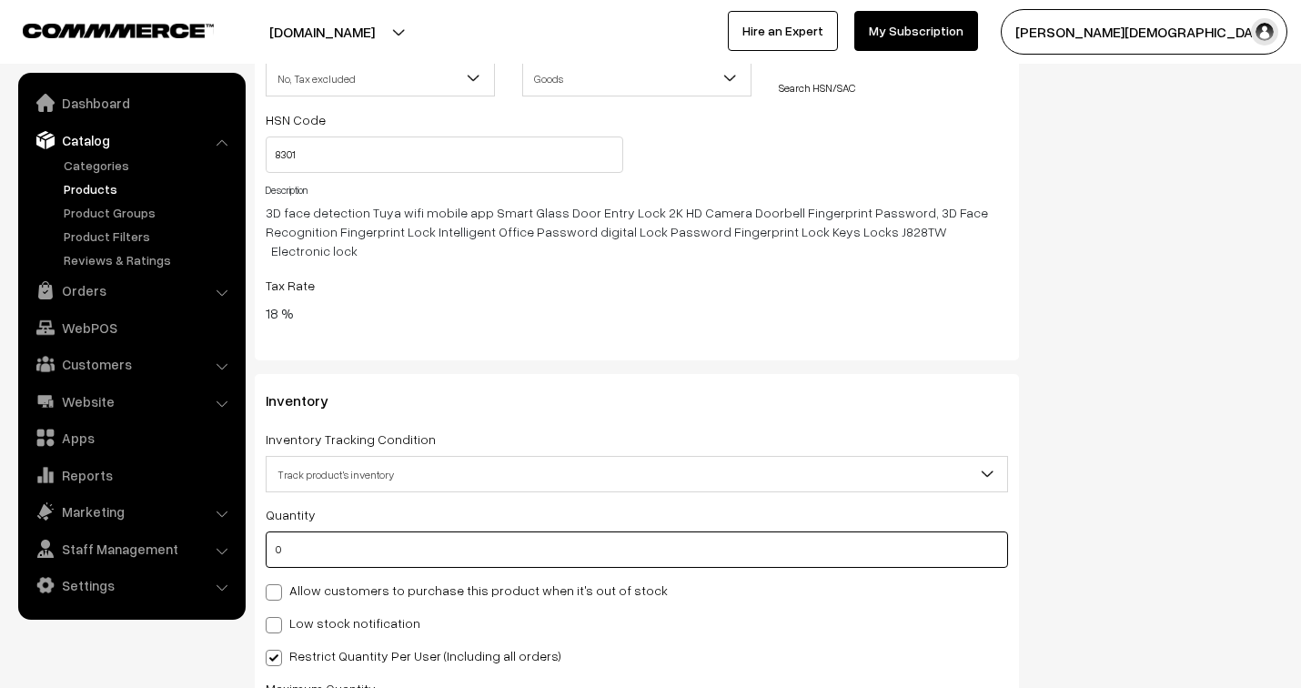
drag, startPoint x: 287, startPoint y: 538, endPoint x: 256, endPoint y: 529, distance: 33.1
click at [256, 529] on div "Inventory Inventory Tracking Condition Don't track inventory Track product's in…" at bounding box center [637, 572] width 764 height 397
type input "1"
type input "0"
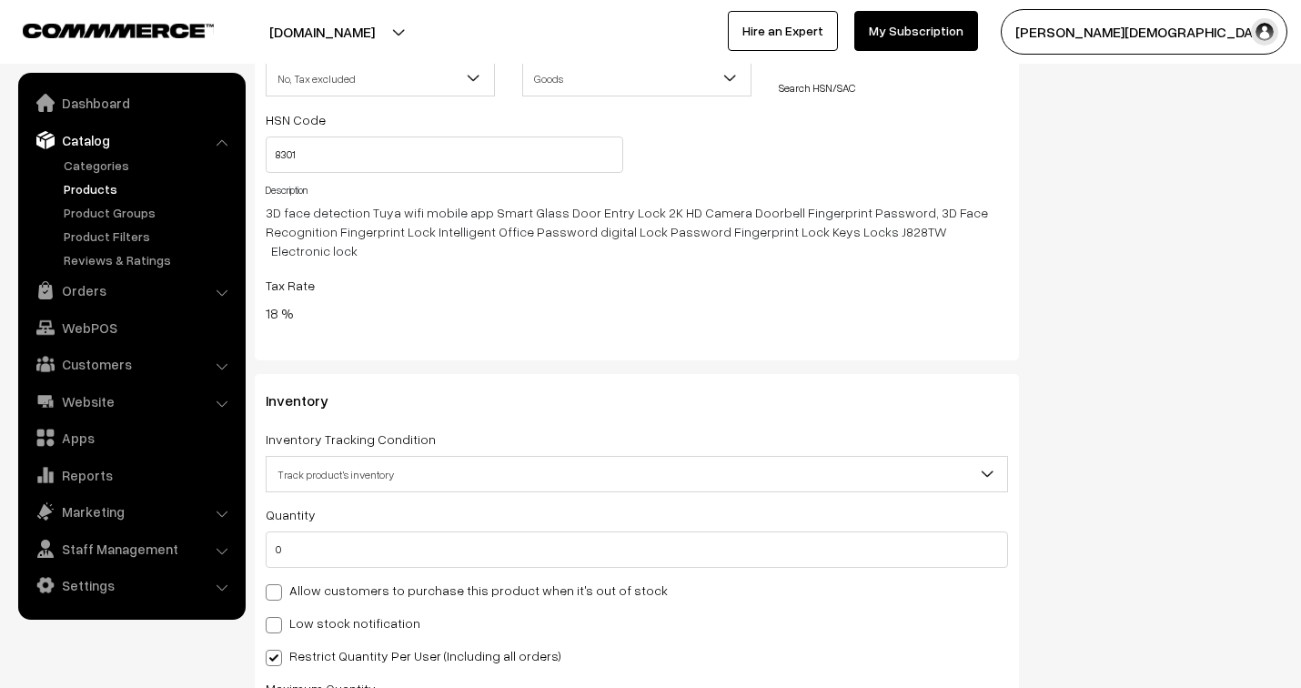
click at [666, 392] on h3 "Inventory" at bounding box center [637, 400] width 742 height 17
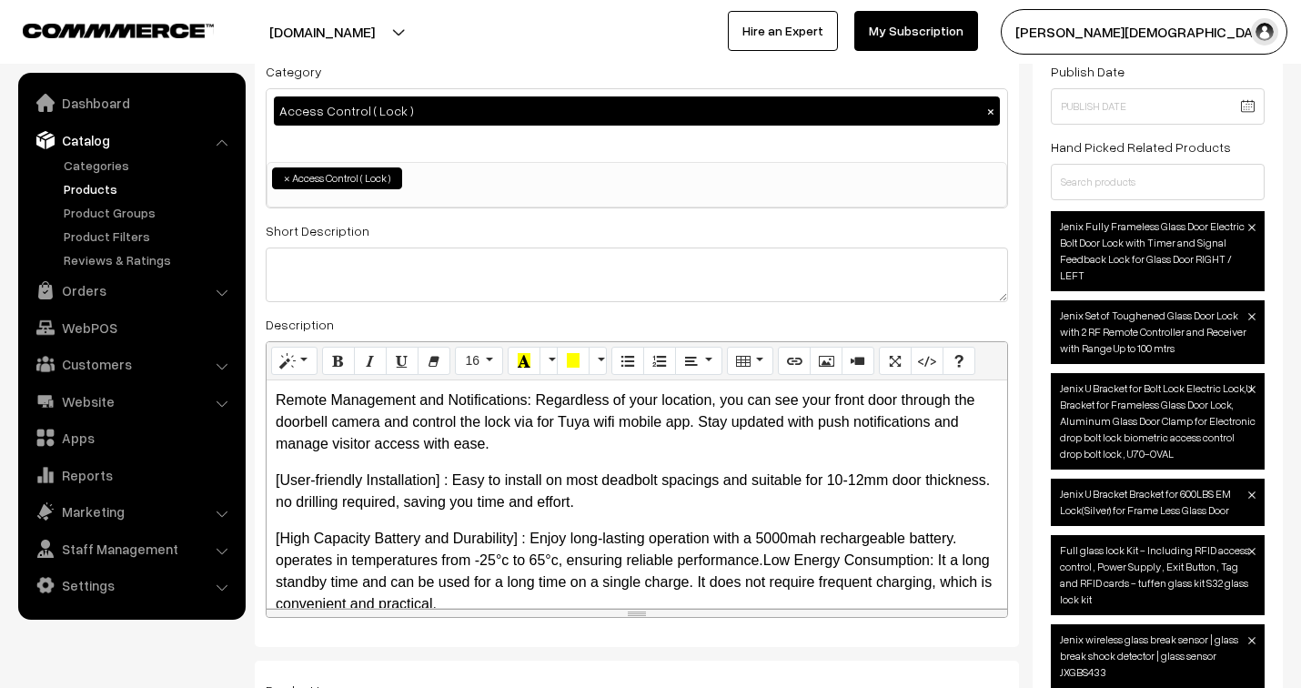
scroll to position [0, 0]
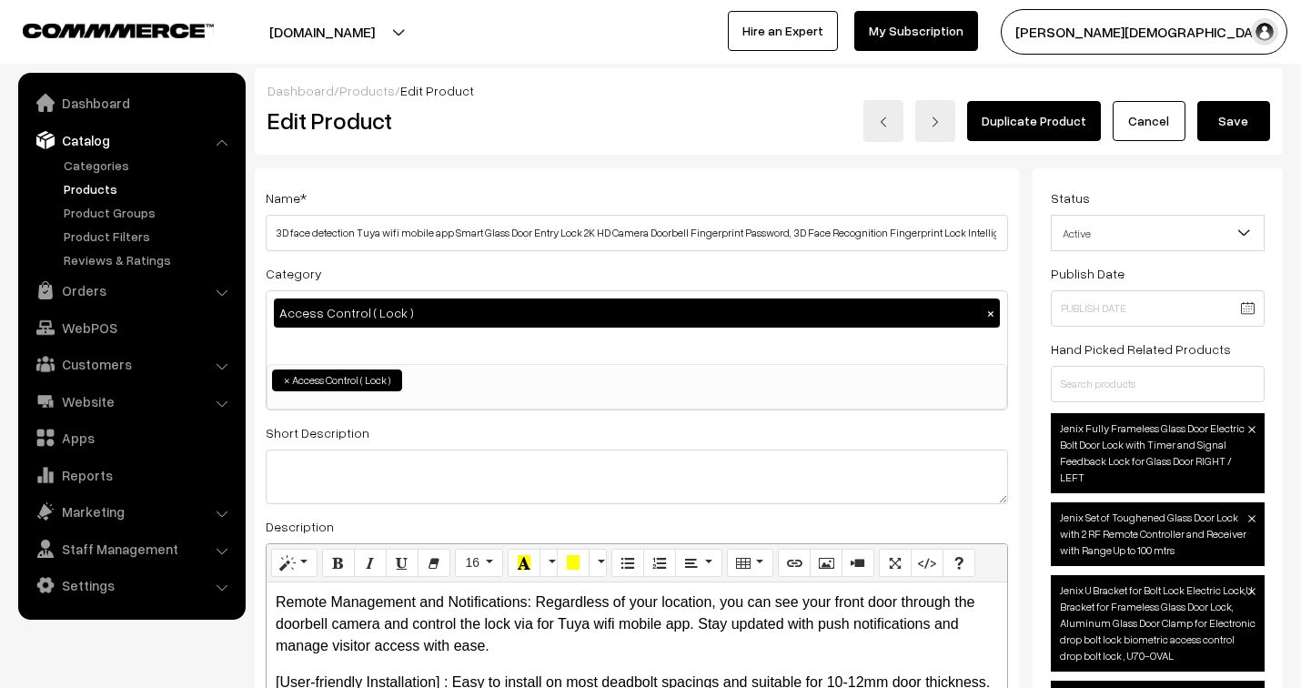
click at [1244, 114] on button "Save" at bounding box center [1233, 121] width 73 height 40
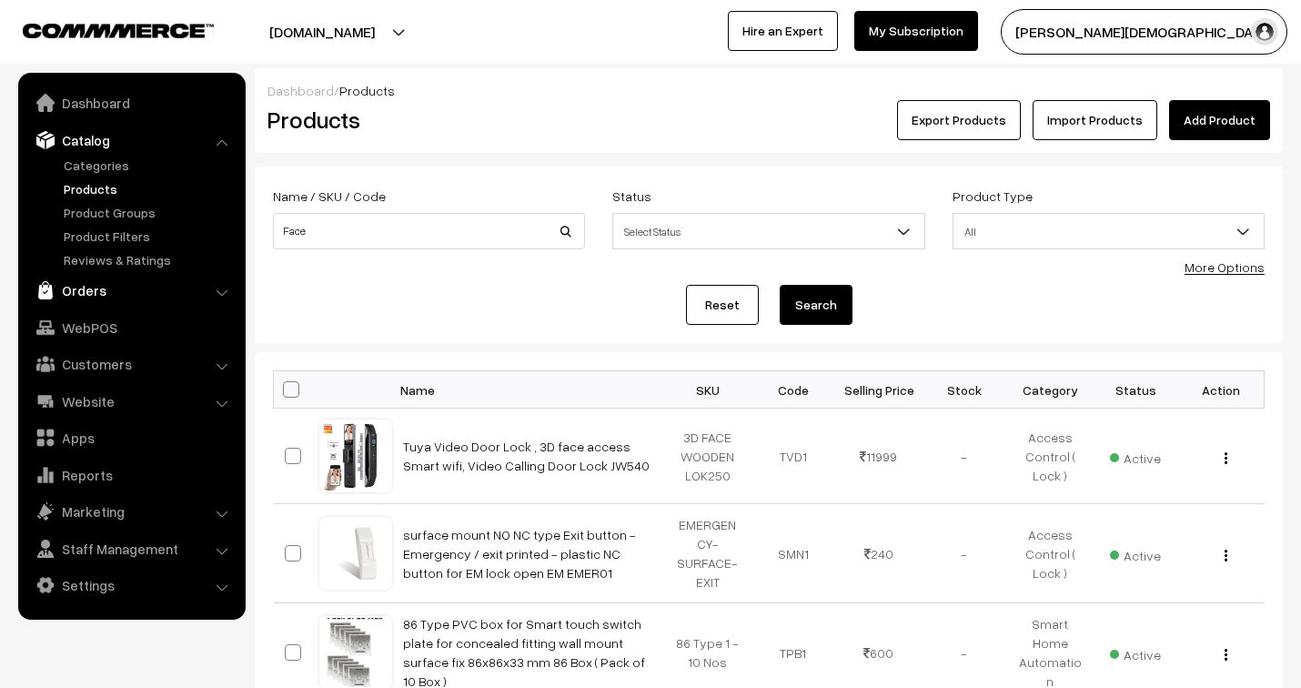
click at [88, 289] on link "Orders" at bounding box center [131, 290] width 216 height 33
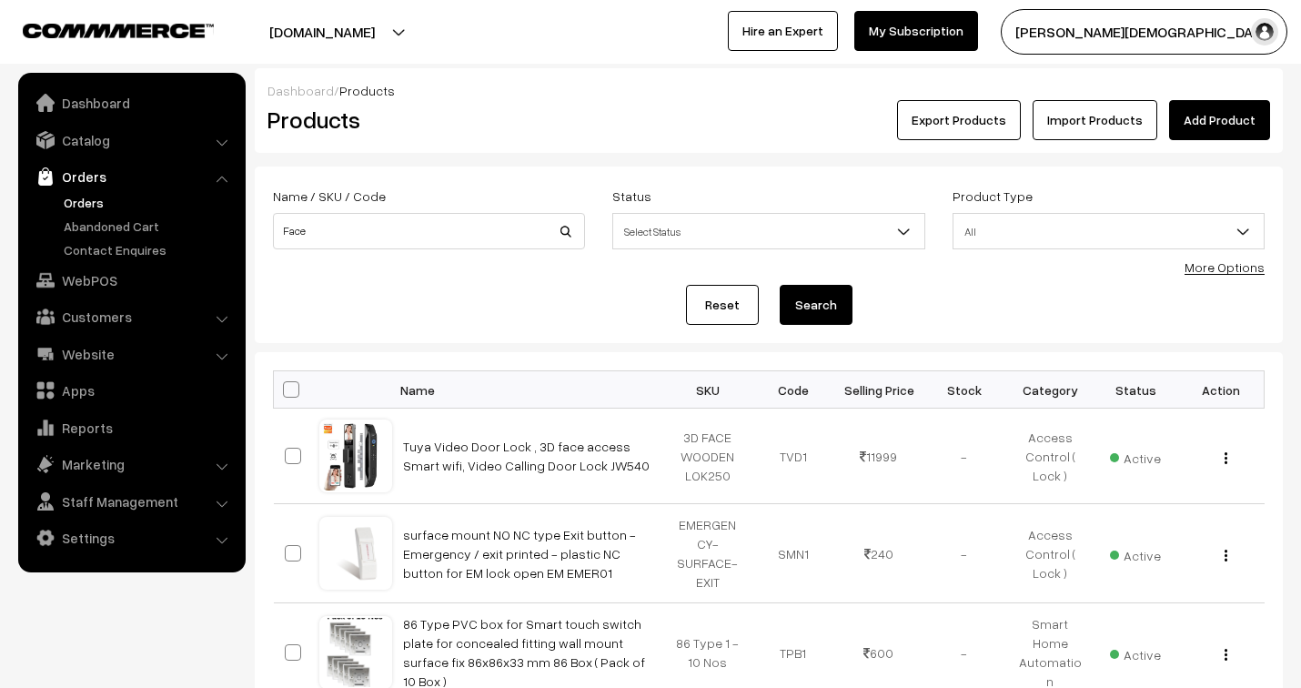
click at [84, 196] on link "Orders" at bounding box center [149, 202] width 180 height 19
